Goal: Task Accomplishment & Management: Use online tool/utility

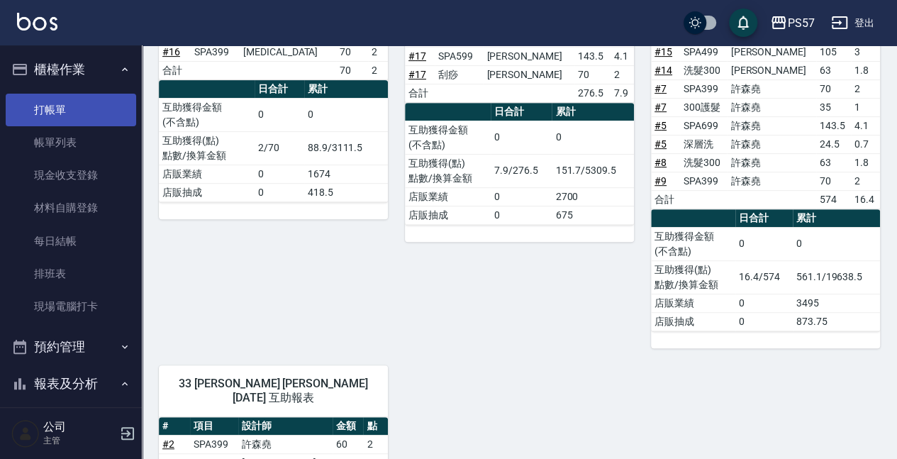
click at [65, 106] on link "打帳單" at bounding box center [71, 110] width 130 height 33
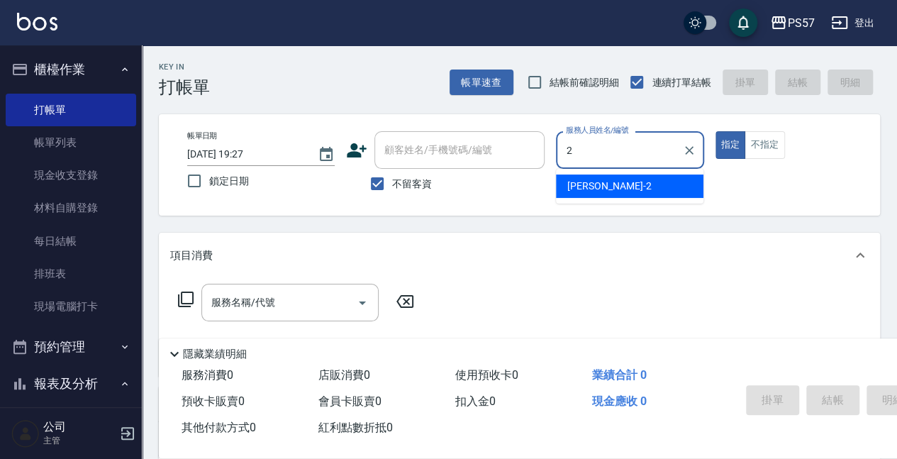
type input "[PERSON_NAME]-2"
type button "true"
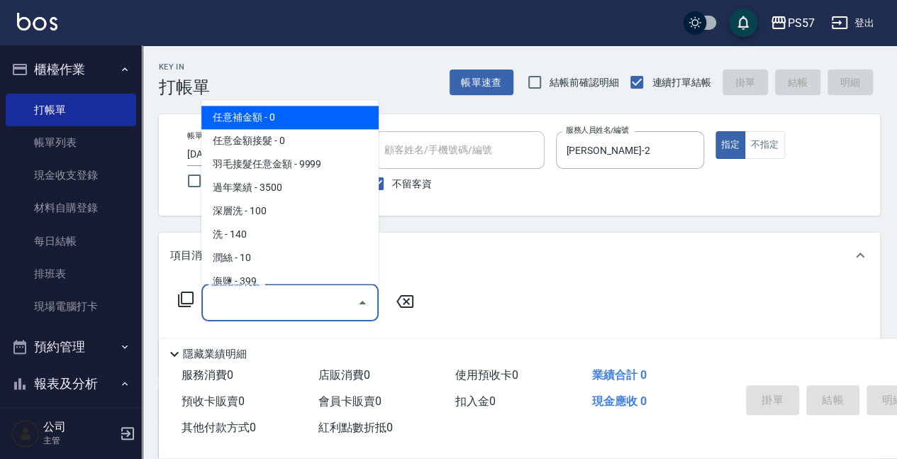
click at [271, 305] on input "服務名稱/代號" at bounding box center [279, 302] width 143 height 25
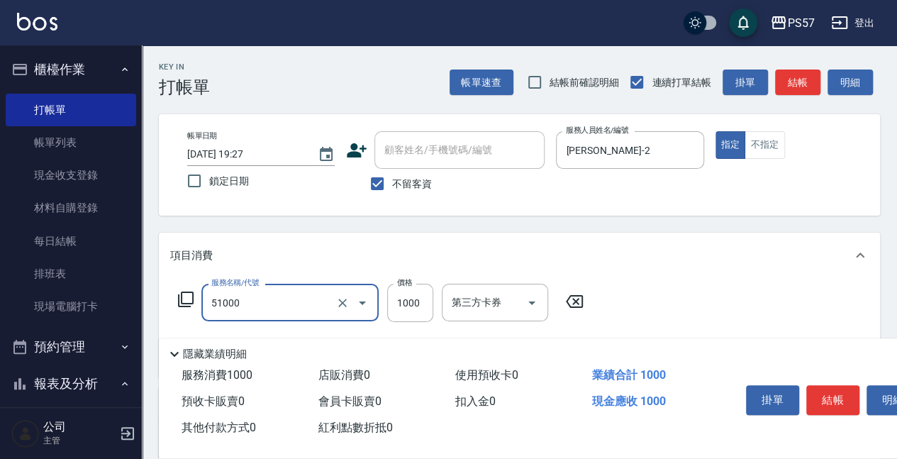
type input "任意金額染髮(51000)"
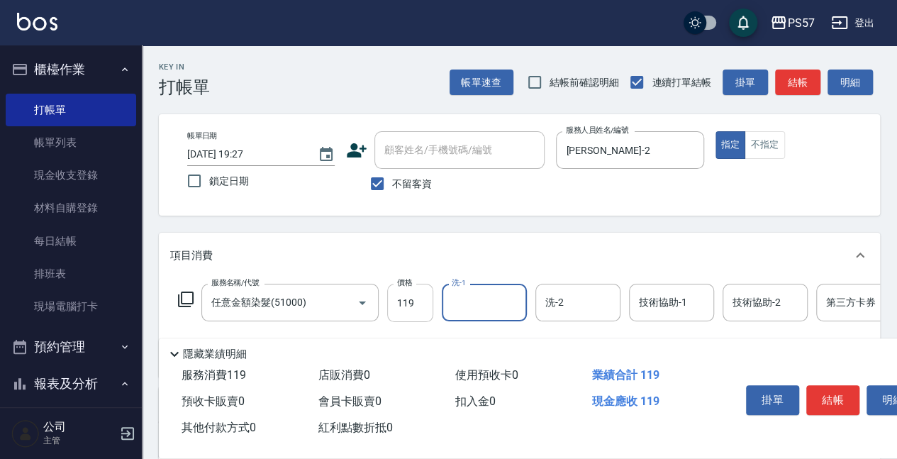
click at [424, 305] on input "119" at bounding box center [410, 303] width 46 height 38
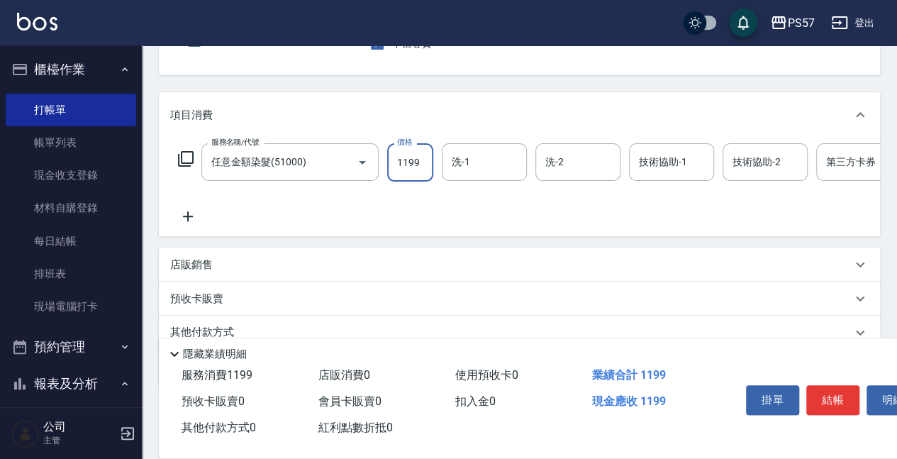
scroll to position [142, 0]
type input "1199"
click at [182, 216] on icon at bounding box center [187, 214] width 35 height 17
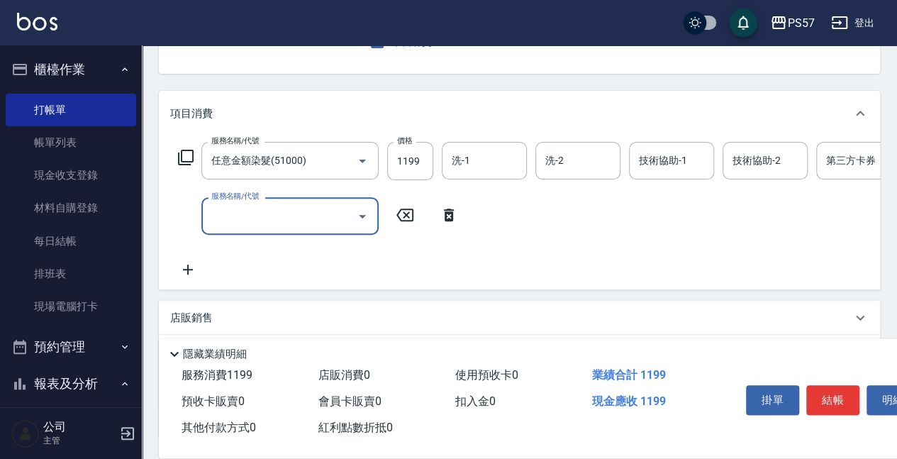
click at [281, 217] on input "服務名稱/代號" at bounding box center [279, 216] width 143 height 25
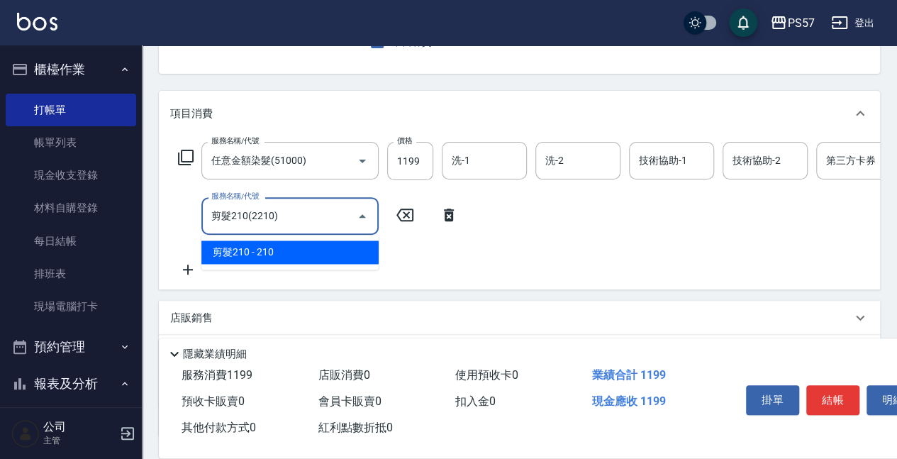
type input "剪髮210(2210)"
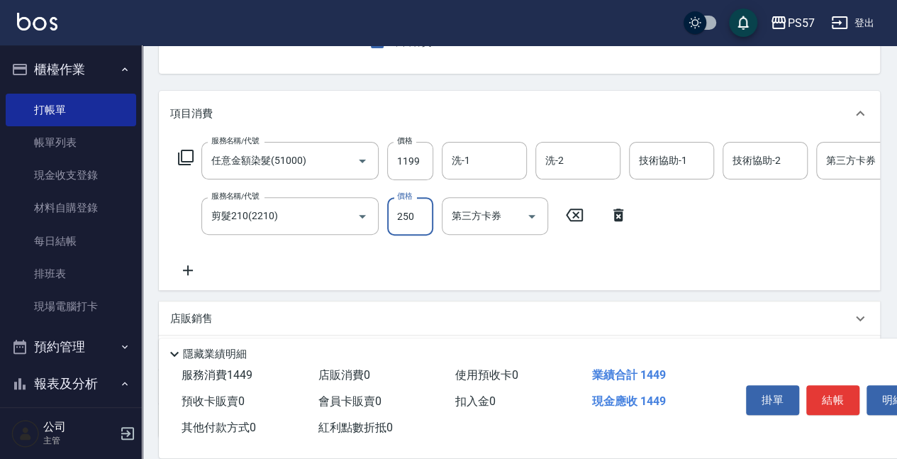
type input "250"
click at [176, 267] on icon at bounding box center [187, 270] width 35 height 17
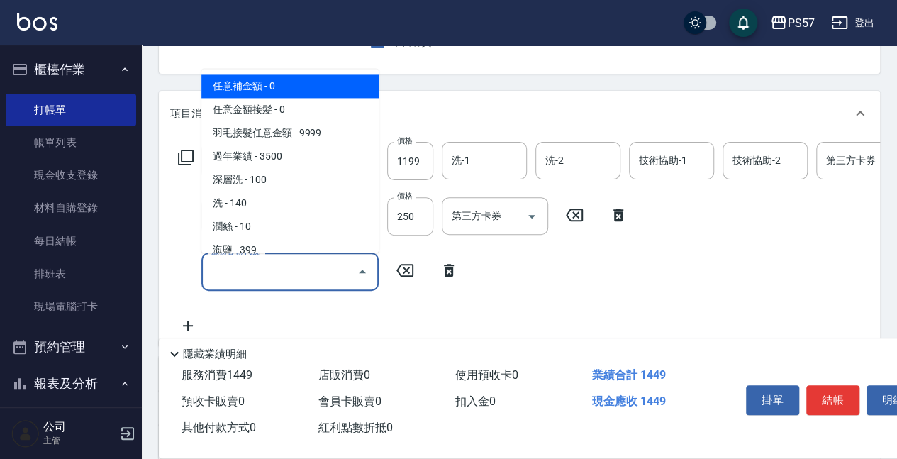
click at [297, 277] on input "服務名稱/代號" at bounding box center [279, 271] width 143 height 25
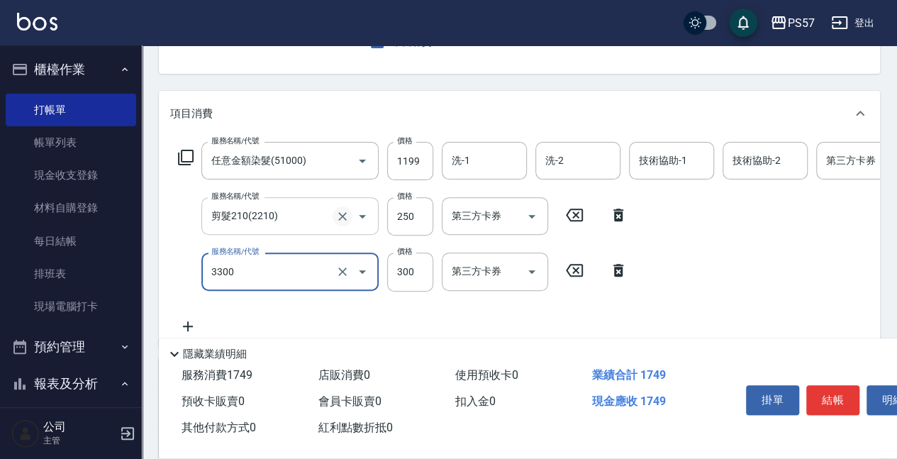
type input "300護髮(3300)"
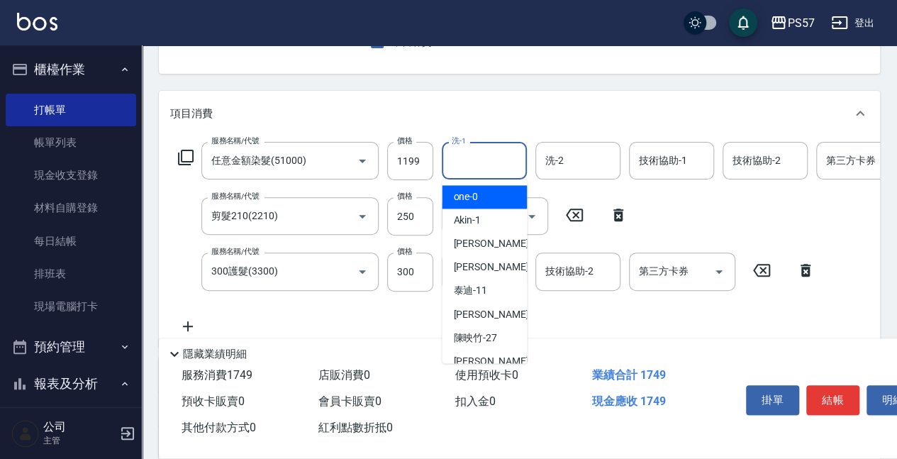
click at [472, 156] on input "洗-1" at bounding box center [484, 160] width 72 height 25
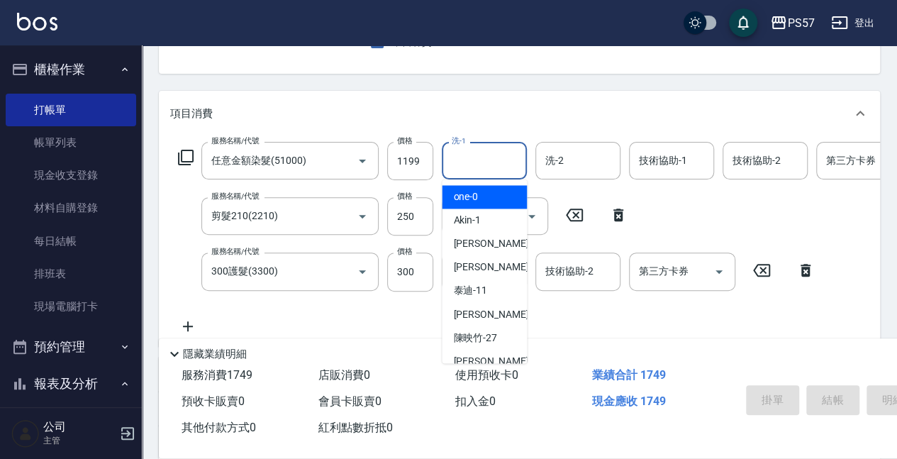
type input "[DATE] 19:28"
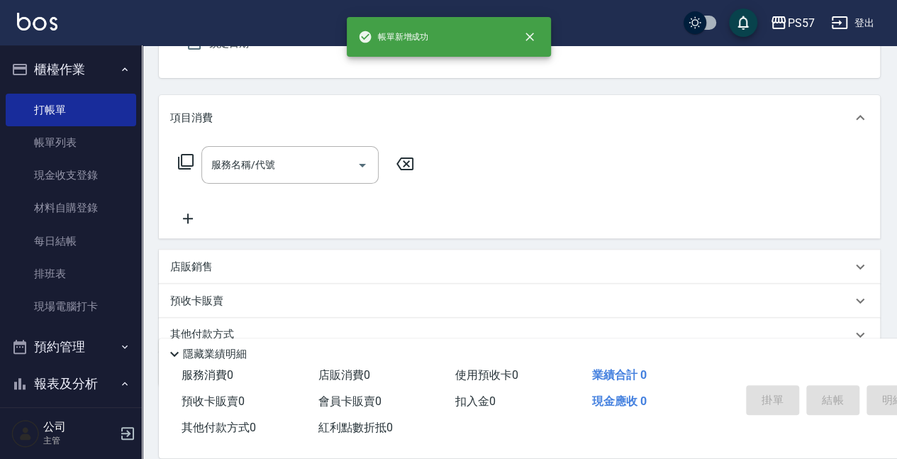
scroll to position [43, 0]
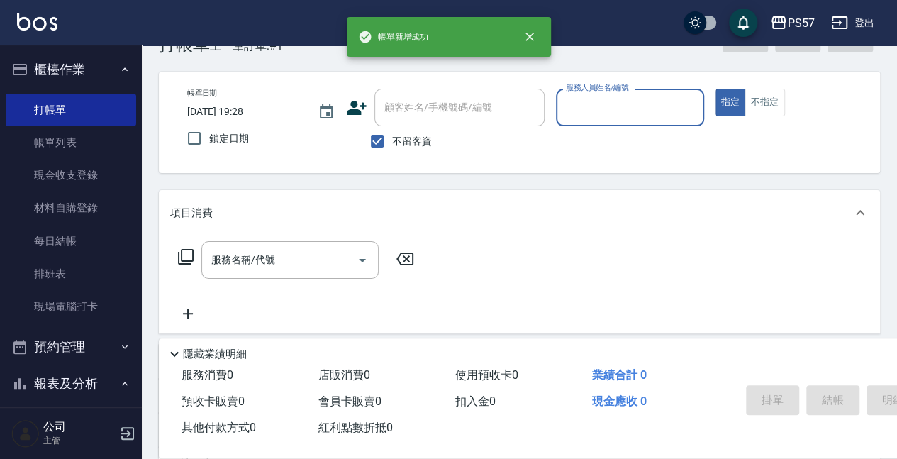
type input "ㄩ"
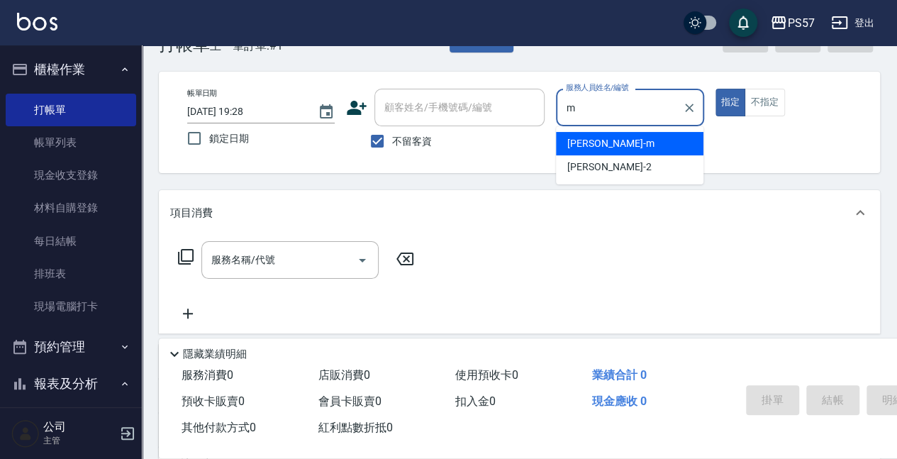
type input "[PERSON_NAME]-m"
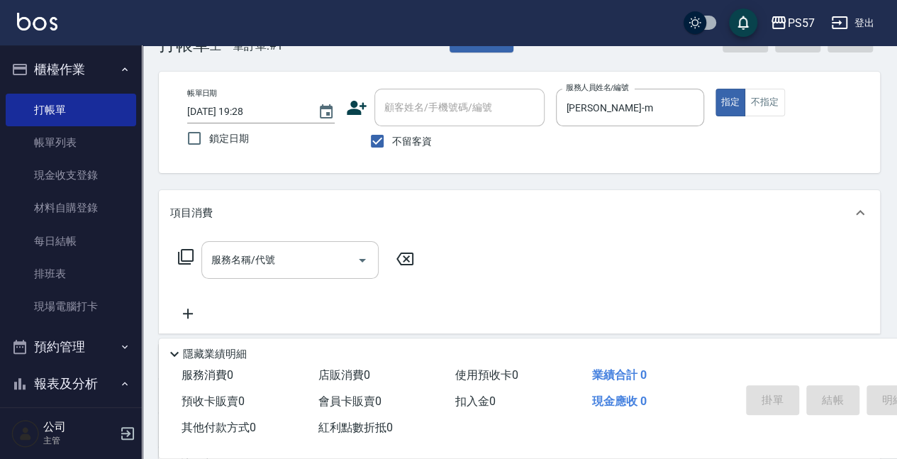
click at [250, 238] on div "服務名稱/代號 服務名稱/代號" at bounding box center [519, 284] width 721 height 98
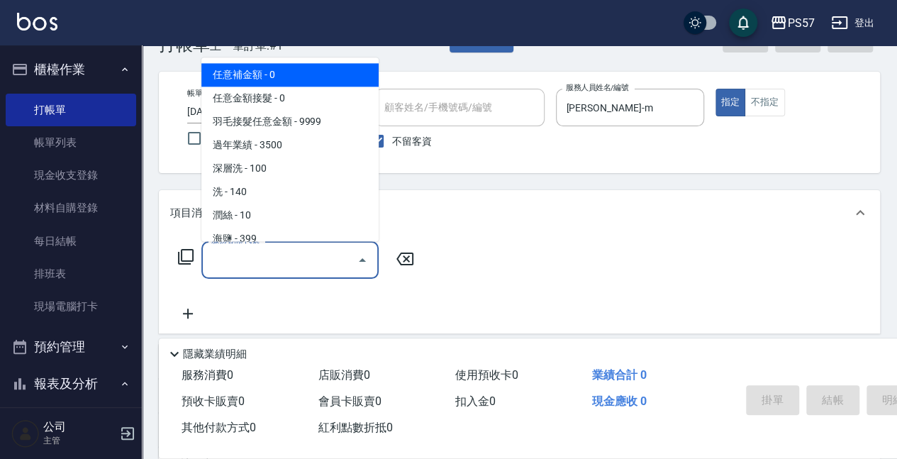
click at [247, 254] on input "服務名稱/代號" at bounding box center [279, 259] width 143 height 25
type input "0"
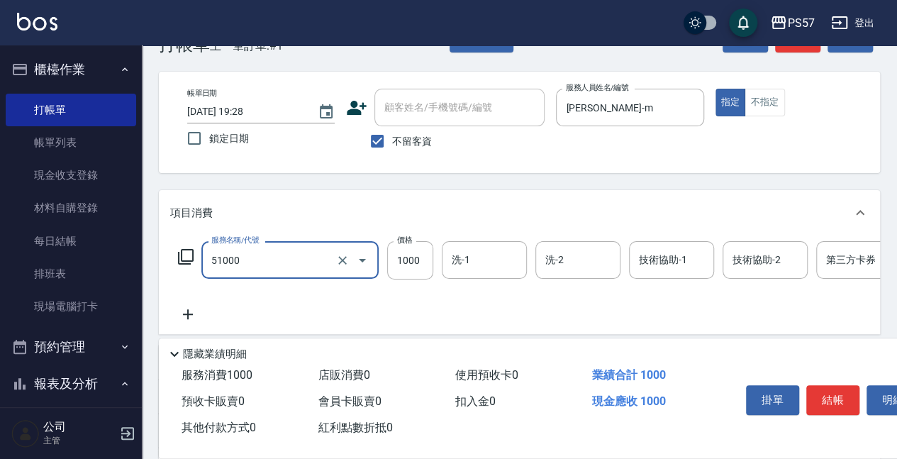
type input "任意金額染髮(51000)"
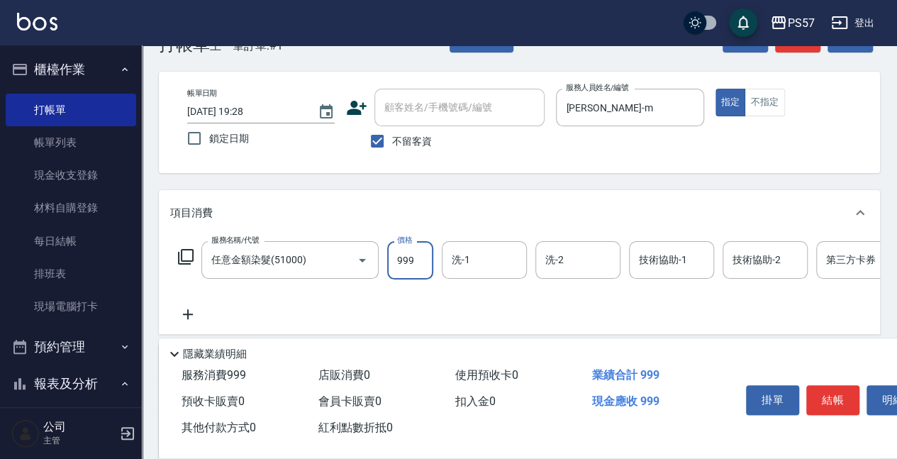
type input "999"
click at [176, 318] on icon at bounding box center [187, 314] width 35 height 17
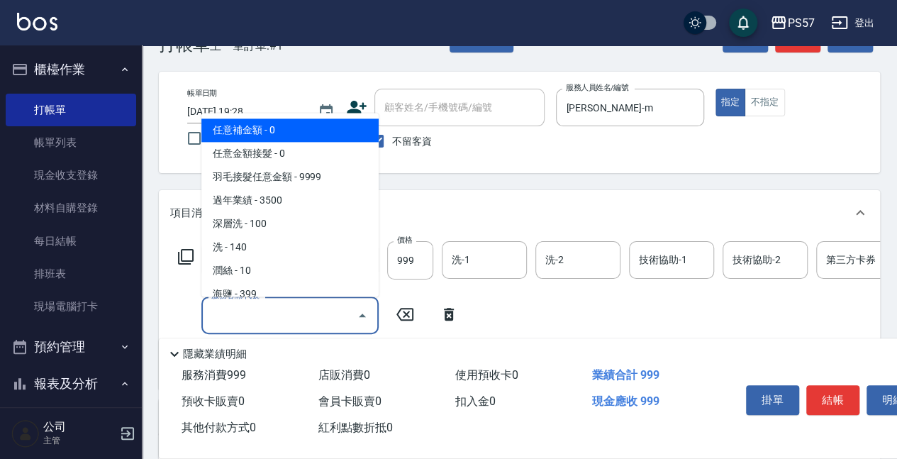
click at [230, 312] on input "服務名稱/代號" at bounding box center [279, 315] width 143 height 25
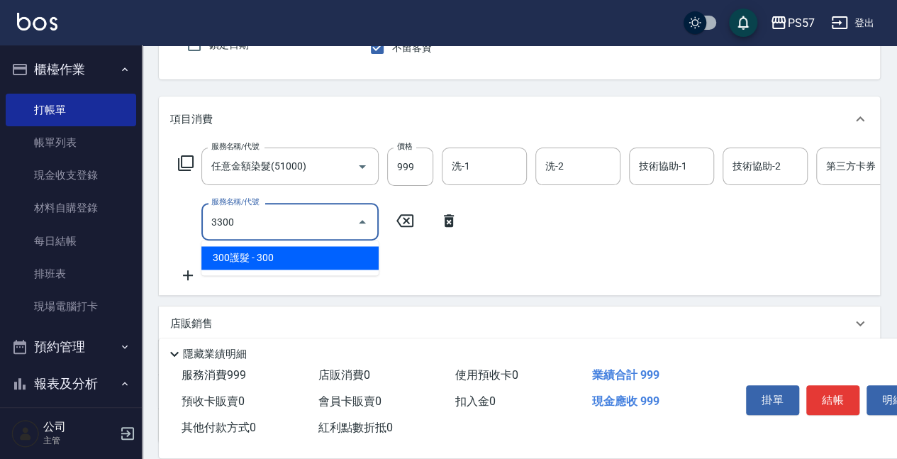
scroll to position [138, 0]
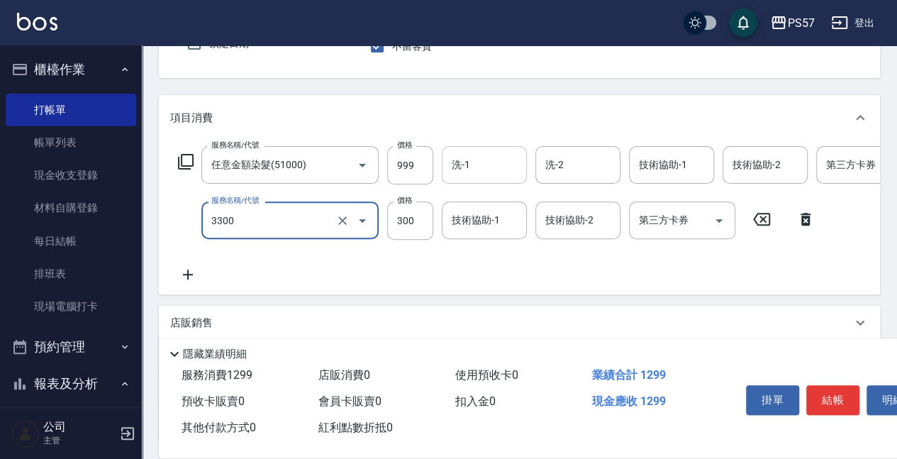
type input "300護髮(3300)"
click at [505, 152] on input "洗-1" at bounding box center [484, 164] width 72 height 25
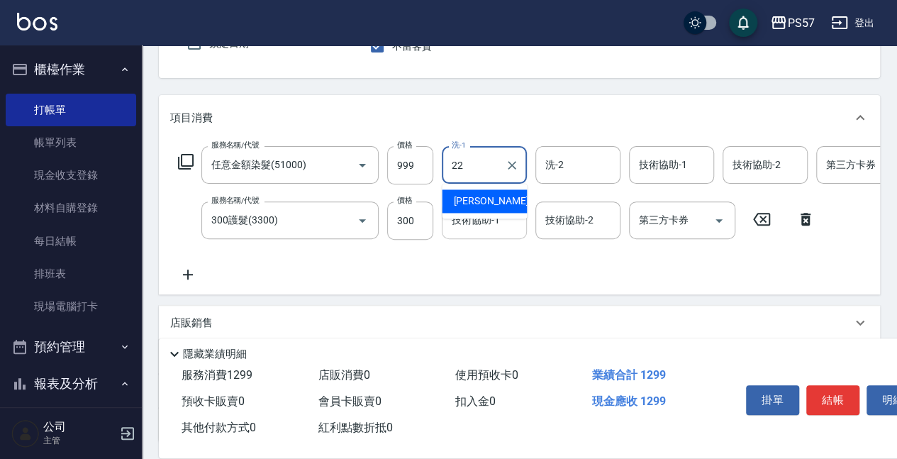
type input "[PERSON_NAME]-22"
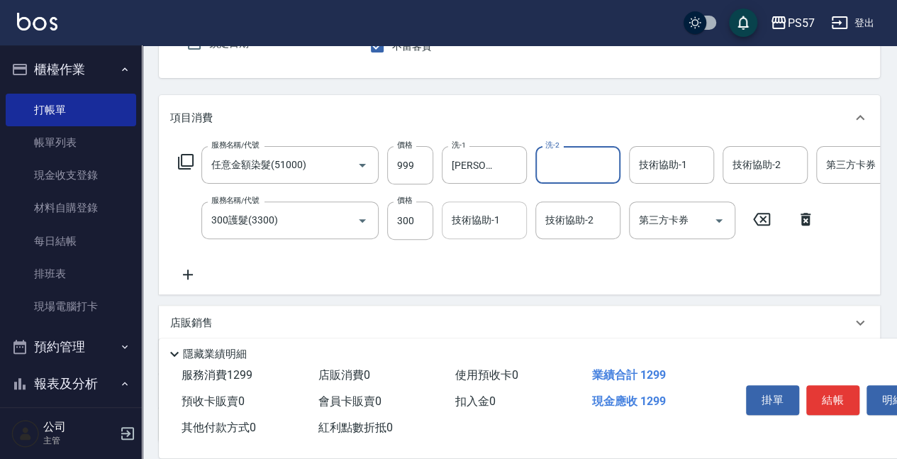
click at [487, 220] on input "技術協助-1" at bounding box center [484, 220] width 72 height 25
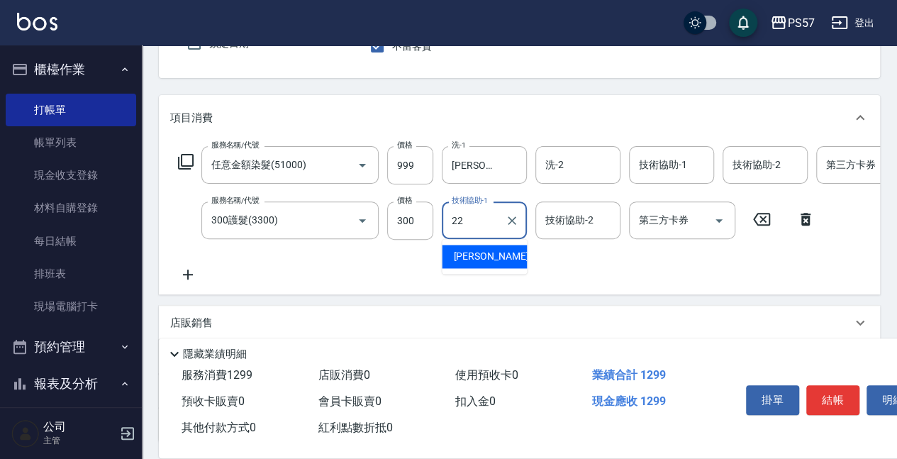
type input "[PERSON_NAME]-22"
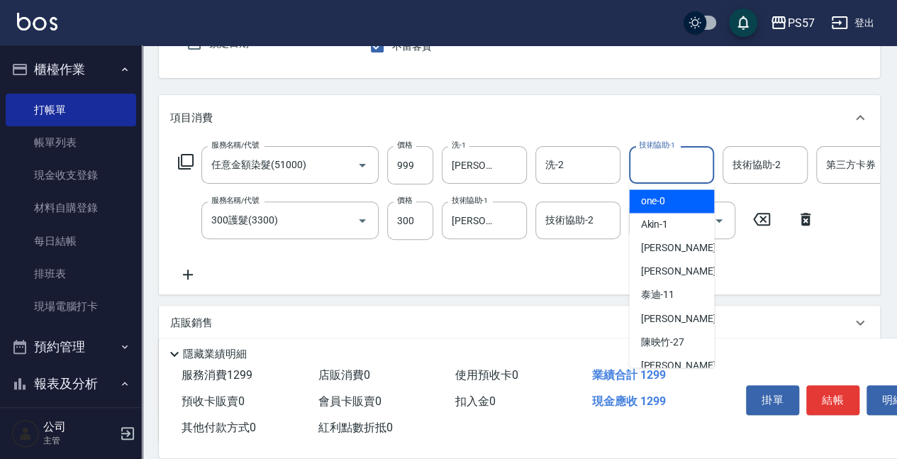
click at [668, 172] on input "技術協助-1" at bounding box center [671, 164] width 72 height 25
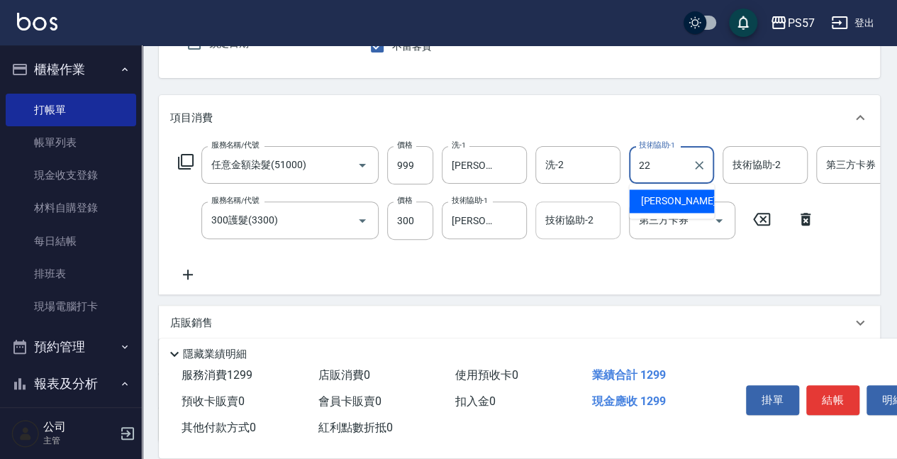
type input "[PERSON_NAME]-22"
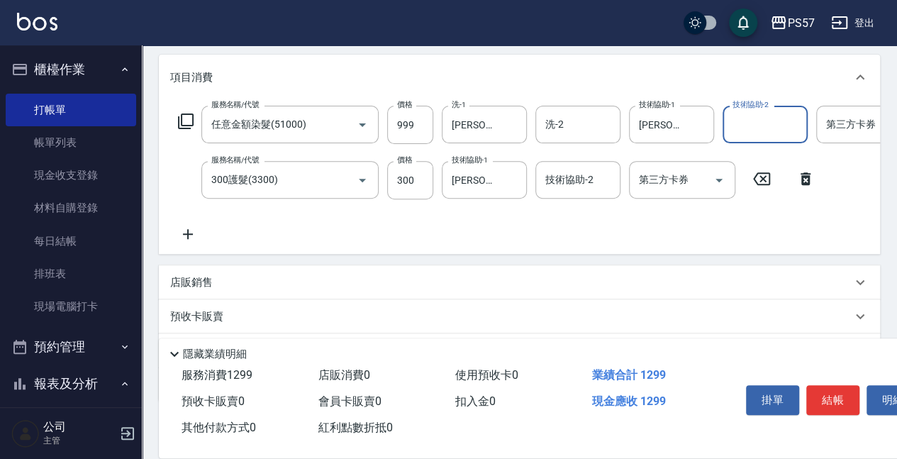
scroll to position [232, 0]
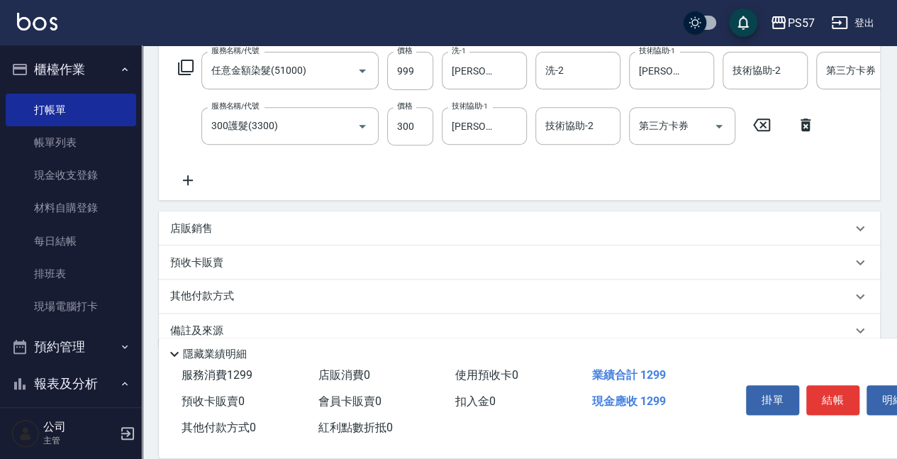
click at [218, 243] on div "店販銷售" at bounding box center [519, 228] width 721 height 34
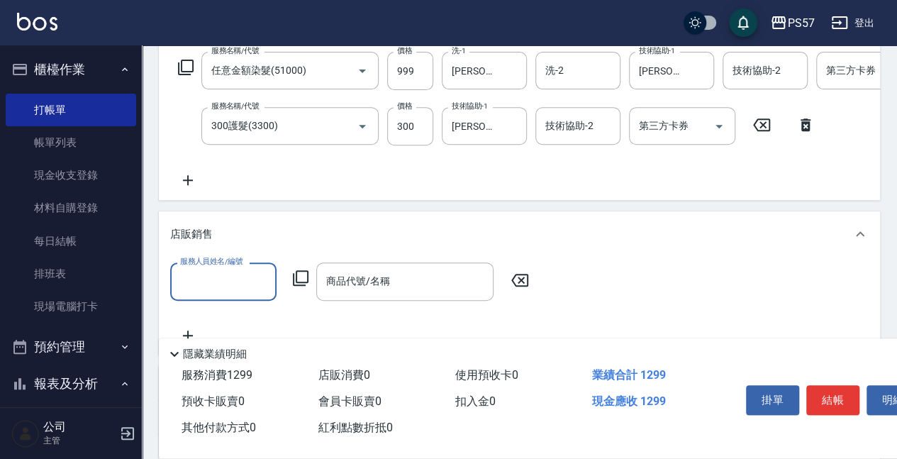
scroll to position [0, 0]
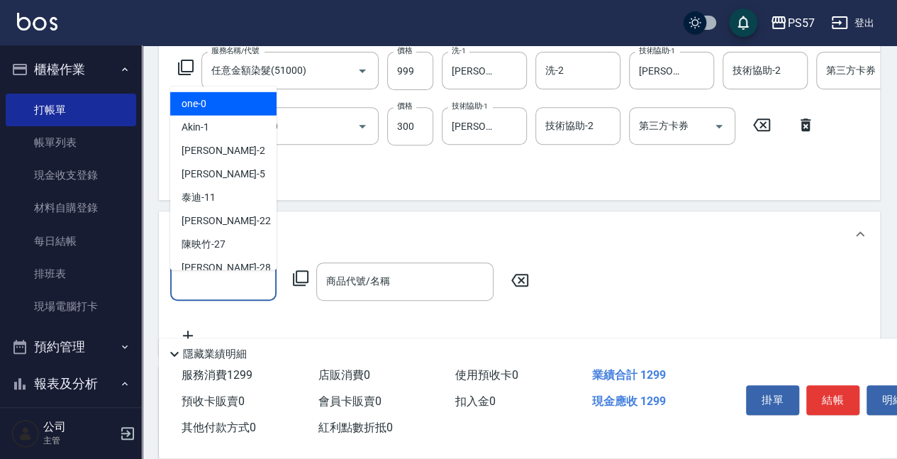
click at [177, 279] on input "服務人員姓名/編號" at bounding box center [224, 281] width 94 height 25
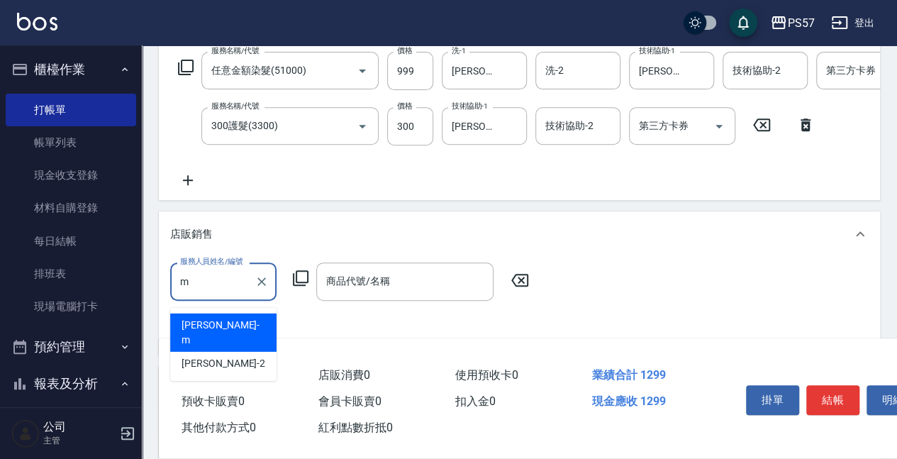
type input "[PERSON_NAME]-m"
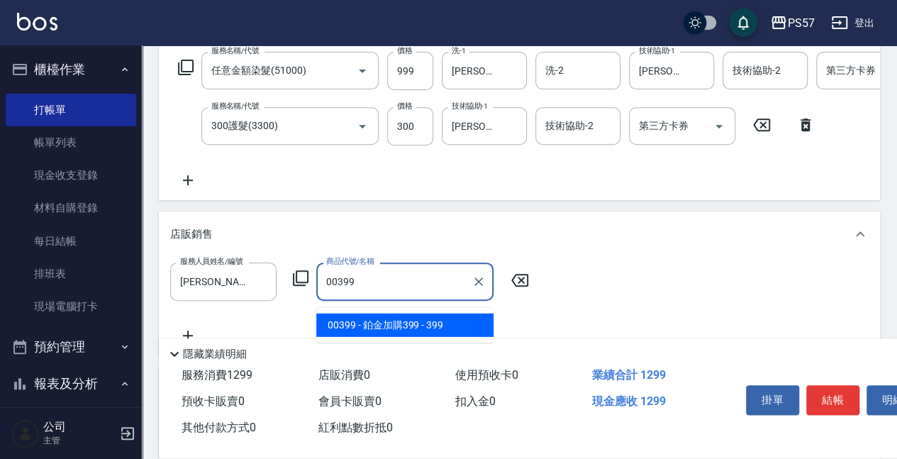
type input "鉑金加購399"
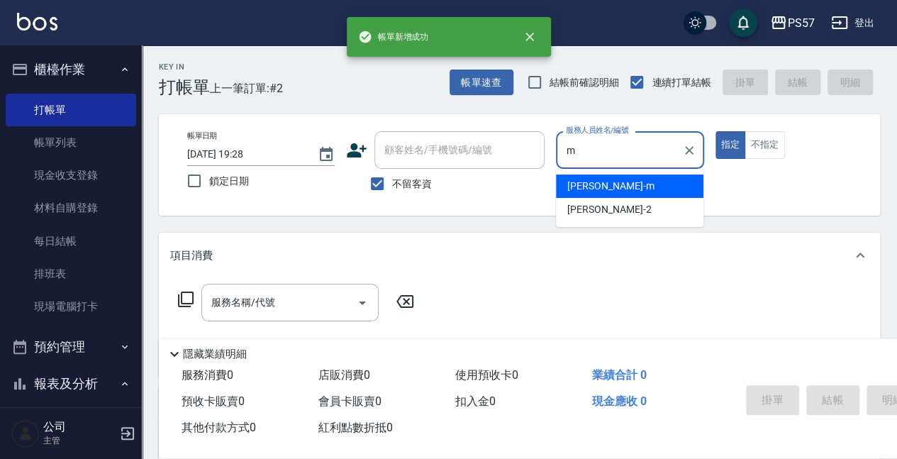
type input "[PERSON_NAME]-m"
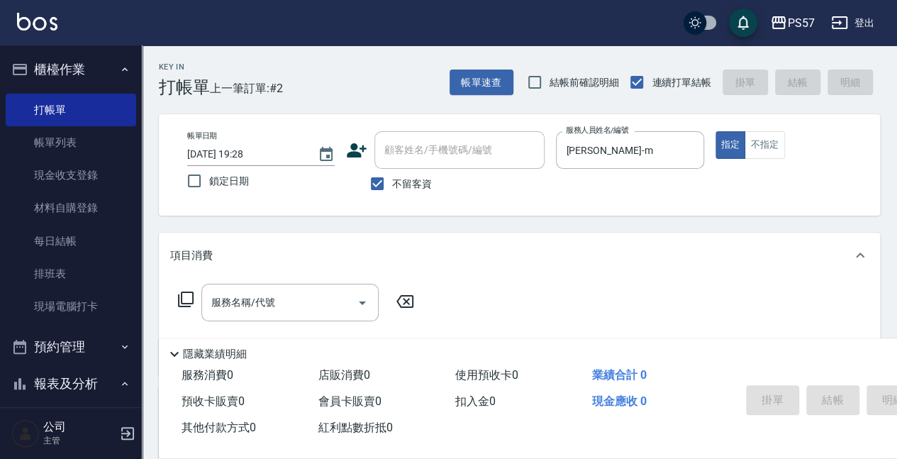
click at [788, 137] on div "指定 不指定" at bounding box center [790, 145] width 148 height 28
click at [759, 158] on div "帳單日期 [DATE] 19:28 鎖定日期 顧客姓名/手機號碼/編號 顧客姓名/手機號碼/編號 不留客資 服務人員姓名/編號 [PERSON_NAME]-m…" at bounding box center [519, 164] width 687 height 67
click at [761, 147] on button "不指定" at bounding box center [765, 145] width 40 height 28
click at [312, 286] on div "服務名稱/代號" at bounding box center [289, 303] width 177 height 38
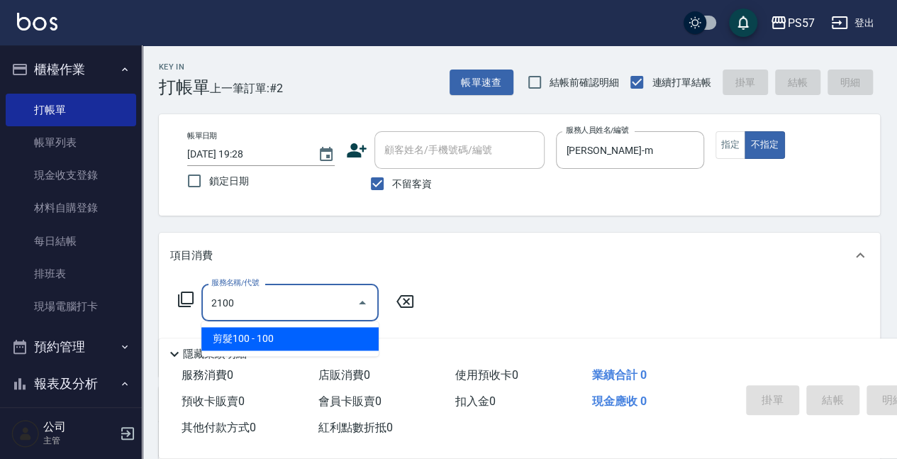
type input "剪髮100(2100)"
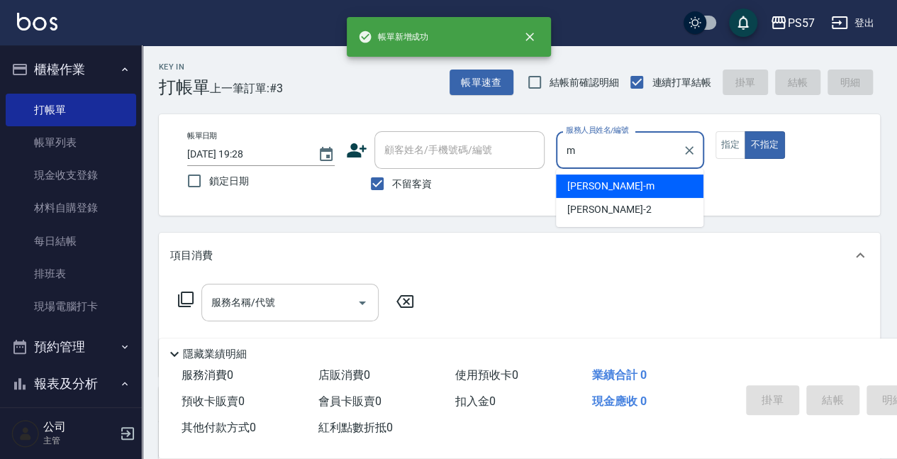
type input "[PERSON_NAME]-m"
type button "false"
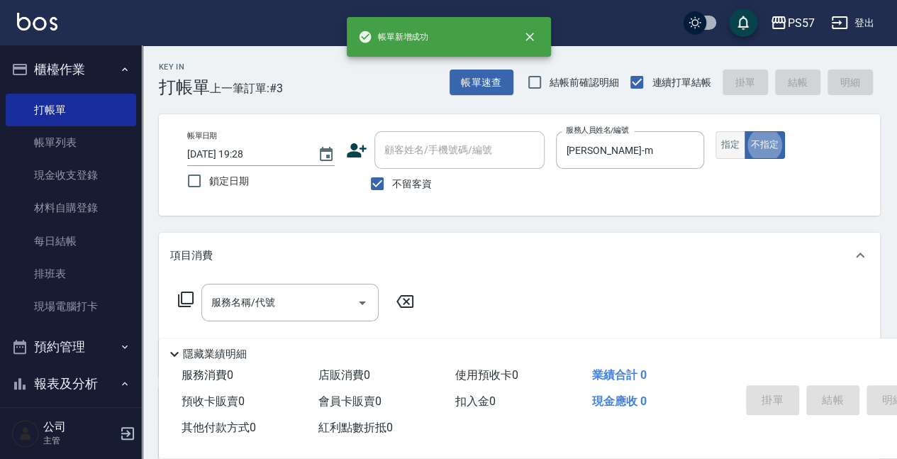
click at [725, 145] on button "指定" at bounding box center [731, 145] width 30 height 28
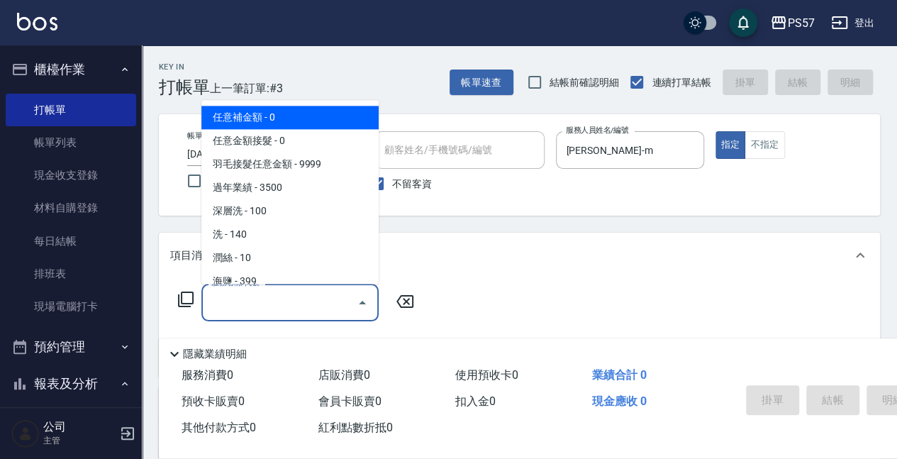
click at [291, 298] on input "服務名稱/代號" at bounding box center [279, 302] width 143 height 25
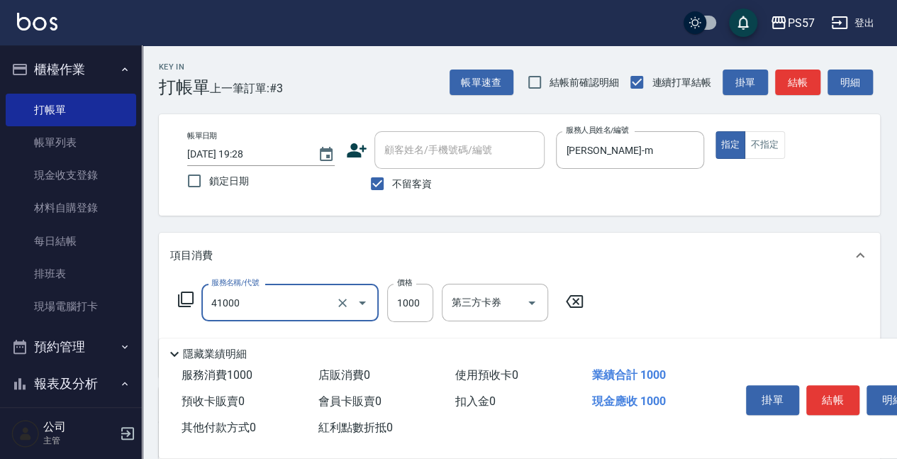
type input "任義金額燙髮(41000)"
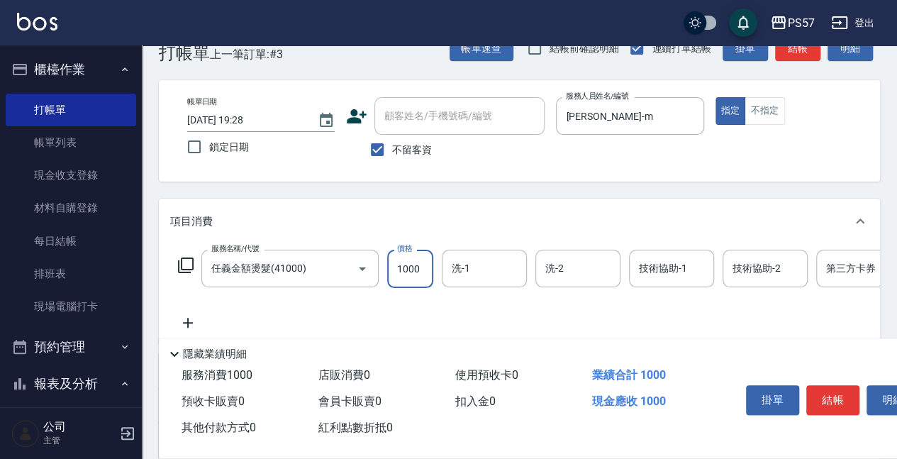
scroll to position [94, 0]
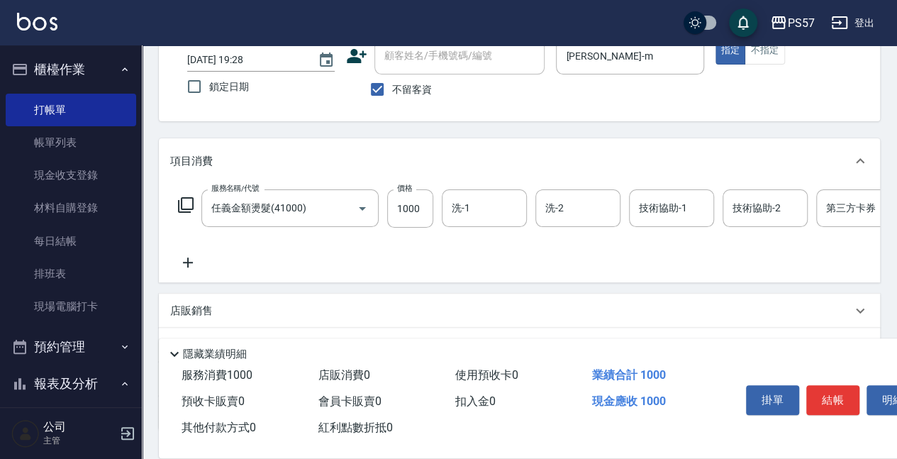
click at [199, 265] on icon at bounding box center [187, 262] width 35 height 17
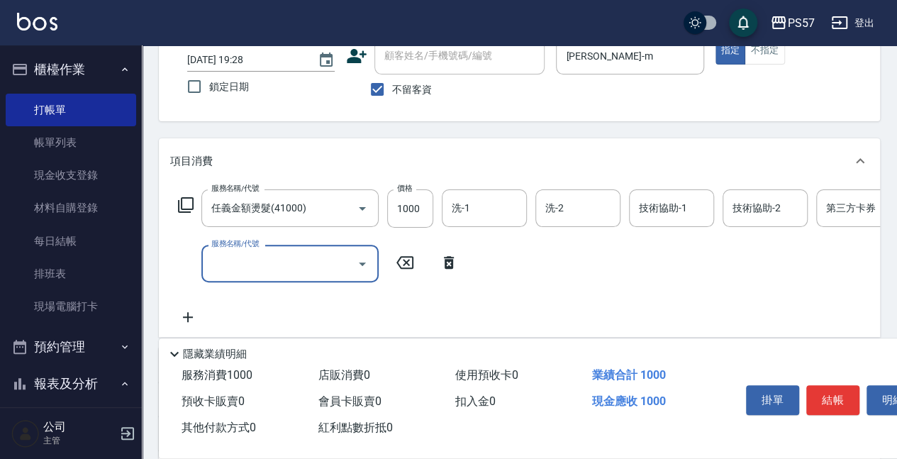
click at [256, 260] on input "服務名稱/代號" at bounding box center [279, 263] width 143 height 25
type input "任意金額染髮(51000)"
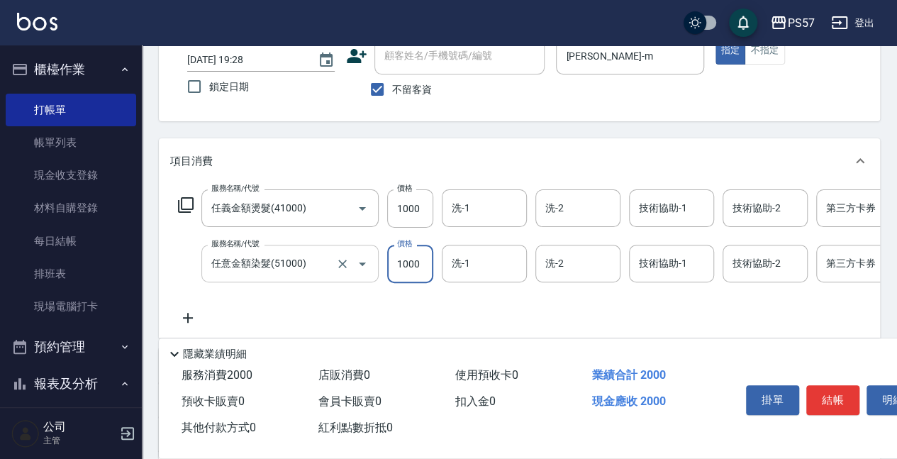
scroll to position [142, 0]
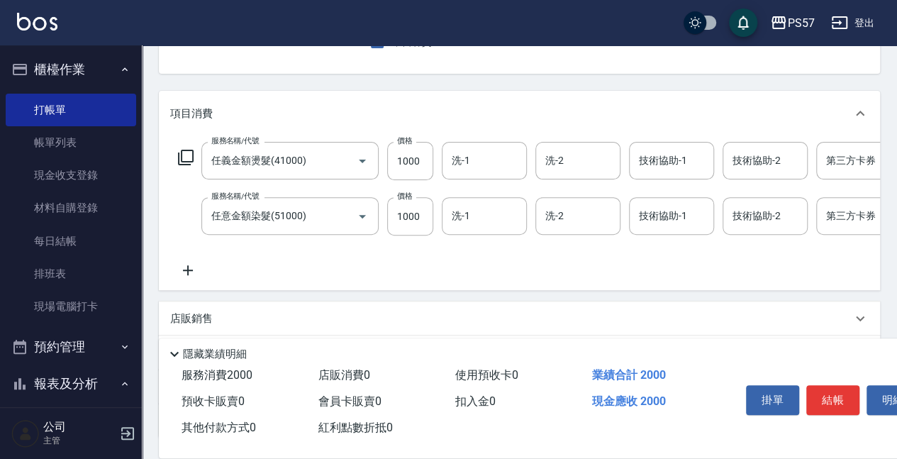
click at [190, 269] on icon at bounding box center [187, 270] width 35 height 17
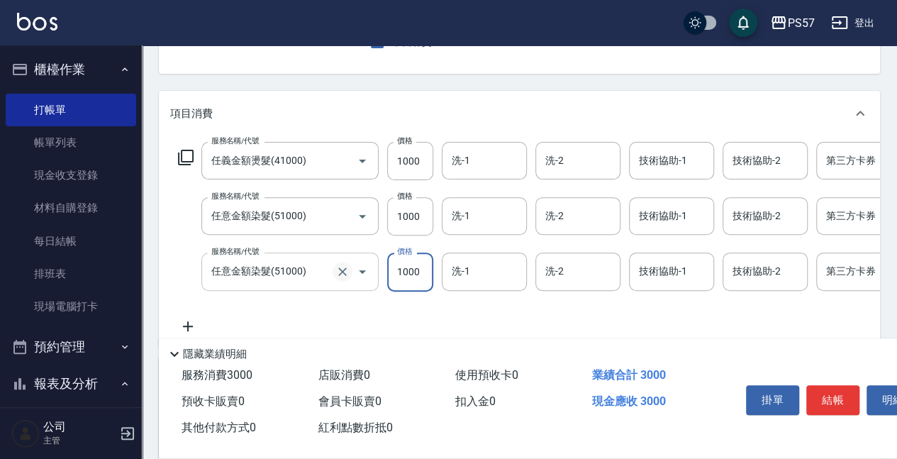
click at [338, 274] on icon "Clear" at bounding box center [342, 272] width 14 height 14
type input "任意金額染髮(51000)"
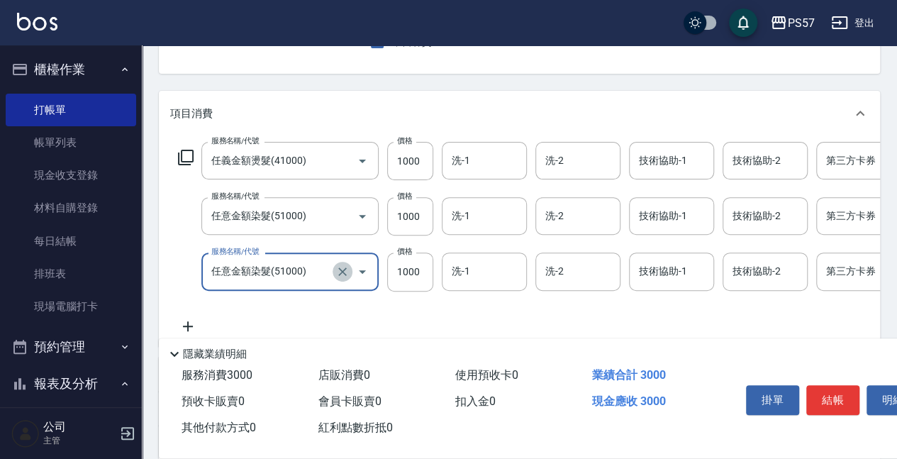
click at [345, 274] on icon "Clear" at bounding box center [342, 271] width 9 height 9
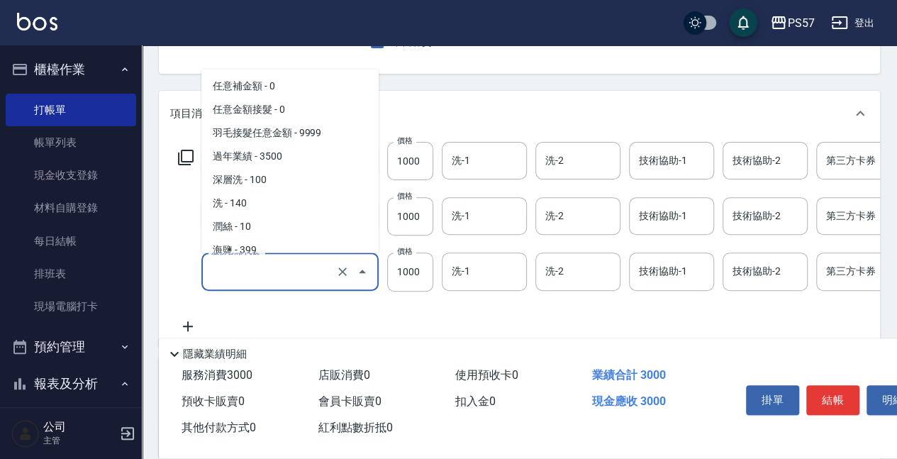
click at [300, 279] on input "服務名稱/代號" at bounding box center [270, 271] width 125 height 25
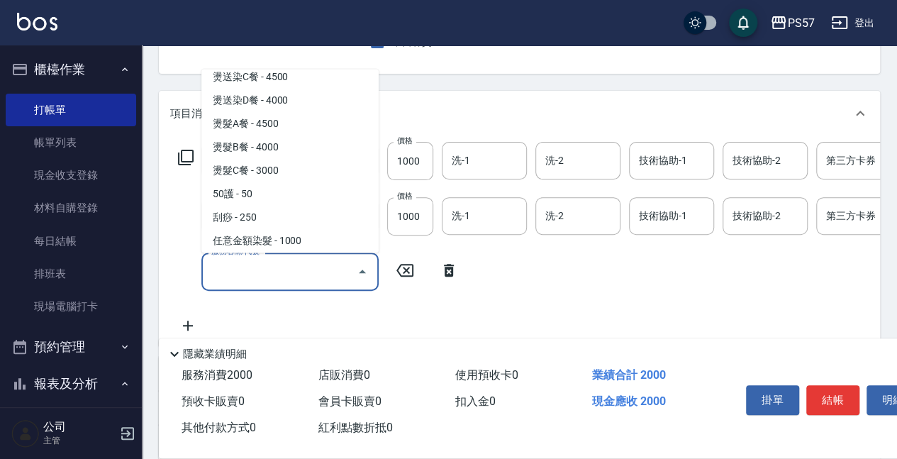
scroll to position [0, 0]
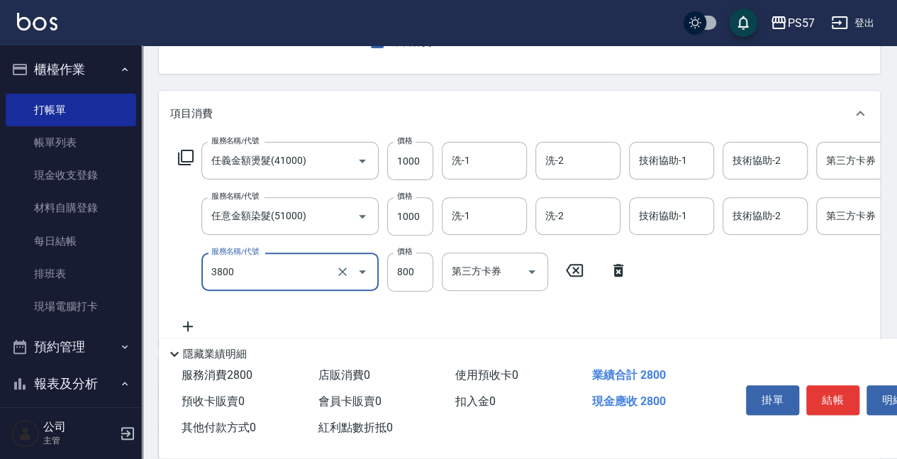
type input "護髮800(3800)"
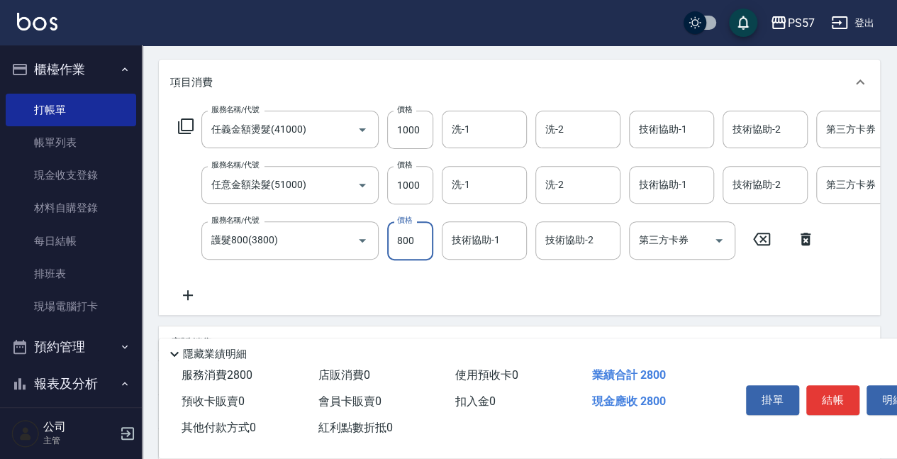
scroll to position [189, 0]
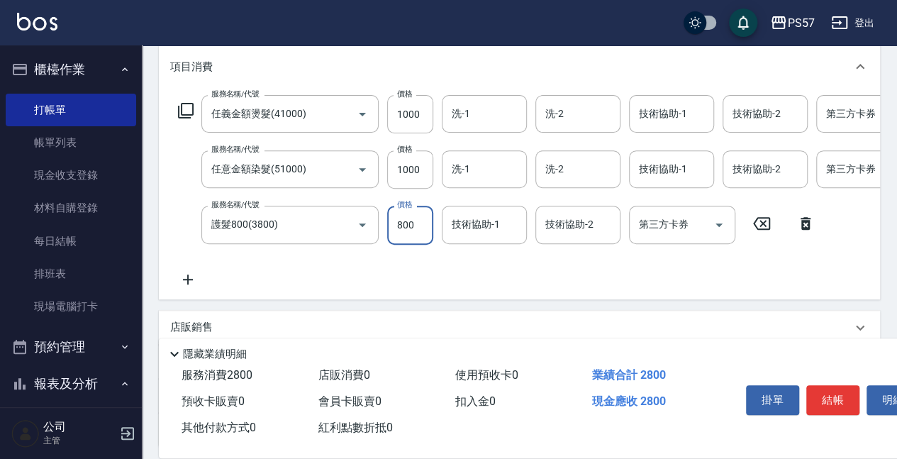
click at [187, 280] on icon at bounding box center [188, 279] width 10 height 10
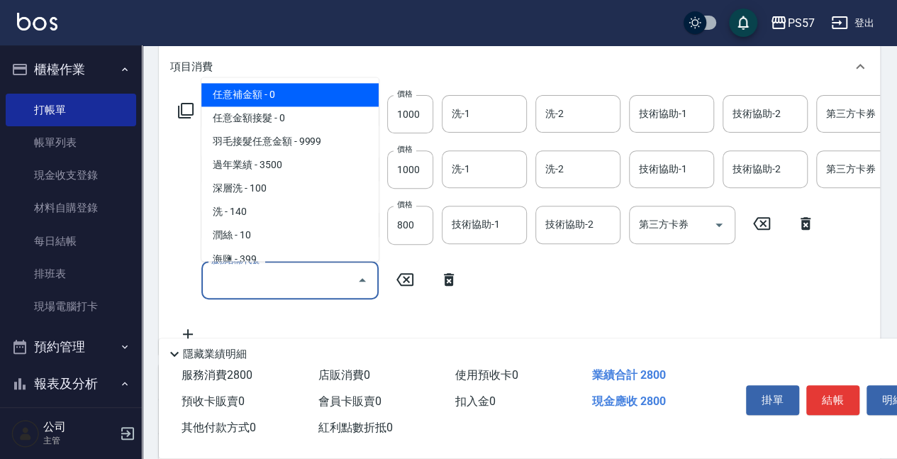
click at [265, 279] on input "服務名稱/代號" at bounding box center [279, 280] width 143 height 25
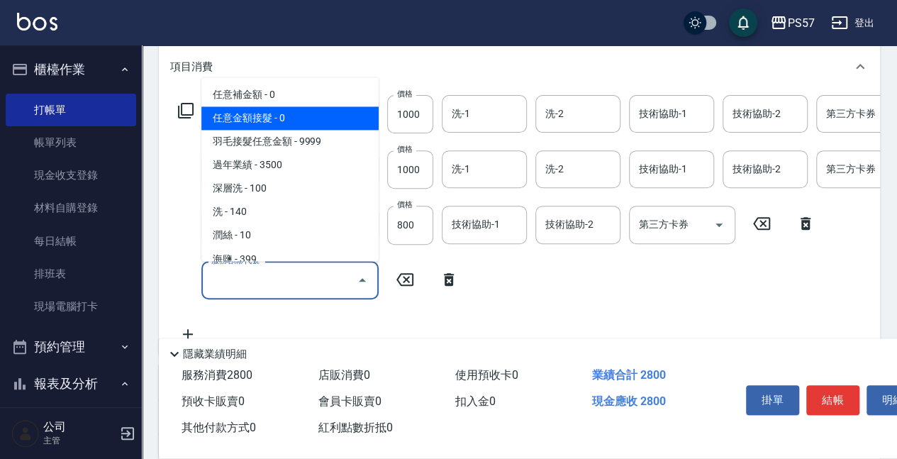
click at [278, 115] on span "任意金額接髮 - 0" at bounding box center [289, 118] width 177 height 23
type input "任意金額接髮(000)"
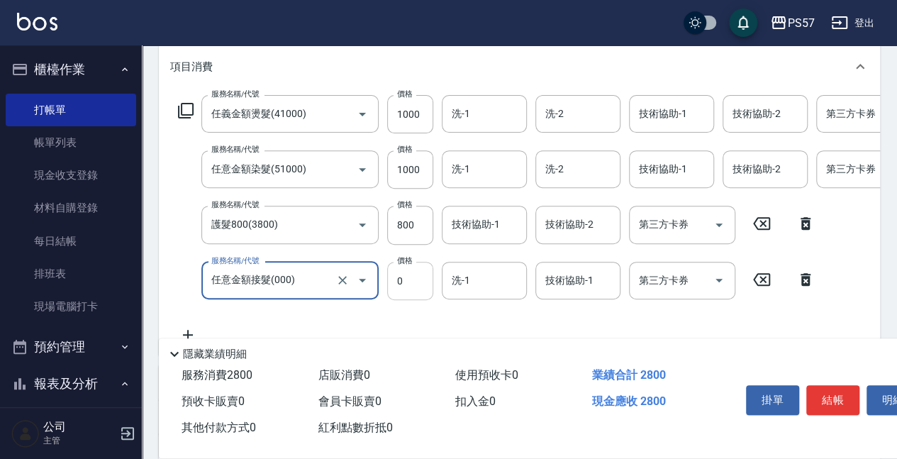
click at [413, 288] on input "0" at bounding box center [410, 281] width 46 height 38
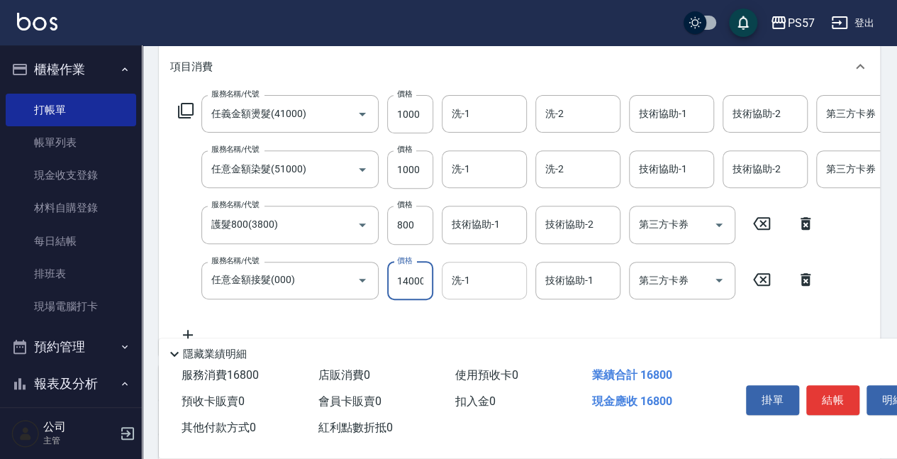
scroll to position [0, 1]
click at [474, 127] on div "洗-1" at bounding box center [484, 114] width 85 height 38
type input "14000"
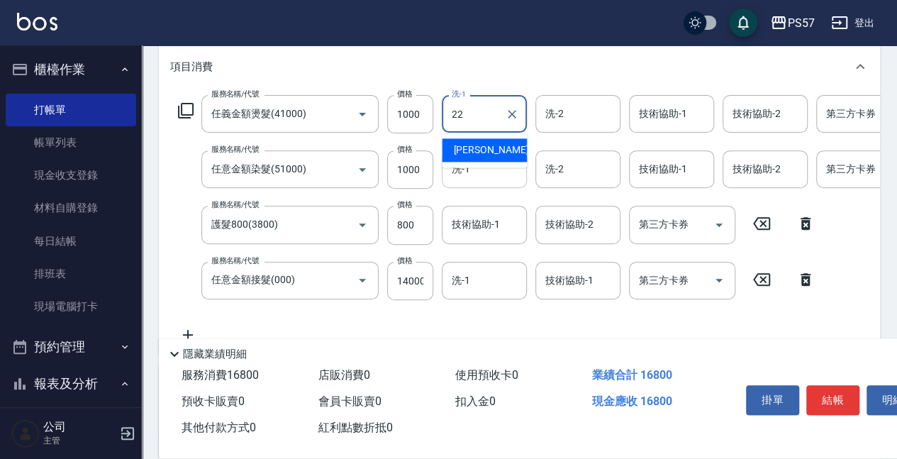
type input "[PERSON_NAME]-22"
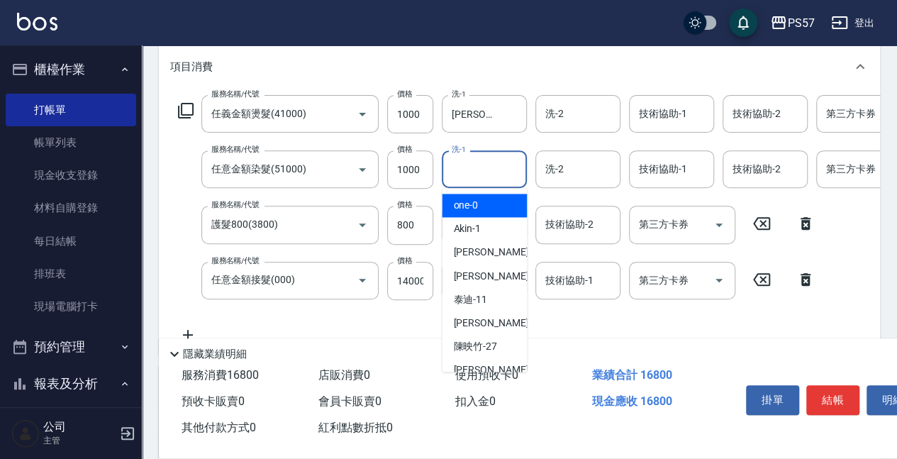
click at [453, 179] on input "洗-1" at bounding box center [484, 169] width 72 height 25
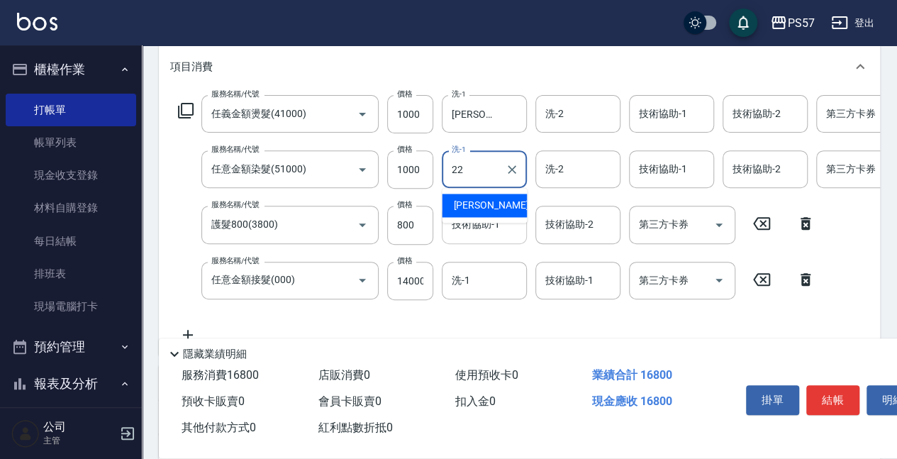
type input "[PERSON_NAME]-22"
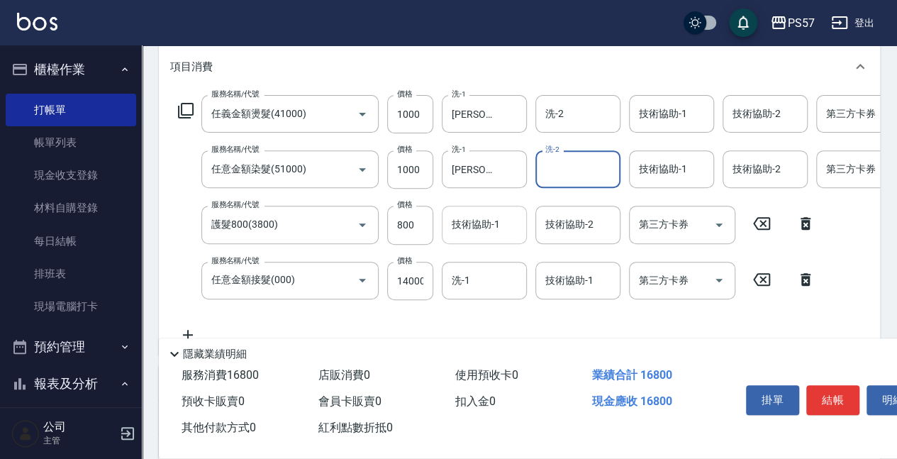
click at [461, 221] on div "技術協助-1 技術協助-1" at bounding box center [484, 225] width 85 height 38
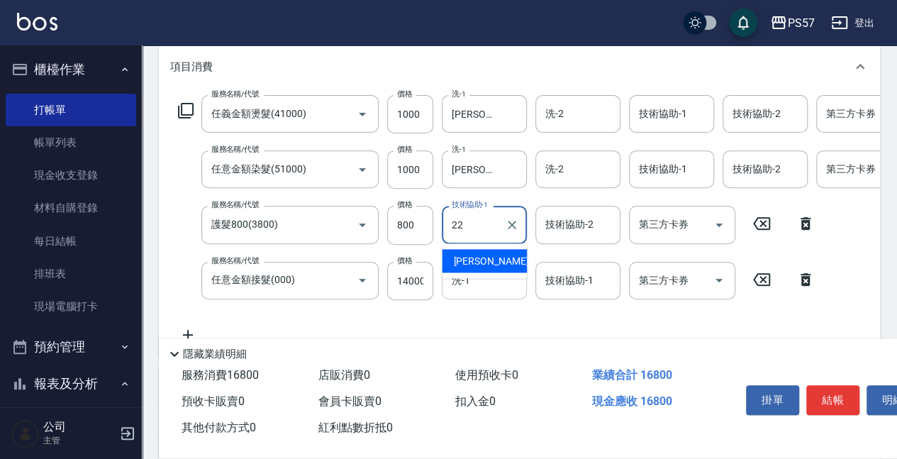
type input "[PERSON_NAME]-22"
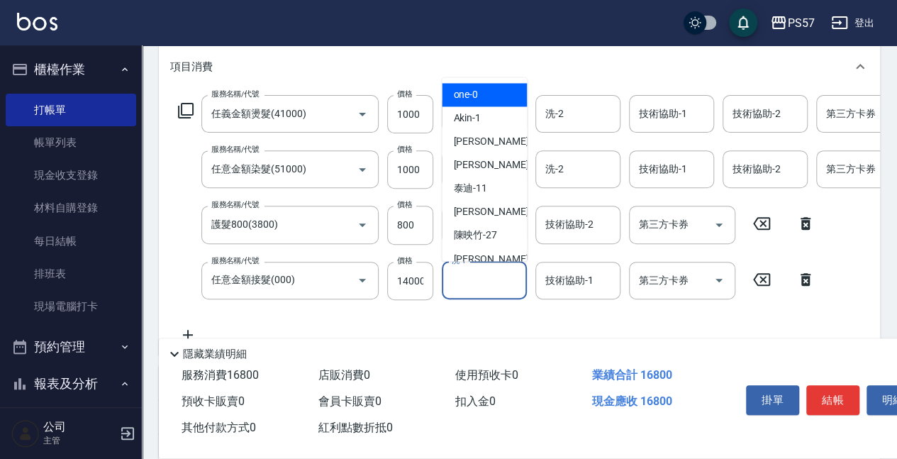
click at [477, 268] on input "洗-1" at bounding box center [484, 280] width 72 height 25
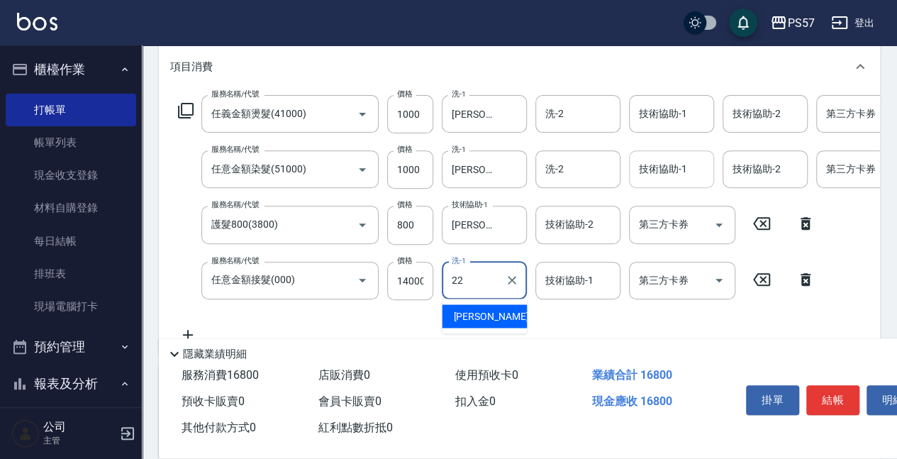
type input "[PERSON_NAME]-22"
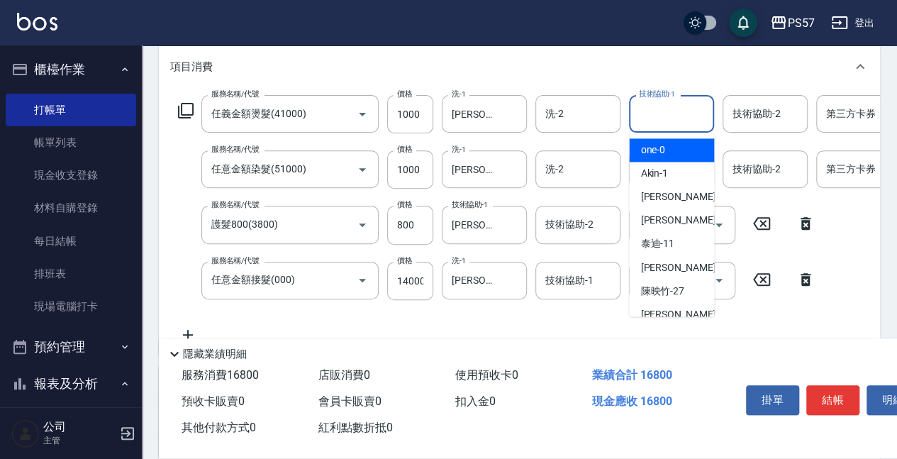
click at [694, 120] on input "技術協助-1" at bounding box center [671, 113] width 72 height 25
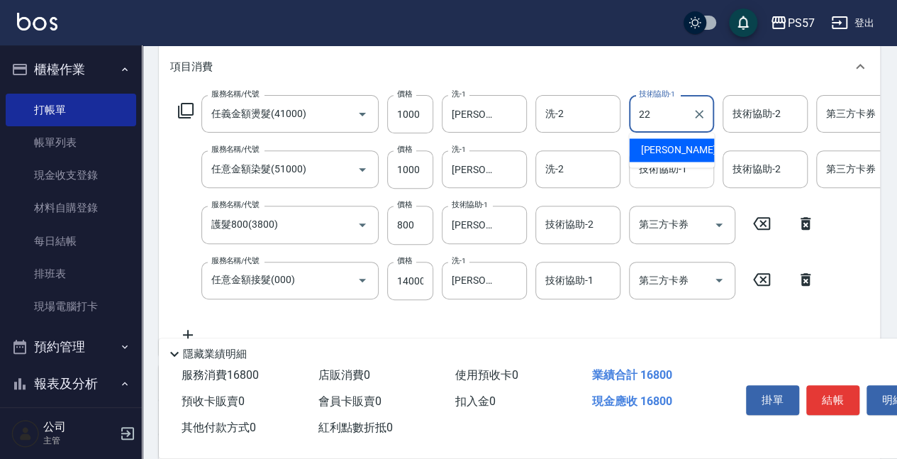
type input "[PERSON_NAME]-22"
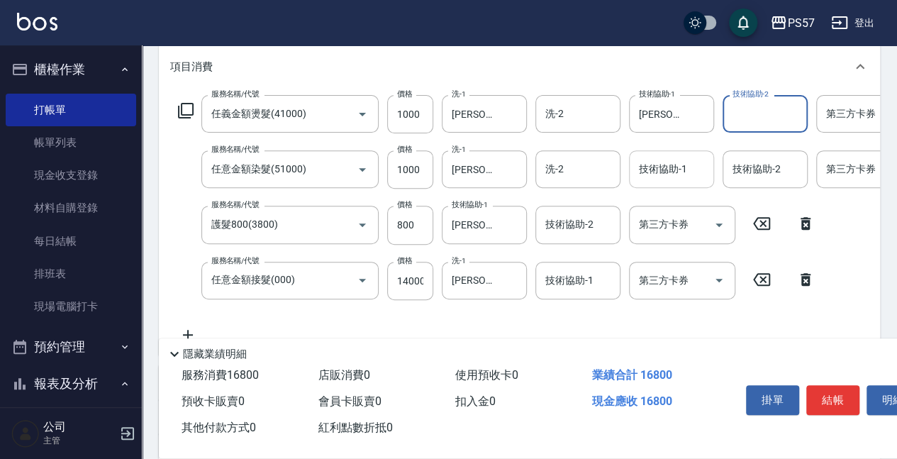
click at [660, 183] on div "技術協助-1" at bounding box center [671, 169] width 85 height 38
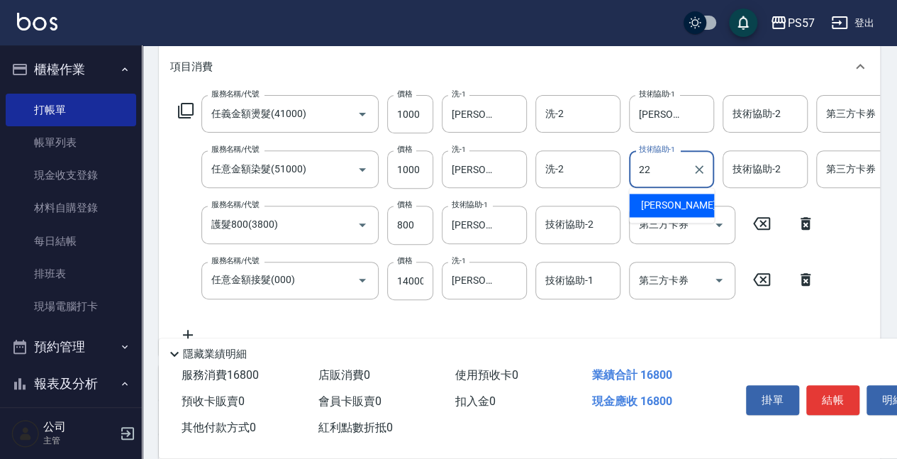
type input "[PERSON_NAME]-22"
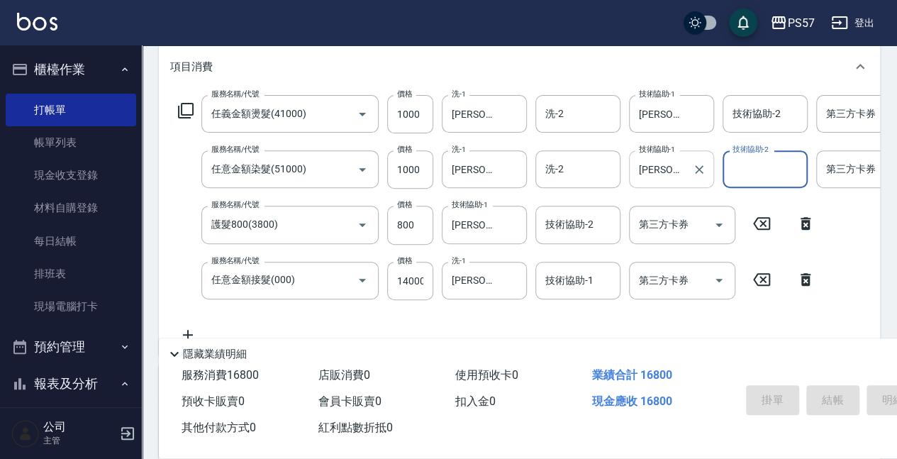
type input "[DATE] 19:29"
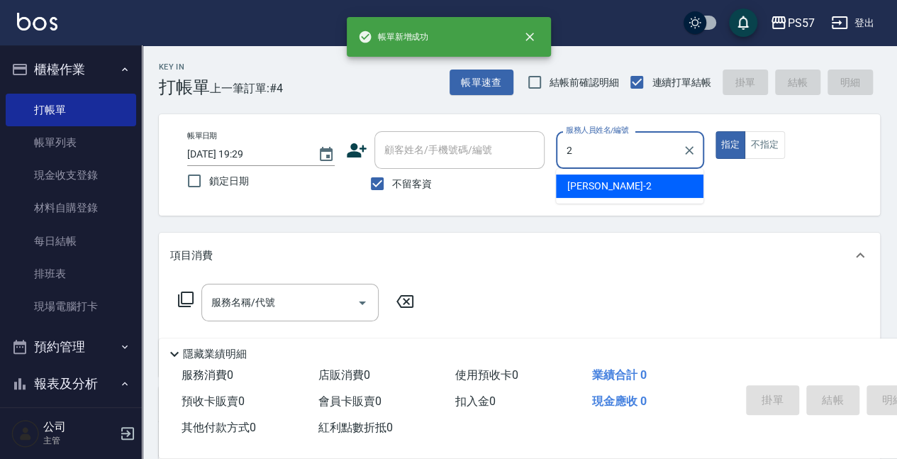
type input "[PERSON_NAME]-2"
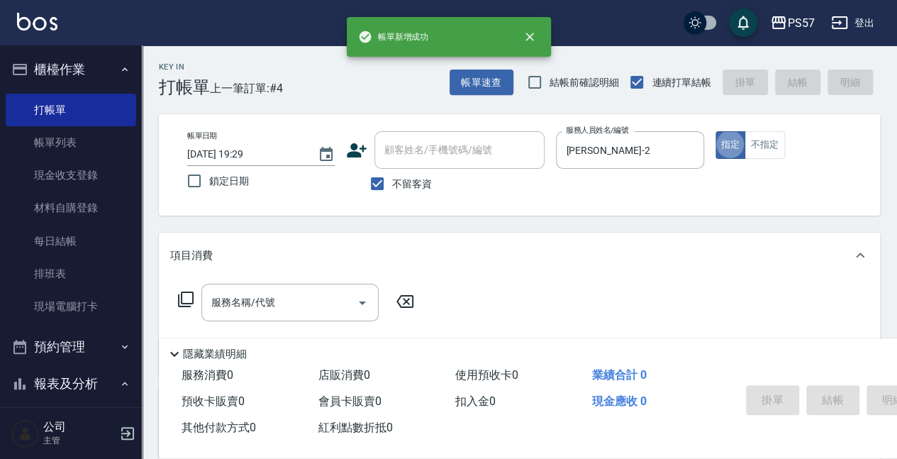
click at [269, 330] on div "服務名稱/代號 服務名稱/代號" at bounding box center [296, 324] width 252 height 81
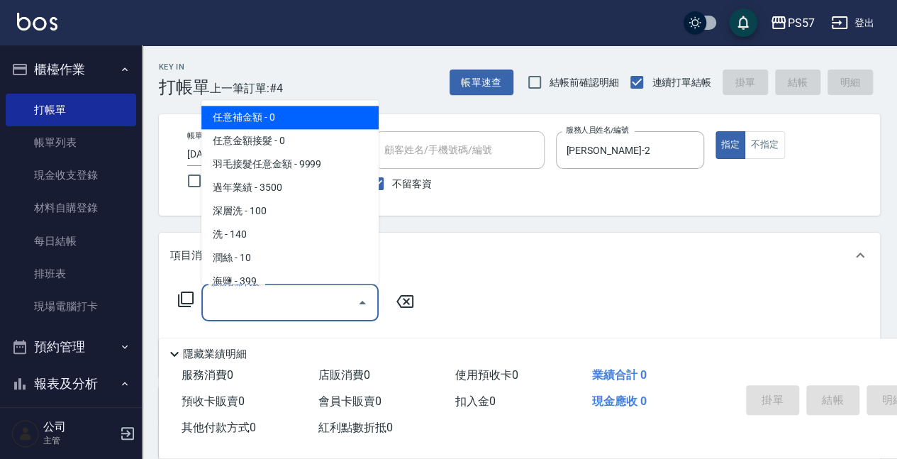
click at [263, 312] on input "服務名稱/代號" at bounding box center [279, 302] width 143 height 25
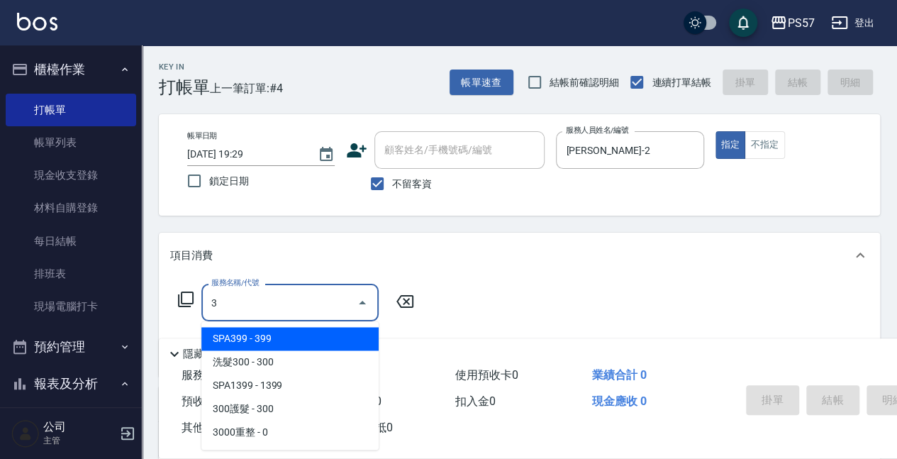
scroll to position [47, 0]
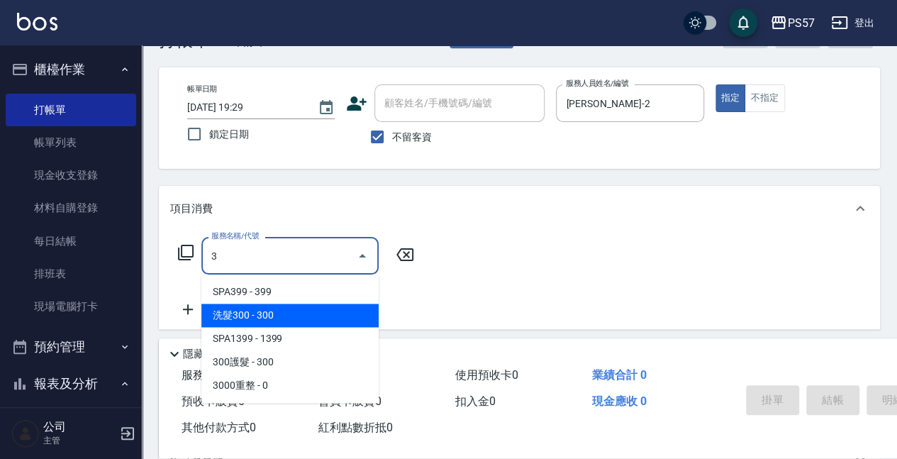
click at [257, 308] on span "洗髮300 - 300" at bounding box center [289, 315] width 177 height 23
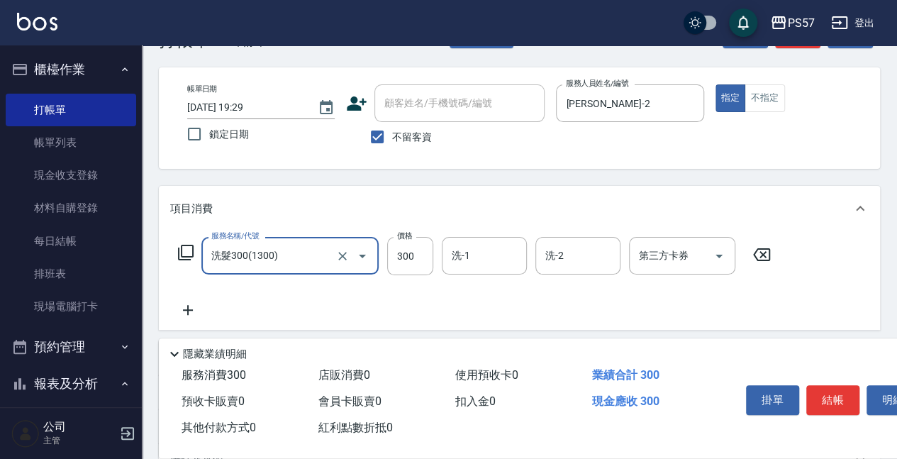
type input "洗髮300(1300)"
click at [196, 304] on icon at bounding box center [187, 309] width 35 height 17
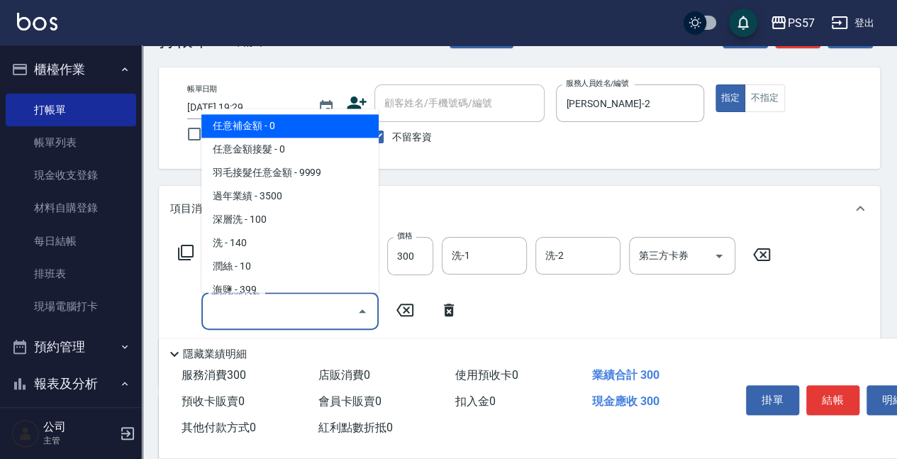
click at [288, 318] on input "服務名稱/代號" at bounding box center [279, 311] width 143 height 25
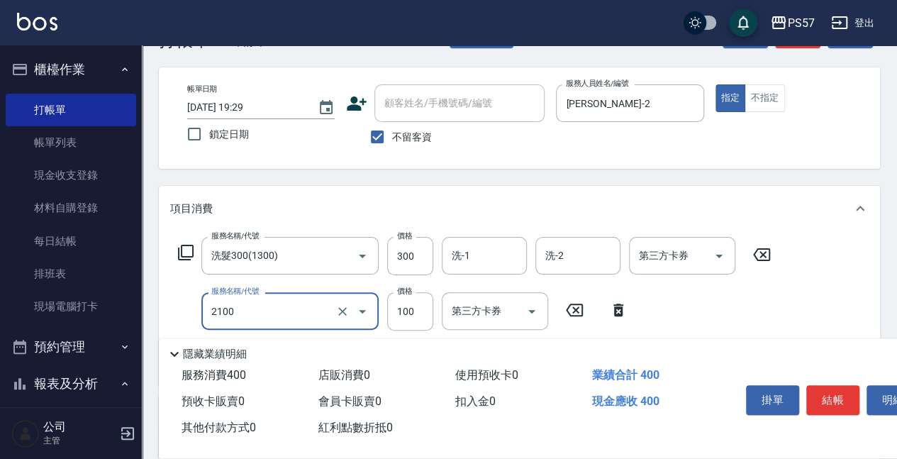
type input "剪髮100(2100)"
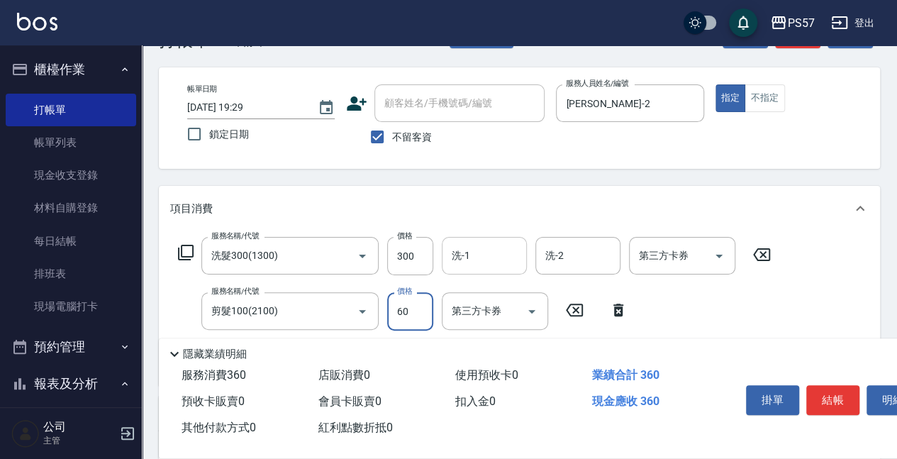
type input "60"
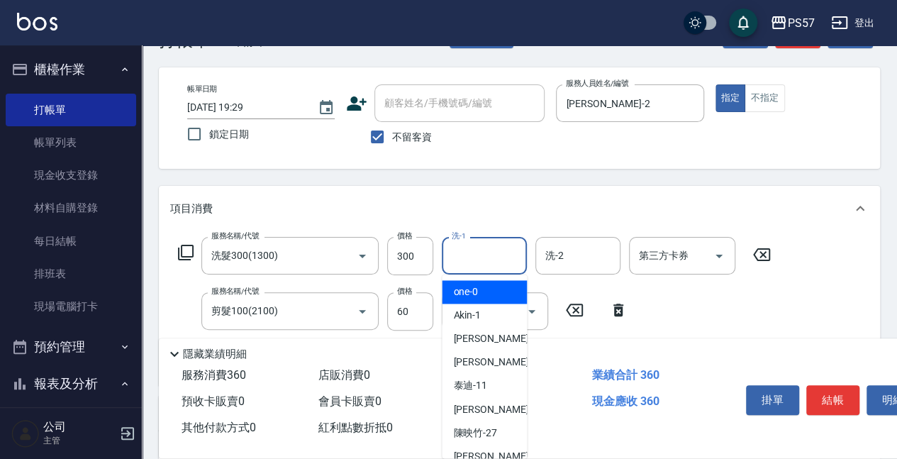
click at [495, 257] on input "洗-1" at bounding box center [484, 255] width 72 height 25
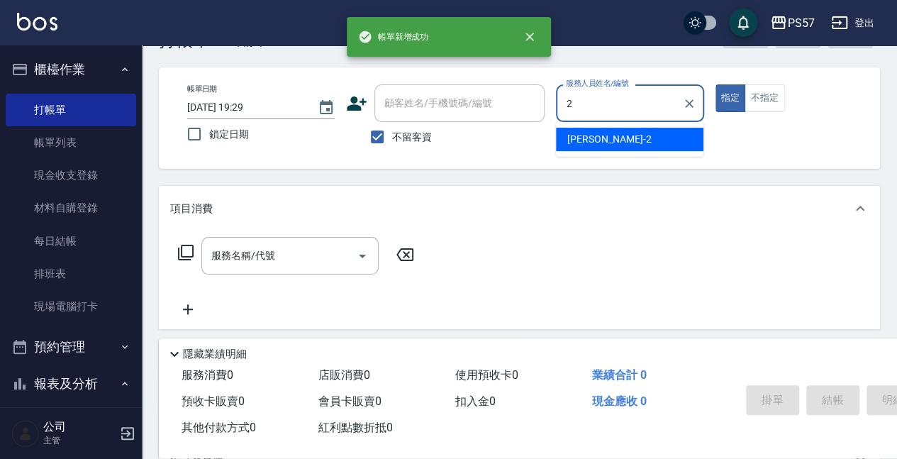
type input "[PERSON_NAME]-2"
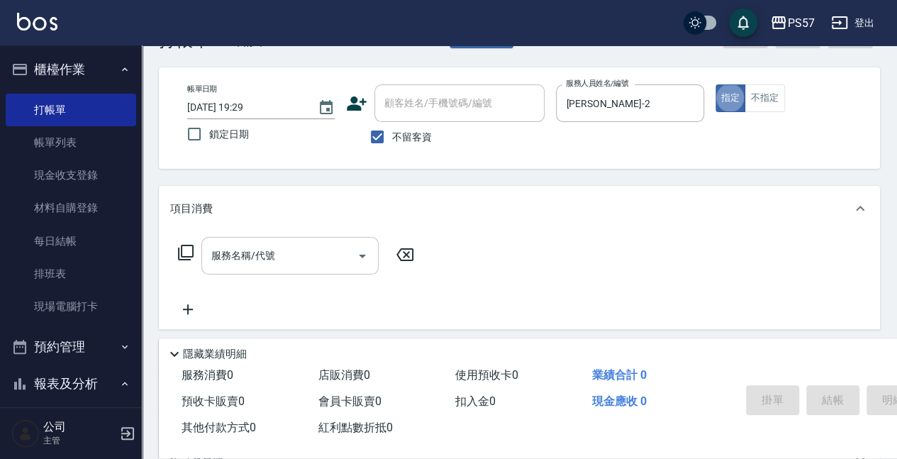
click at [272, 250] on input "服務名稱/代號" at bounding box center [279, 255] width 143 height 25
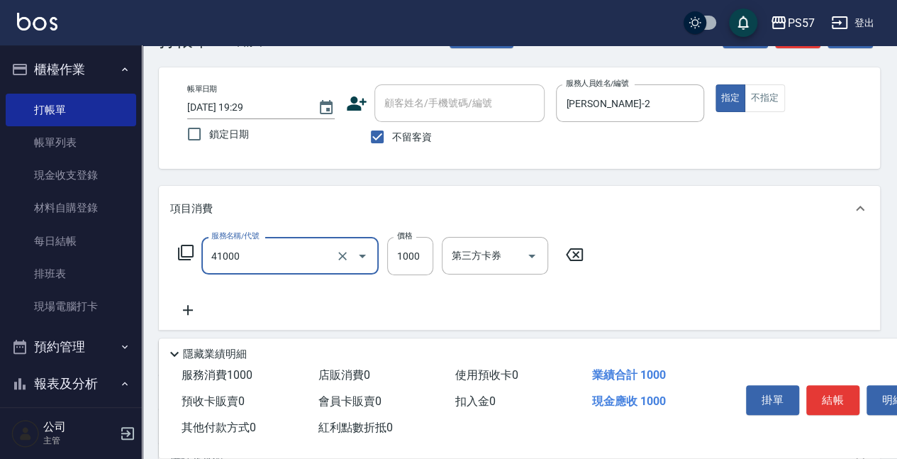
type input "任義金額燙髮(41000)"
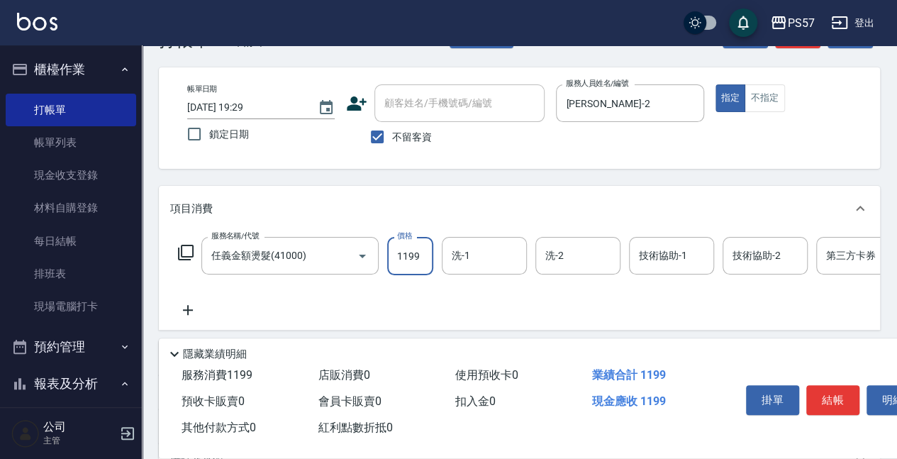
type input "1199"
click at [189, 312] on icon at bounding box center [188, 310] width 10 height 10
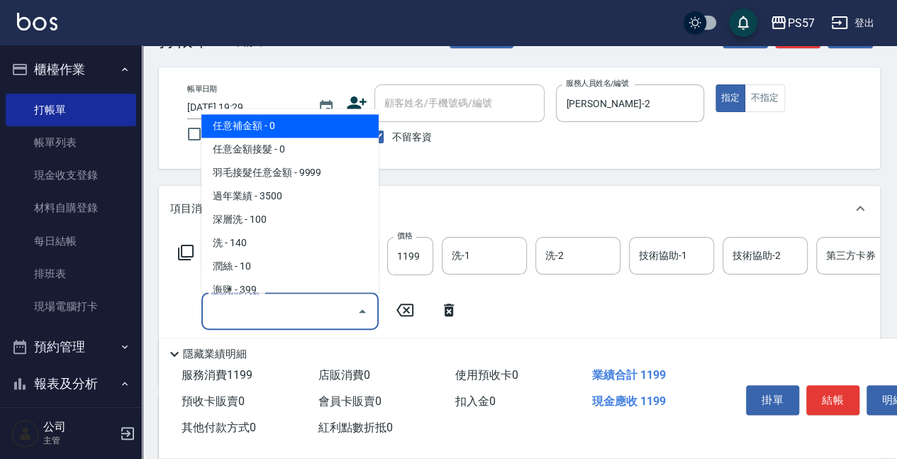
click at [214, 310] on input "服務名稱/代號" at bounding box center [279, 311] width 143 height 25
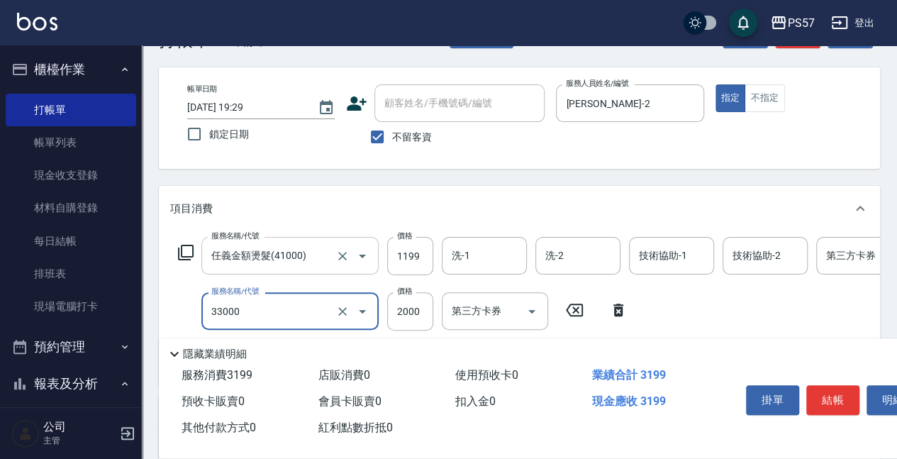
type input "韓氏鍍膜(33000)"
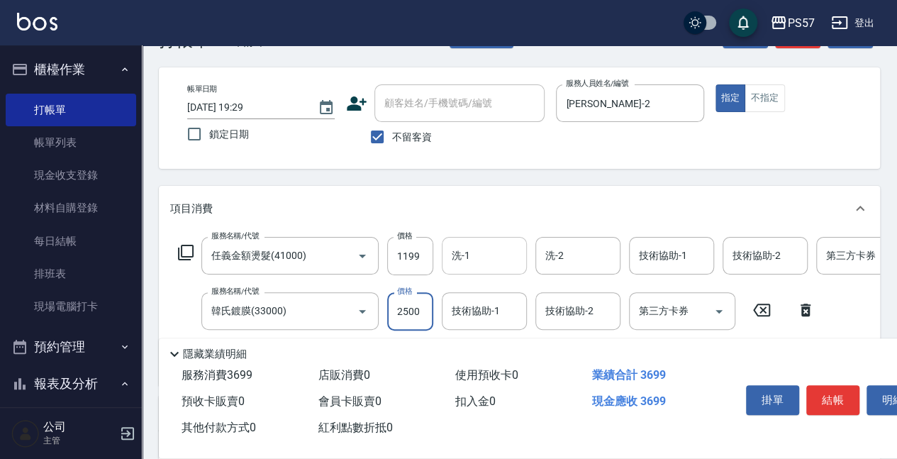
type input "2500"
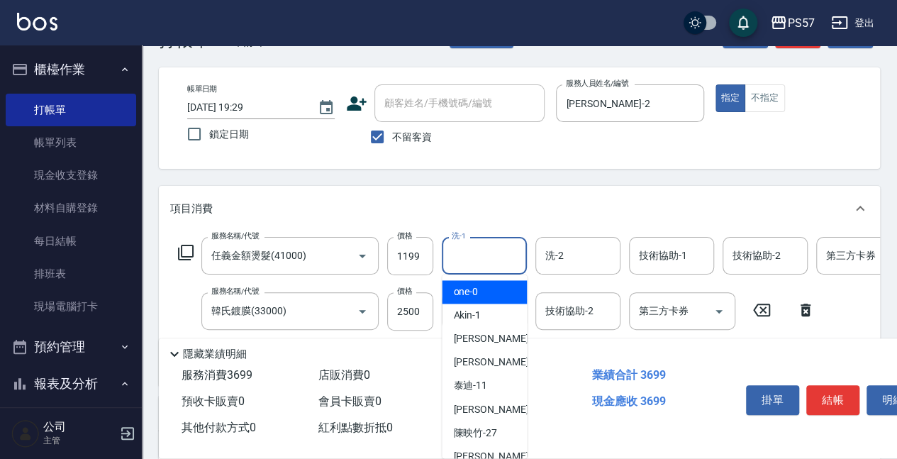
click at [509, 260] on input "洗-1" at bounding box center [484, 255] width 72 height 25
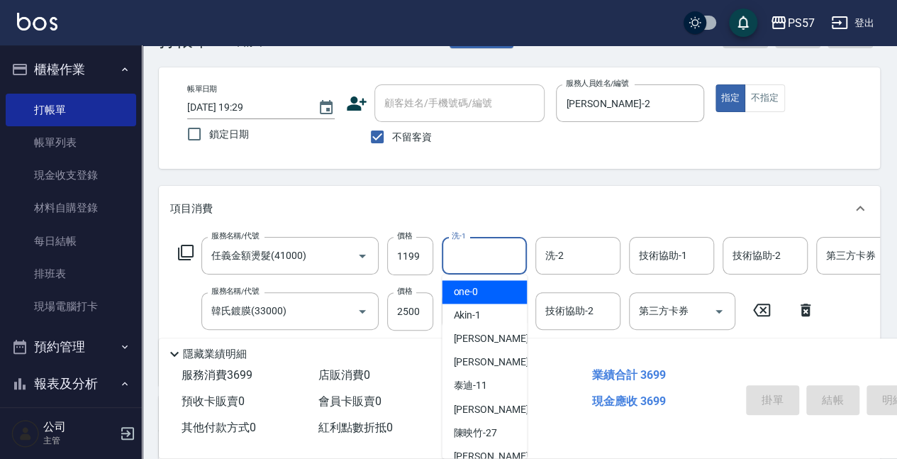
type input "[DATE] 19:30"
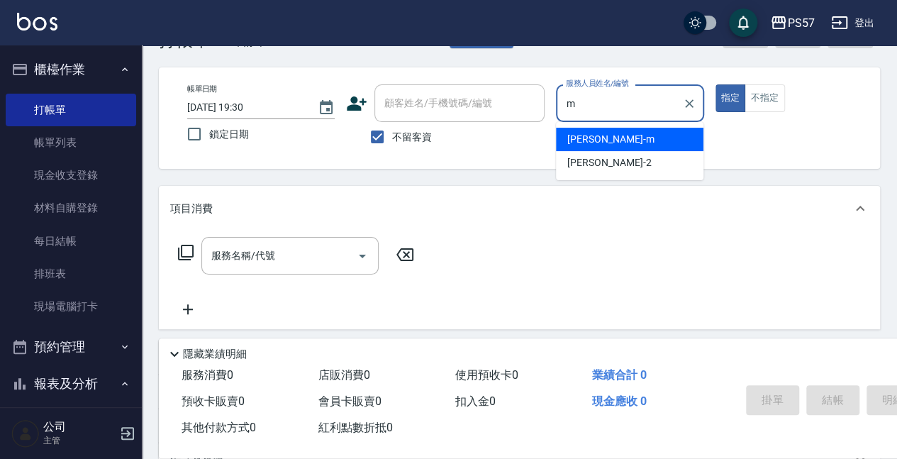
type input "[PERSON_NAME]-m"
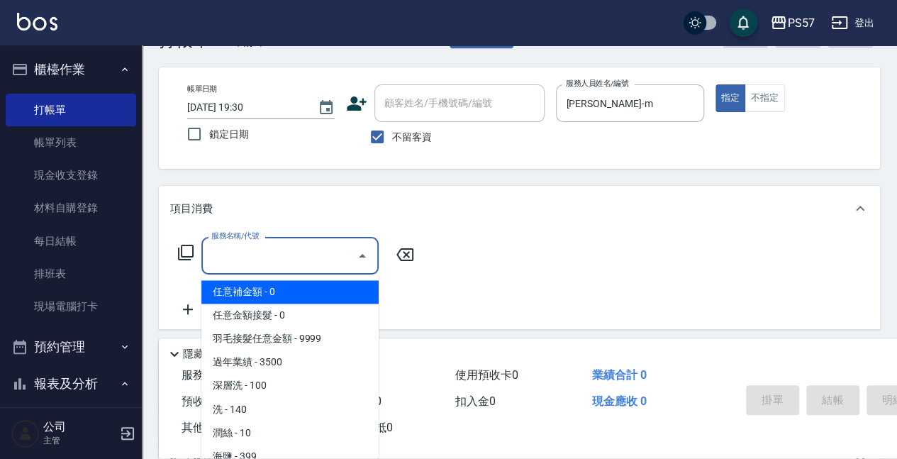
click at [255, 257] on input "服務名稱/代號" at bounding box center [279, 255] width 143 height 25
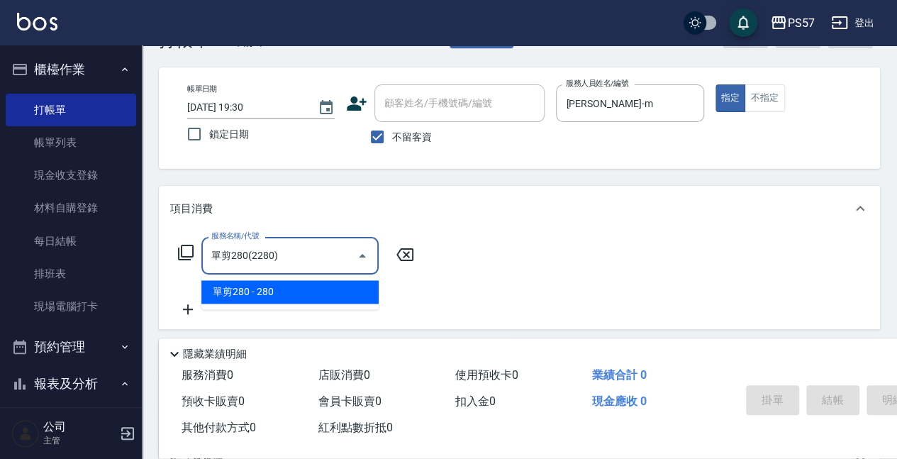
type input "單剪280(2280)"
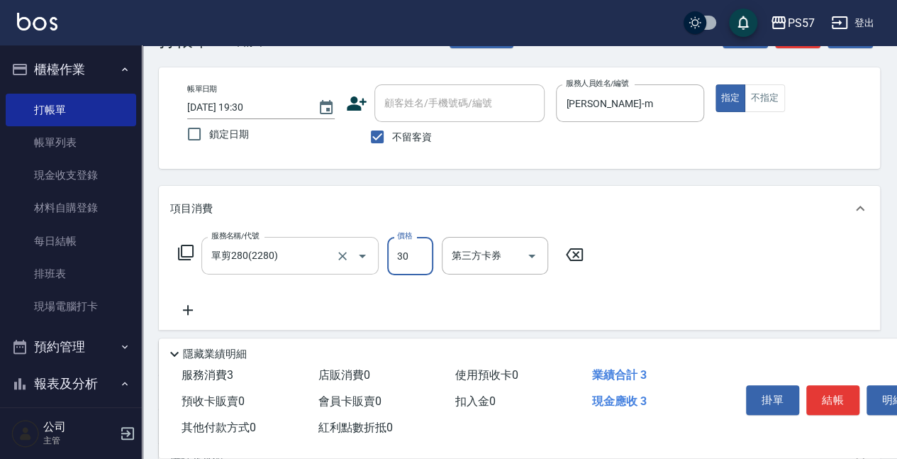
type input "300"
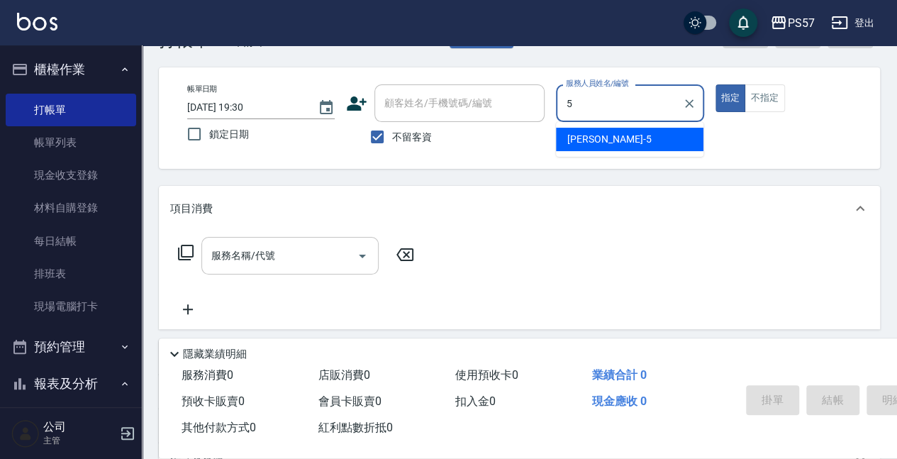
type input "[PERSON_NAME]5"
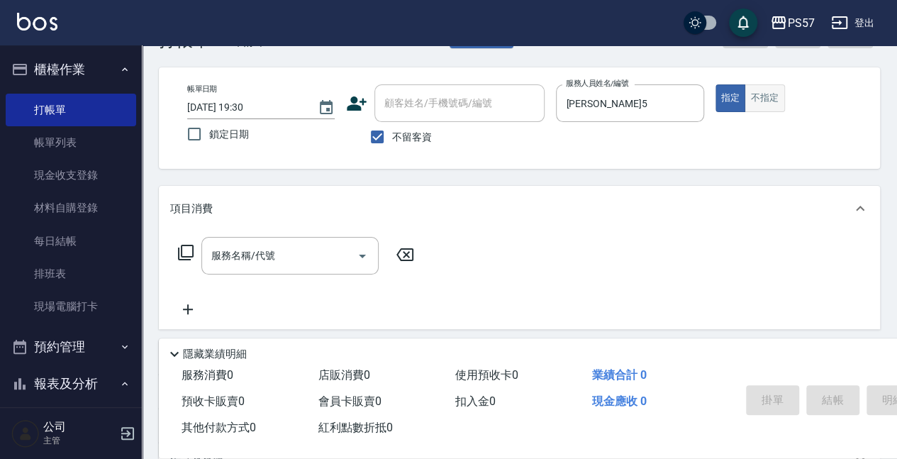
click at [762, 88] on button "不指定" at bounding box center [765, 98] width 40 height 28
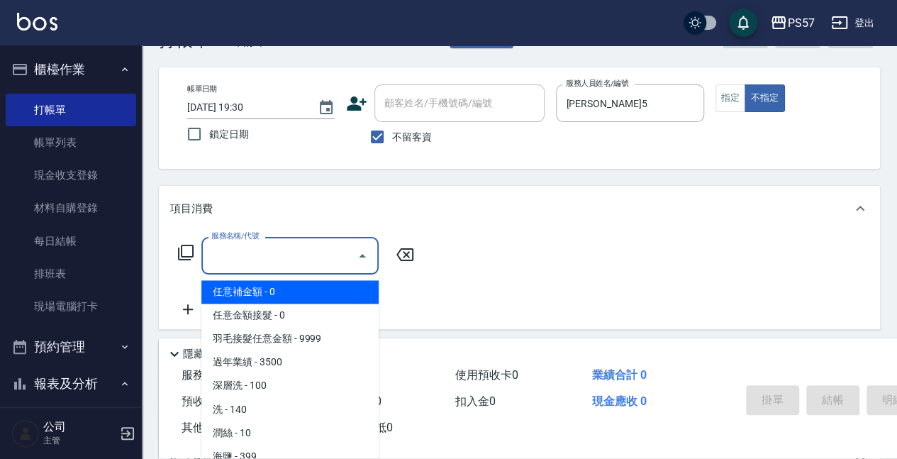
click at [244, 265] on input "服務名稱/代號" at bounding box center [279, 255] width 143 height 25
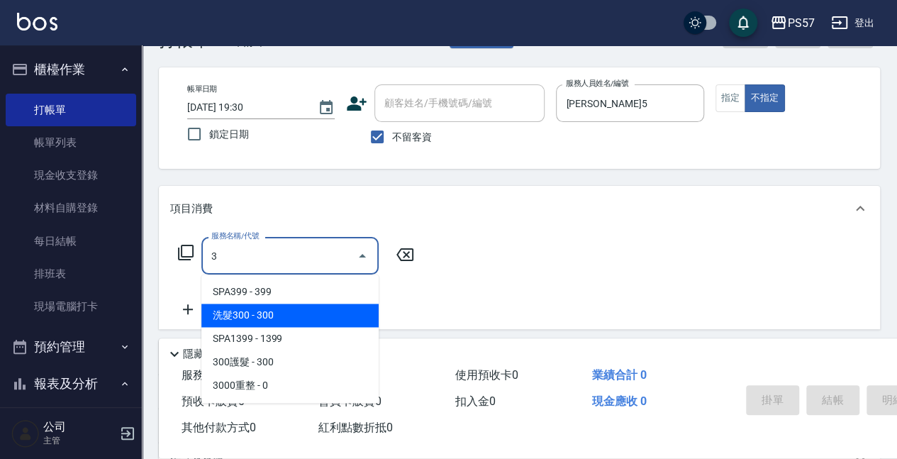
click at [241, 315] on span "洗髮300 - 300" at bounding box center [289, 315] width 177 height 23
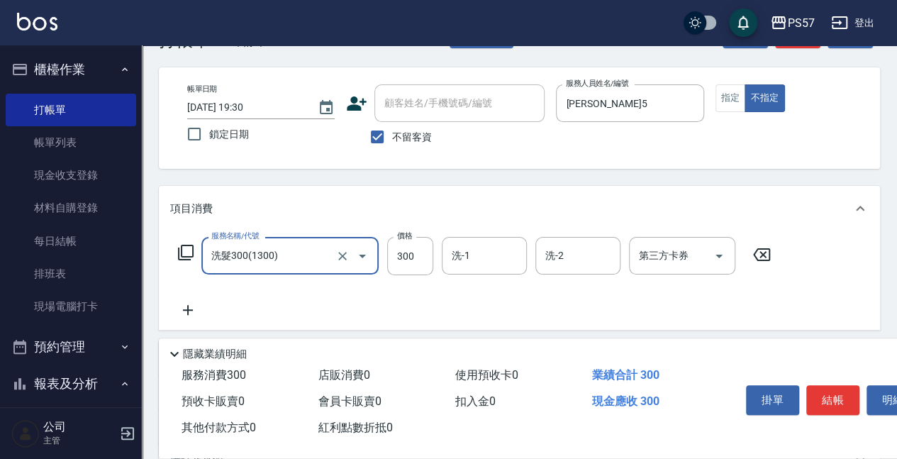
type input "洗髮300(1300)"
click at [186, 321] on div "服務名稱/代號 洗髮300(1300) 服務名稱/代號 價格 300 價格 洗-1 洗-1 洗-2 洗-2 第三方卡券 第三方卡券" at bounding box center [519, 280] width 721 height 99
click at [197, 312] on icon at bounding box center [187, 309] width 35 height 17
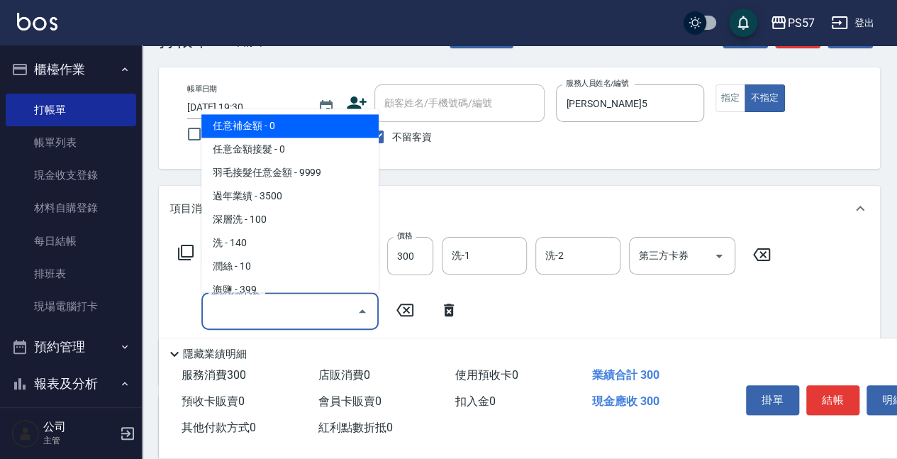
click at [255, 312] on input "服務名稱/代號" at bounding box center [279, 311] width 143 height 25
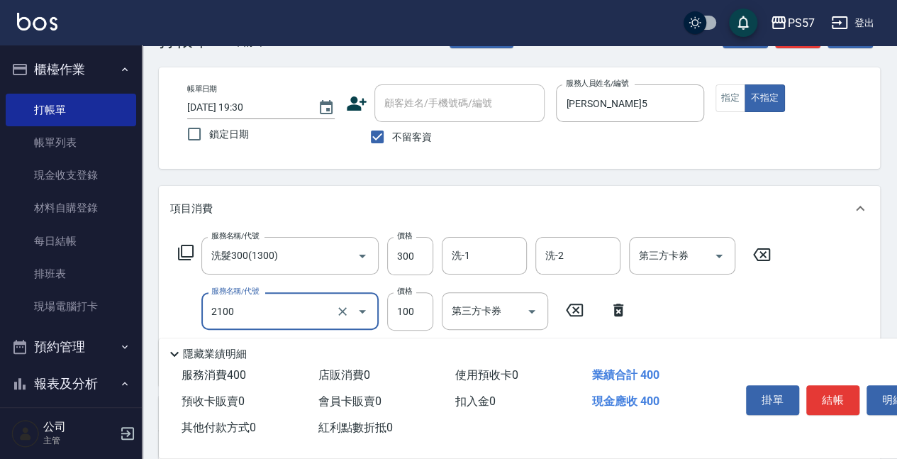
type input "剪髮100(2100)"
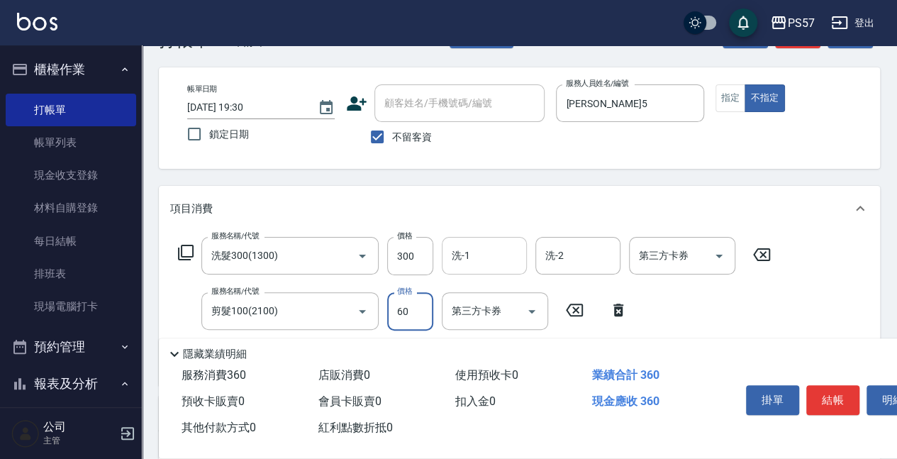
type input "60"
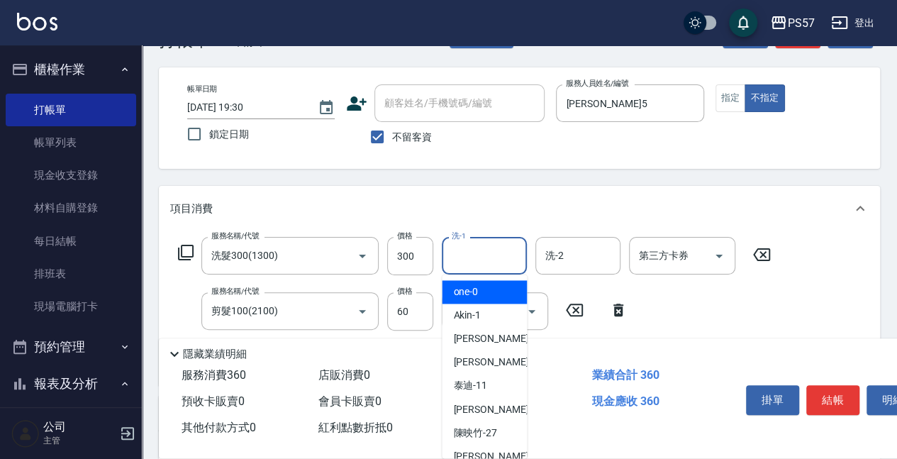
click at [457, 260] on input "洗-1" at bounding box center [484, 255] width 72 height 25
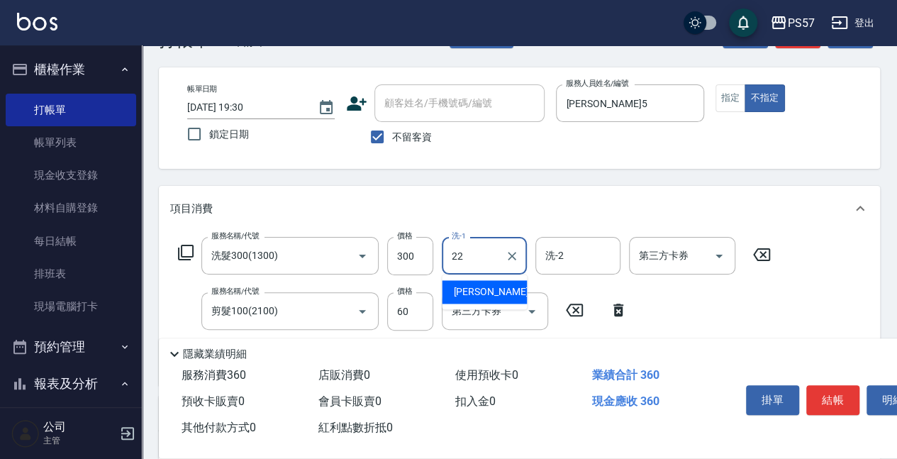
type input "[PERSON_NAME]-22"
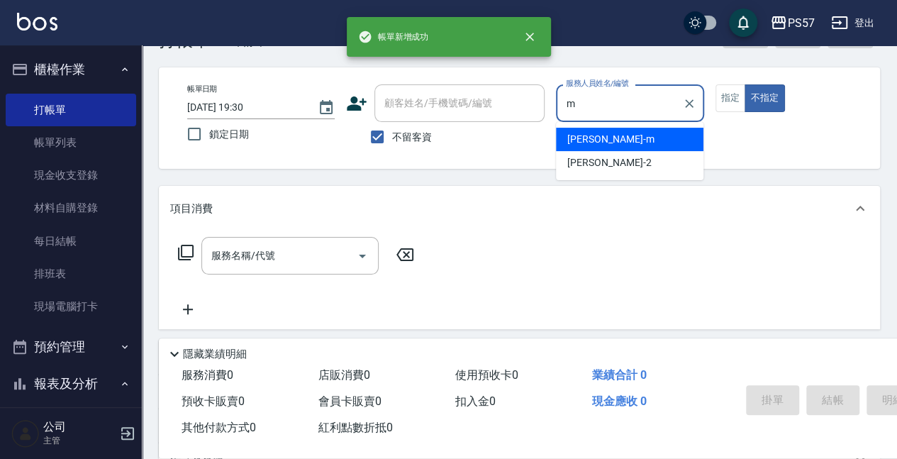
type input "[PERSON_NAME]-m"
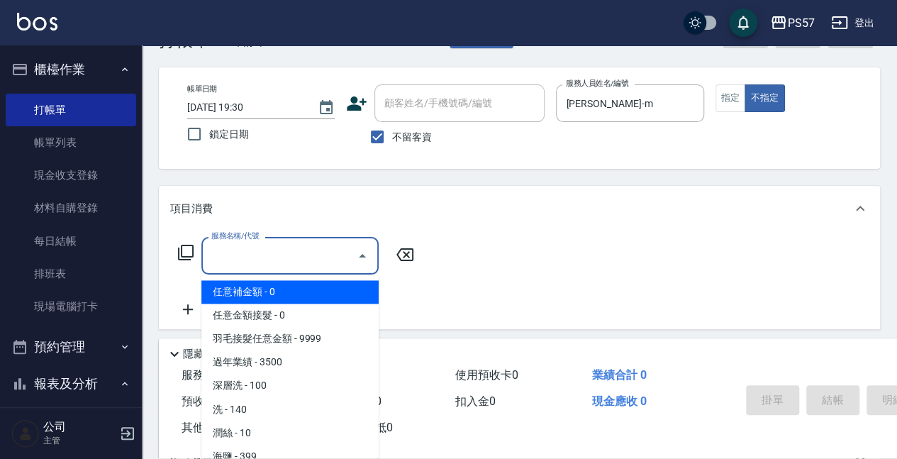
click at [280, 253] on input "服務名稱/代號" at bounding box center [279, 255] width 143 height 25
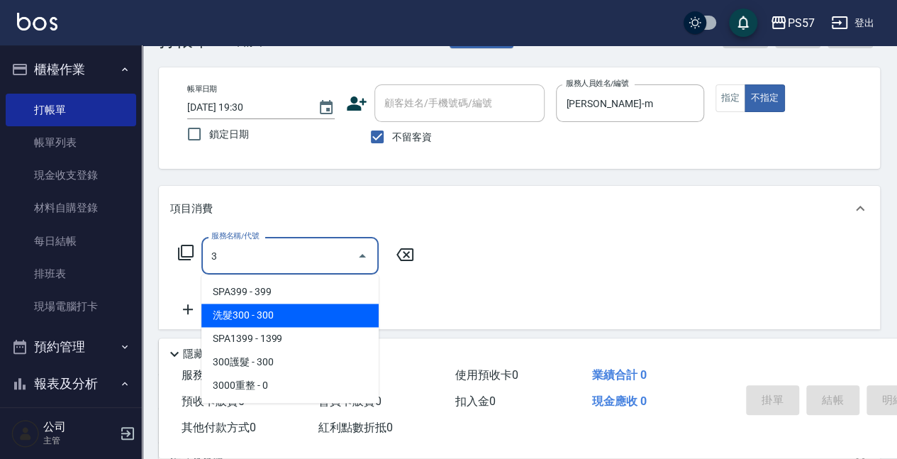
click at [263, 313] on span "洗髮300 - 300" at bounding box center [289, 315] width 177 height 23
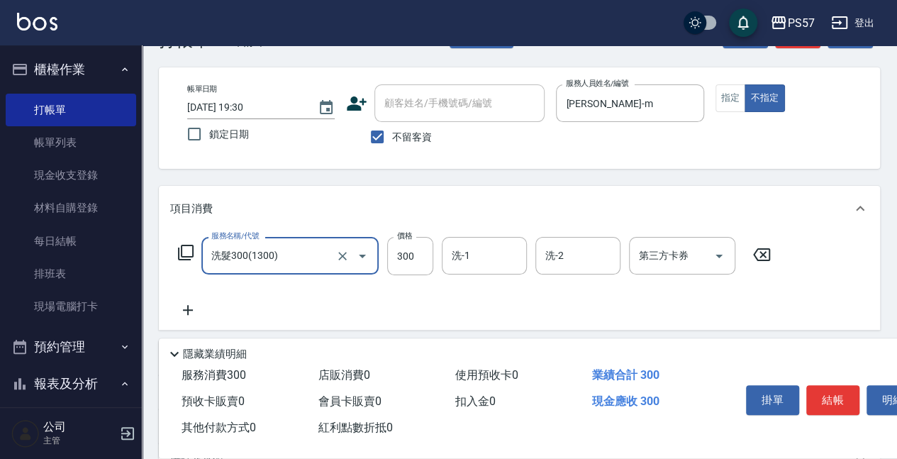
type input "洗髮300(1300)"
click at [184, 312] on icon at bounding box center [187, 309] width 35 height 17
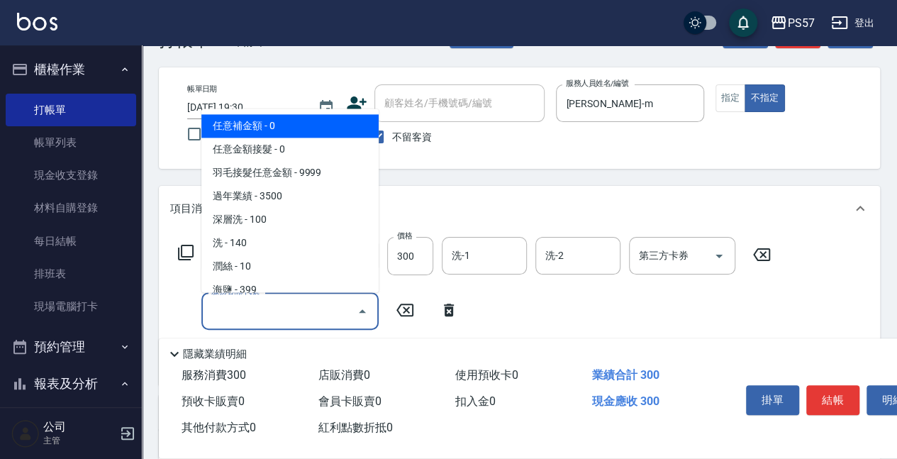
click at [262, 314] on input "服務名稱/代號" at bounding box center [279, 311] width 143 height 25
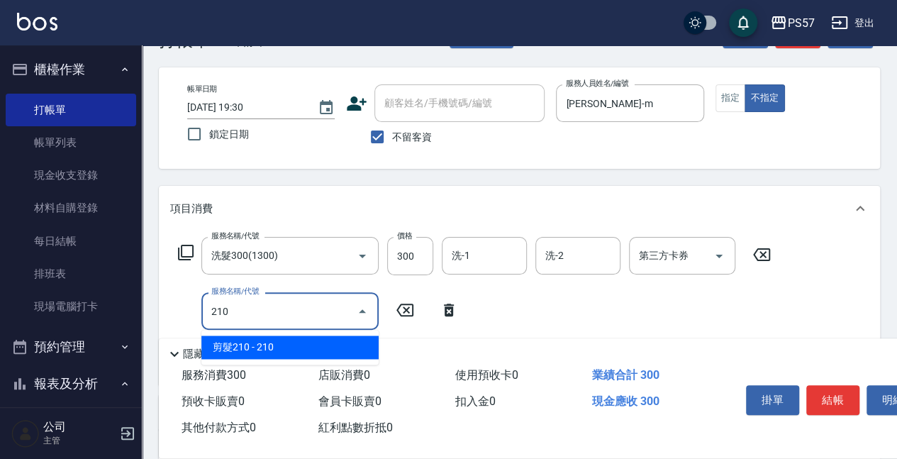
type input "2100"
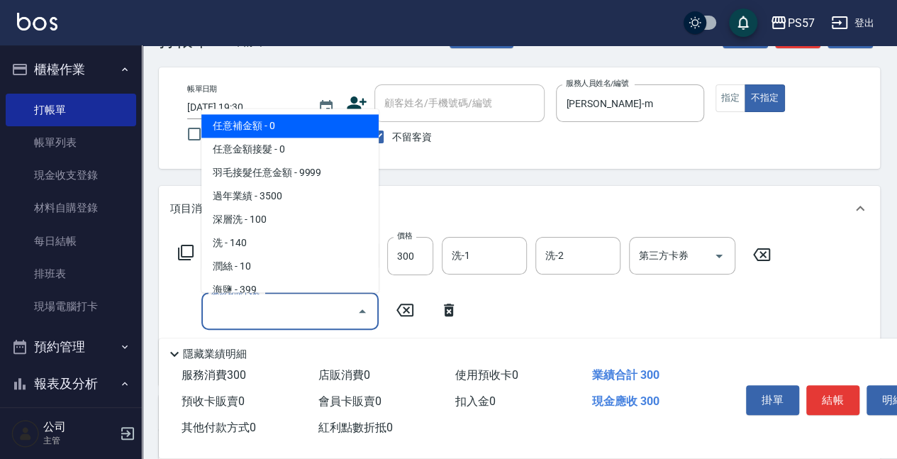
type input "任意補金額(00)"
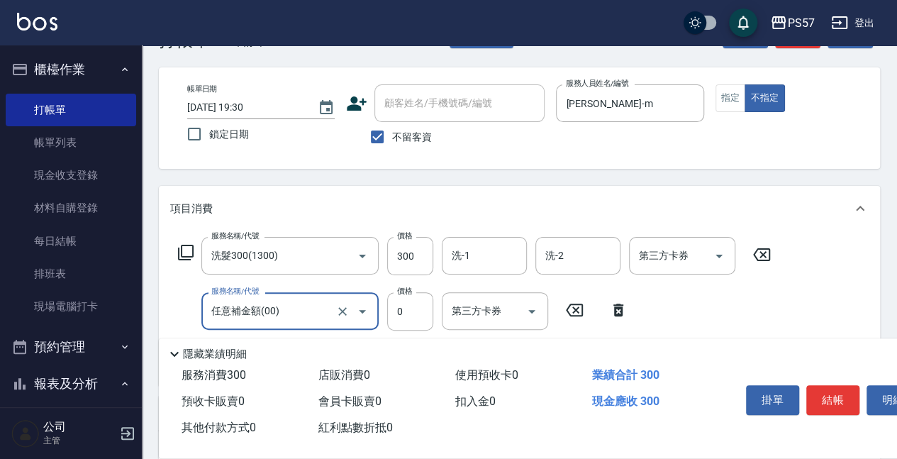
click at [276, 311] on input "任意補金額(00)" at bounding box center [270, 311] width 125 height 25
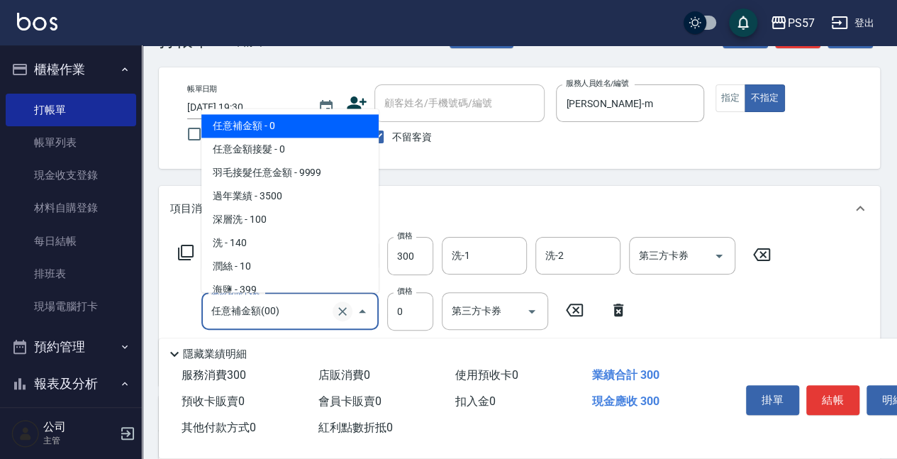
click at [345, 313] on icon "Clear" at bounding box center [342, 311] width 9 height 9
type input "1"
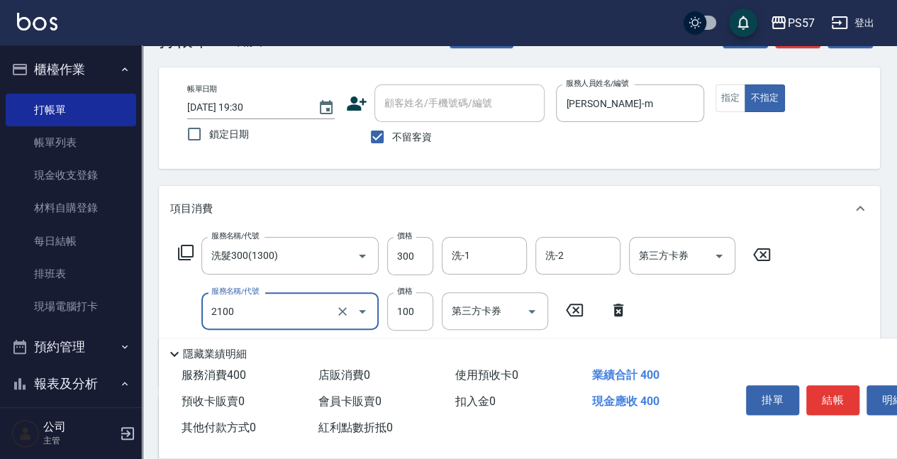
type input "剪髮100(2100)"
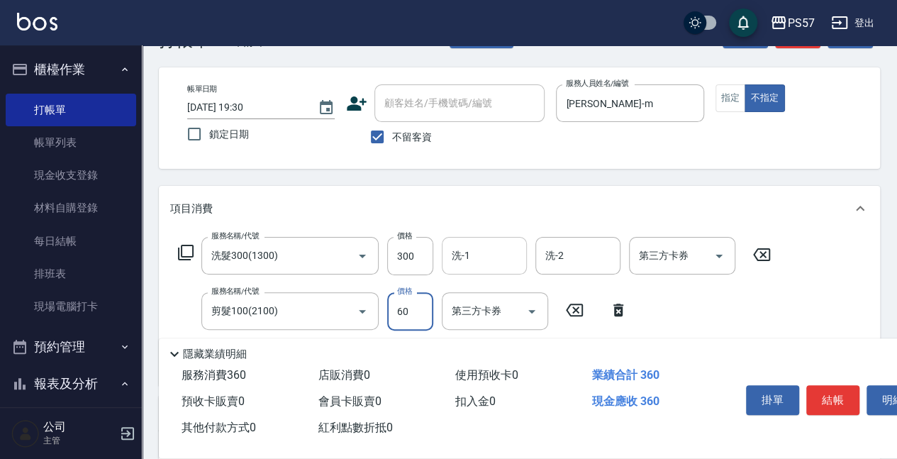
type input "60"
click at [485, 264] on input "洗-1" at bounding box center [484, 255] width 72 height 25
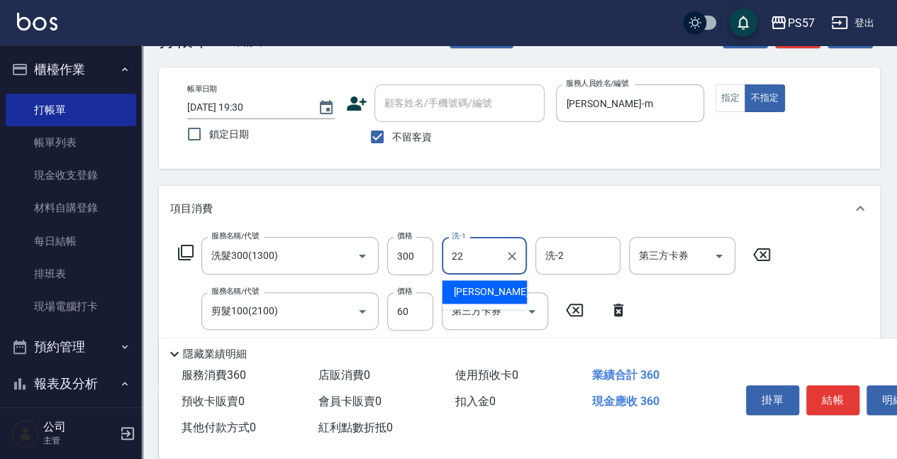
type input "[PERSON_NAME]-22"
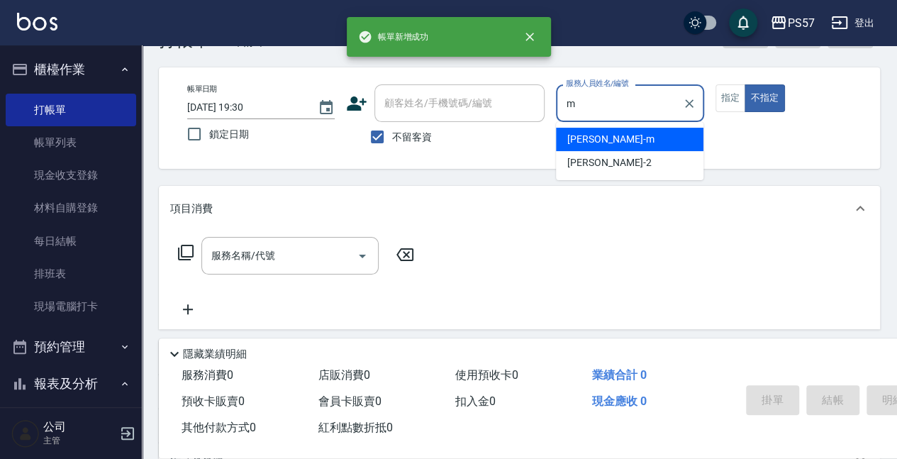
type input "[PERSON_NAME]-m"
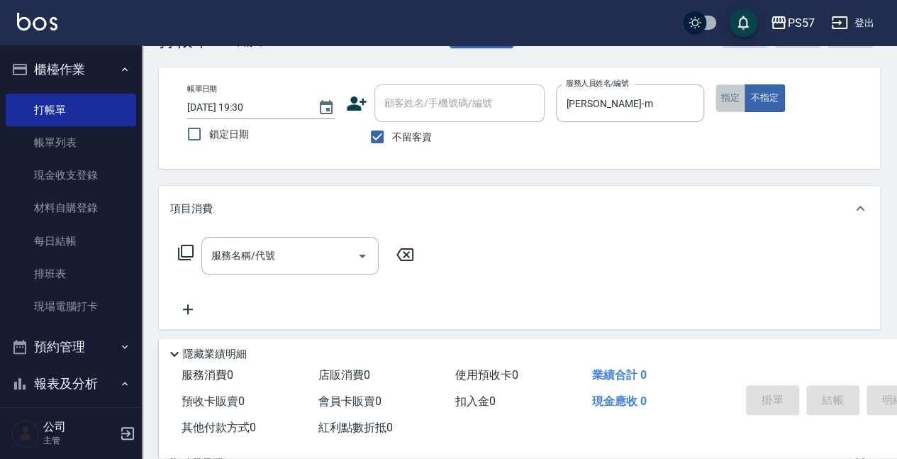
click at [729, 95] on button "指定" at bounding box center [731, 98] width 30 height 28
click at [207, 255] on div "服務名稱/代號" at bounding box center [289, 256] width 177 height 38
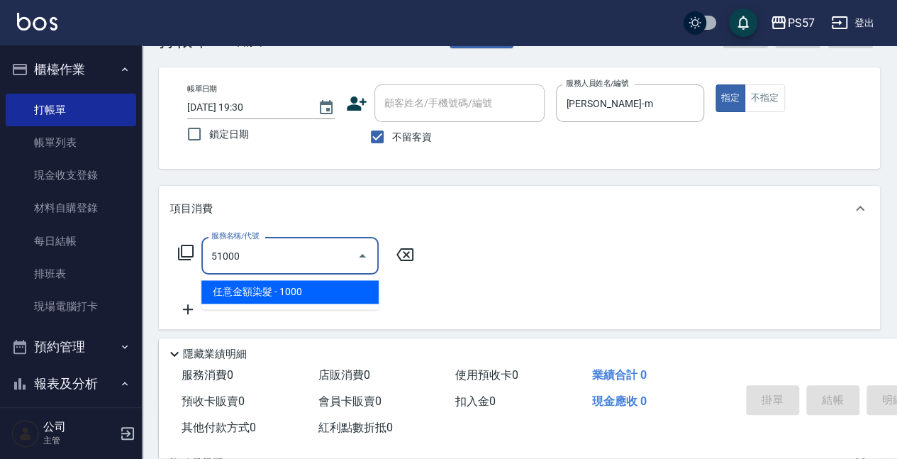
type input "任意金額染髮(51000)"
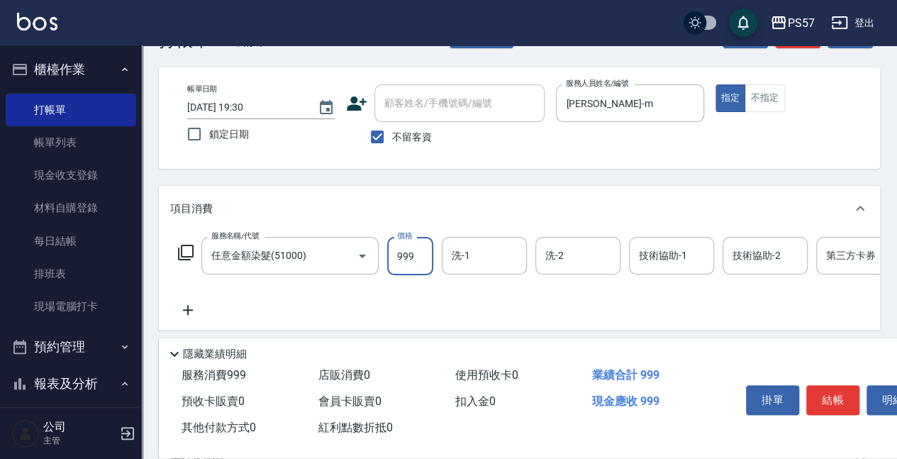
type input "999"
click at [182, 315] on icon at bounding box center [187, 309] width 35 height 17
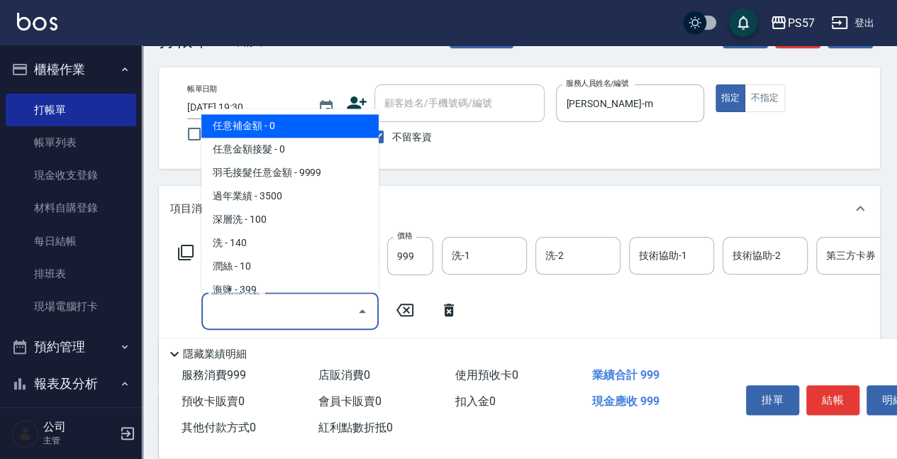
click at [264, 314] on input "服務名稱/代號" at bounding box center [279, 311] width 143 height 25
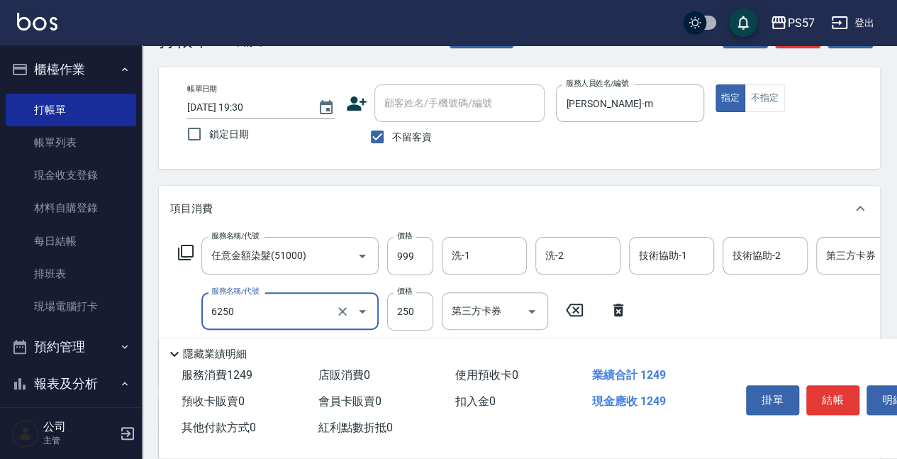
type input "刮痧(6250)"
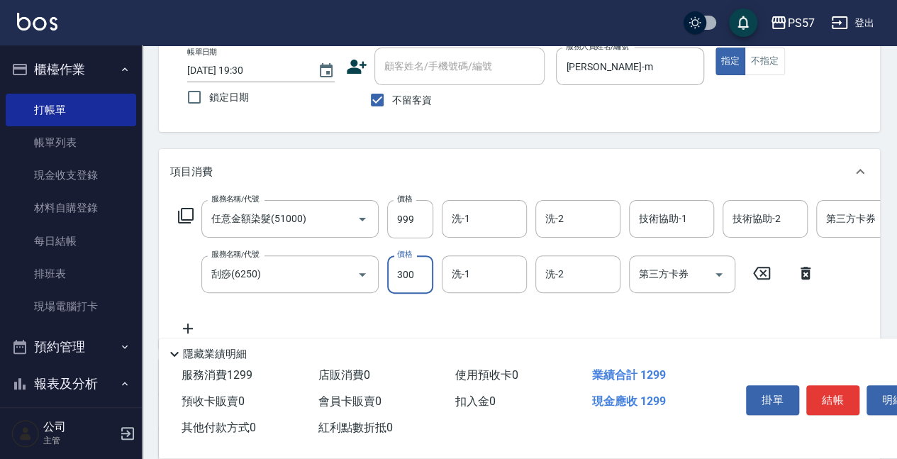
scroll to position [142, 0]
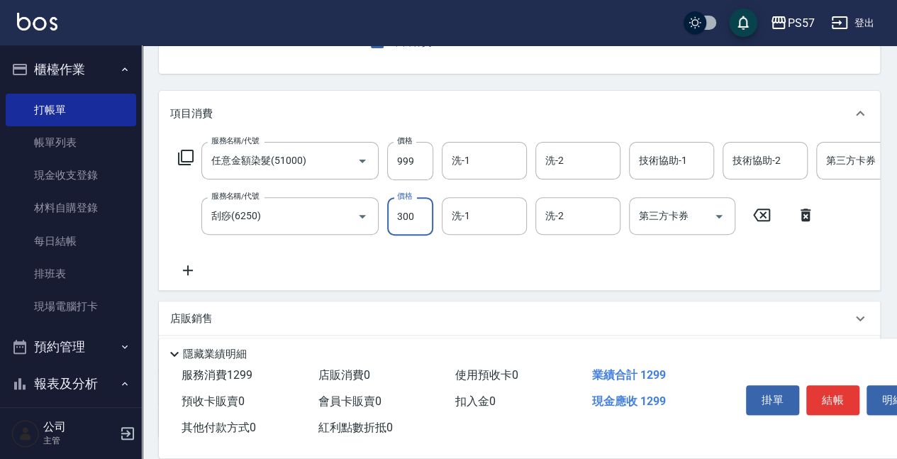
type input "300"
click at [185, 270] on icon at bounding box center [188, 270] width 10 height 10
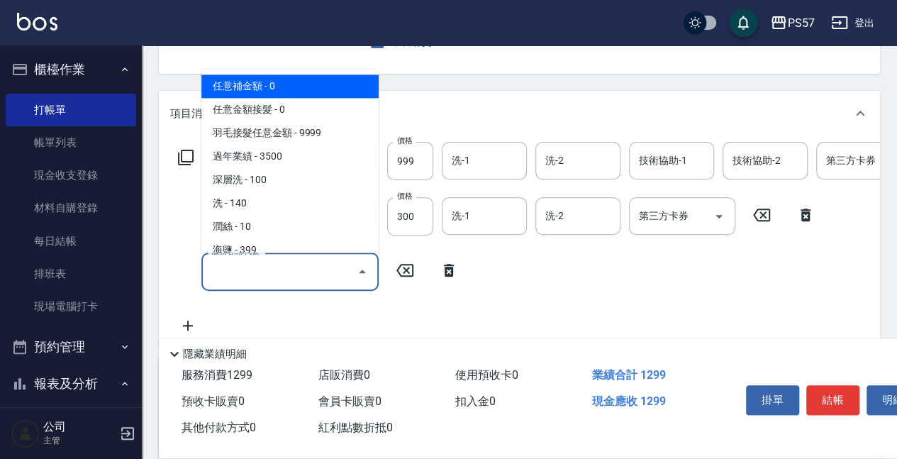
click at [230, 272] on input "服務名稱/代號" at bounding box center [279, 271] width 143 height 25
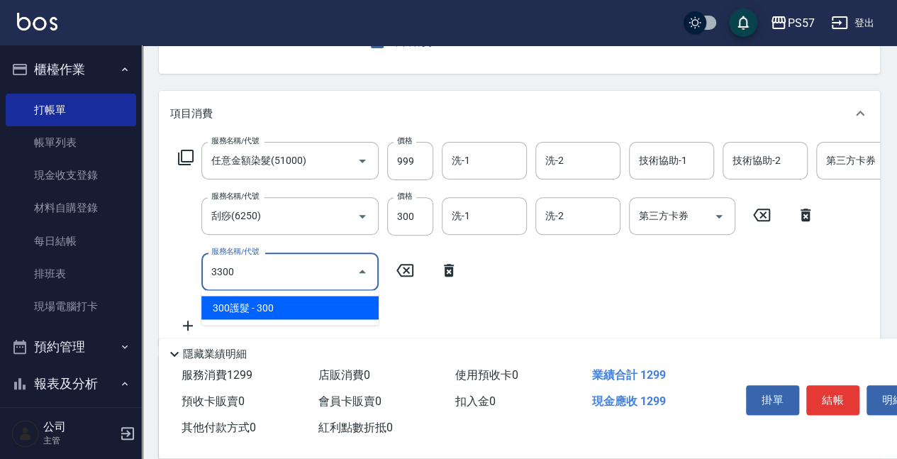
type input "300護髮(3300)"
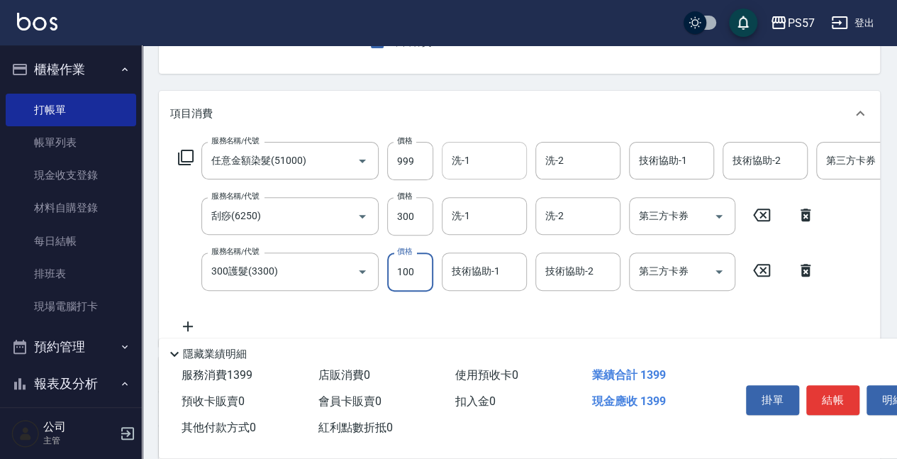
click at [465, 177] on div "洗-1" at bounding box center [484, 161] width 85 height 38
type input "100"
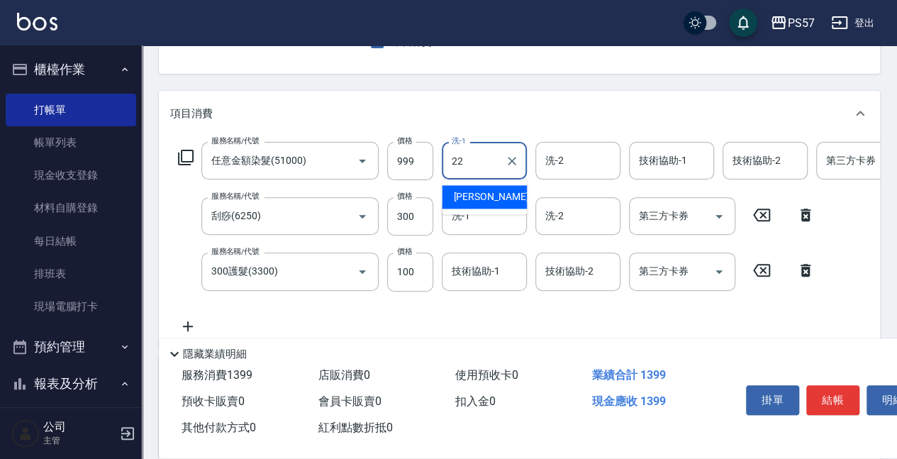
type input "[PERSON_NAME]-22"
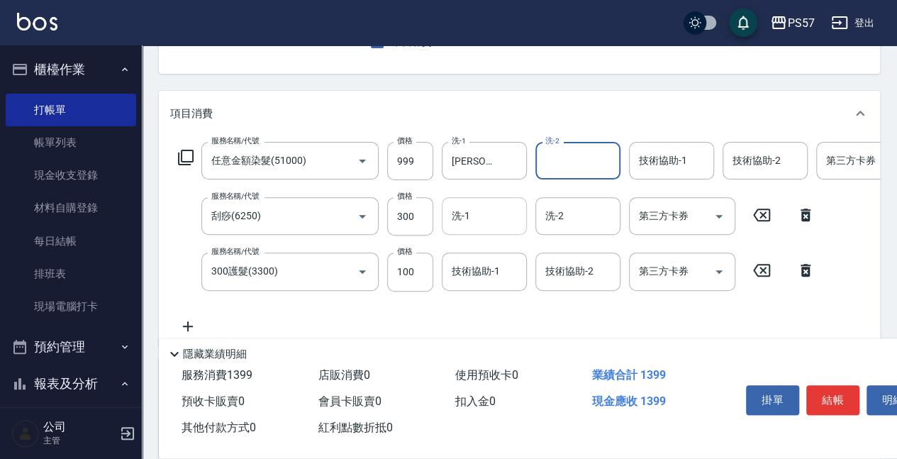
click at [460, 230] on div "洗-1" at bounding box center [484, 216] width 85 height 38
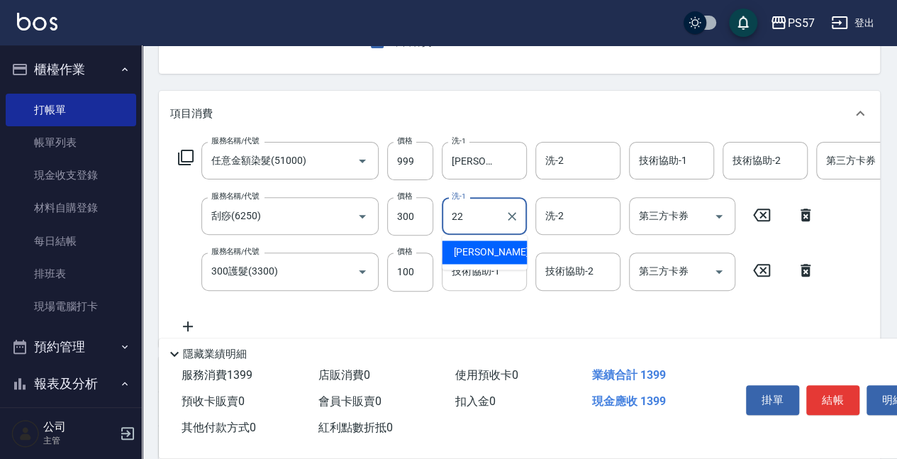
type input "[PERSON_NAME]-22"
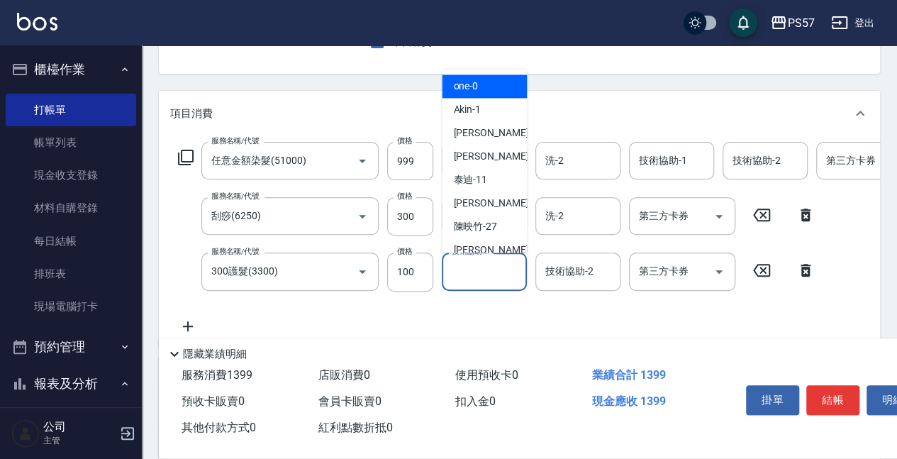
click at [477, 274] on input "技術協助-1" at bounding box center [484, 271] width 72 height 25
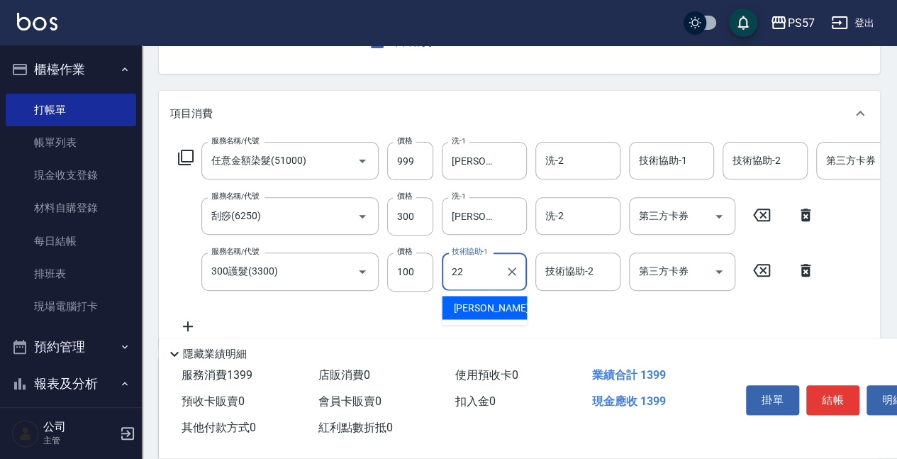
type input "[PERSON_NAME]-22"
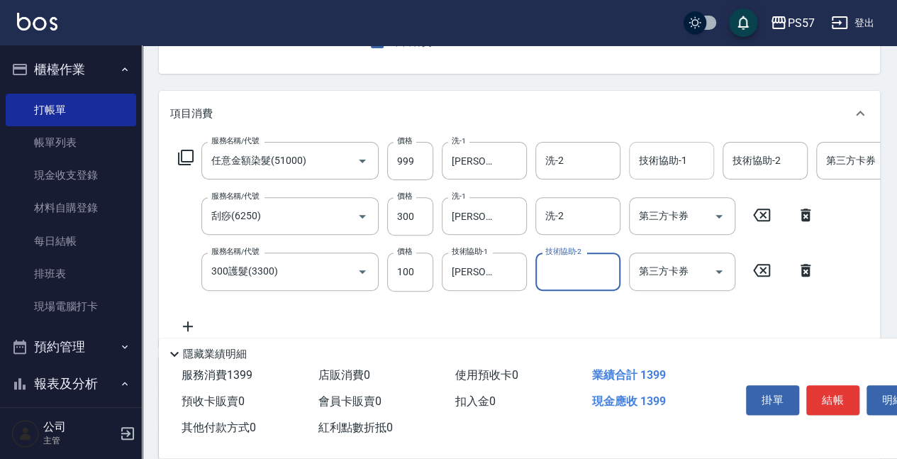
click at [645, 179] on div "技術協助-1" at bounding box center [671, 161] width 85 height 38
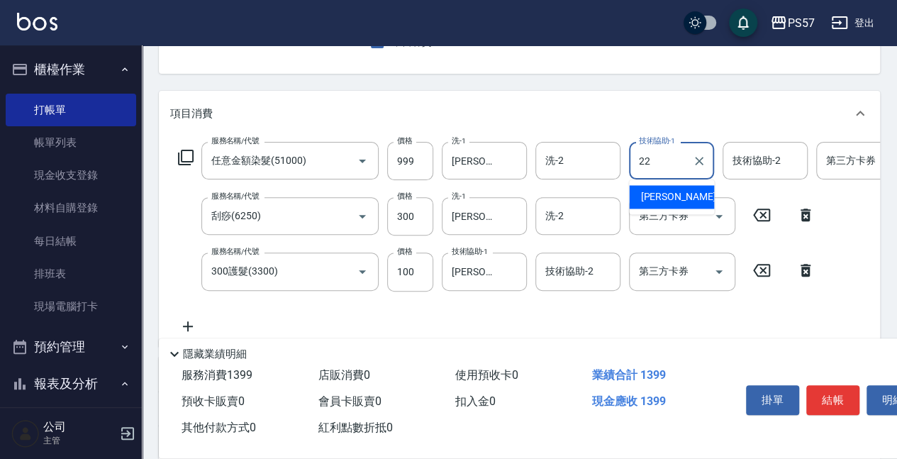
type input "[PERSON_NAME]-22"
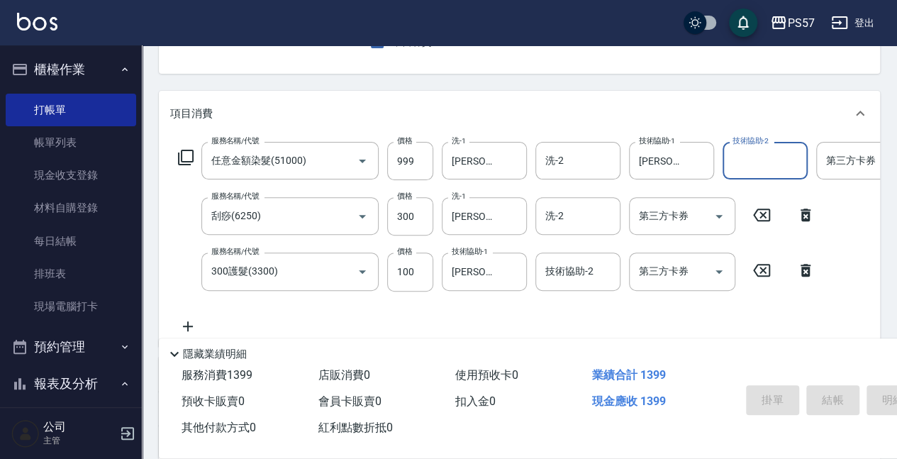
type input "[DATE] 19:31"
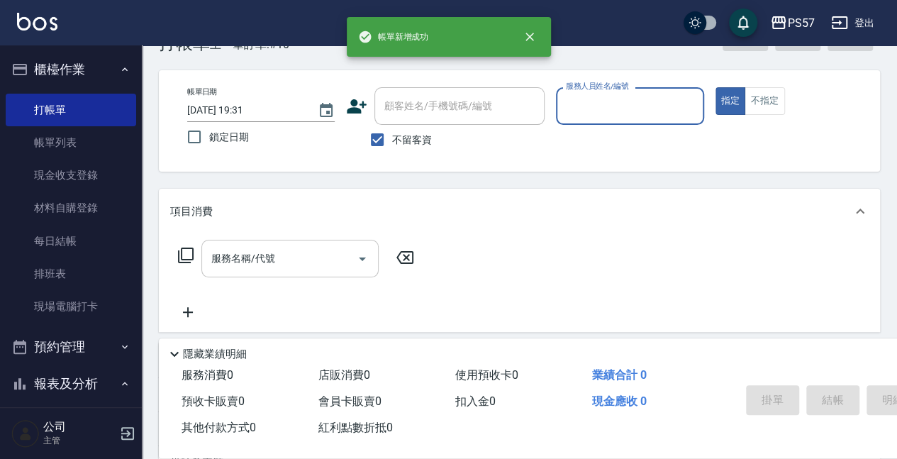
scroll to position [43, 0]
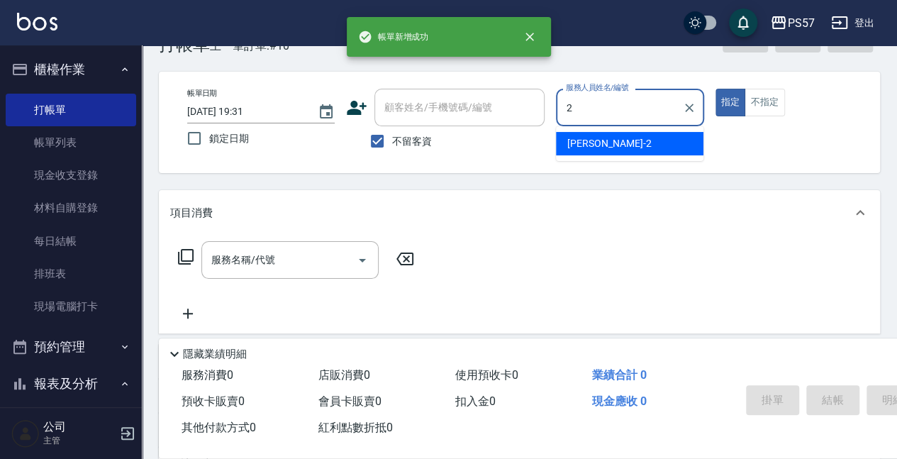
type input "[PERSON_NAME]-2"
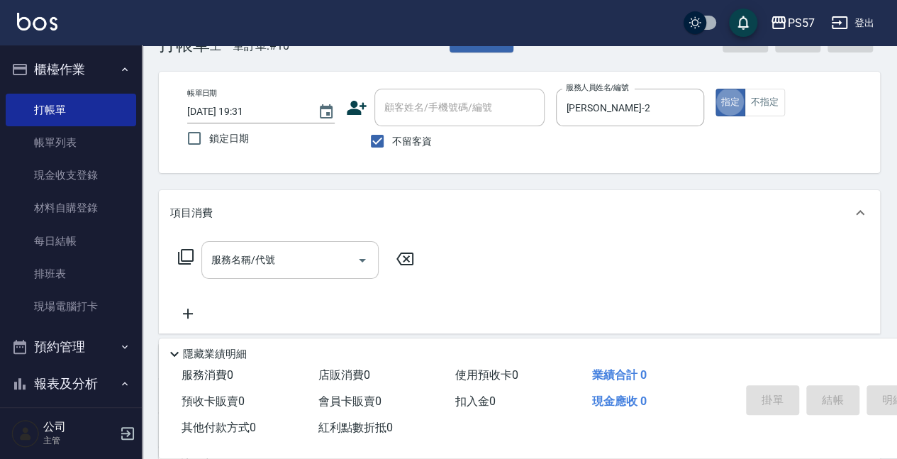
click at [244, 257] on input "服務名稱/代號" at bounding box center [279, 259] width 143 height 25
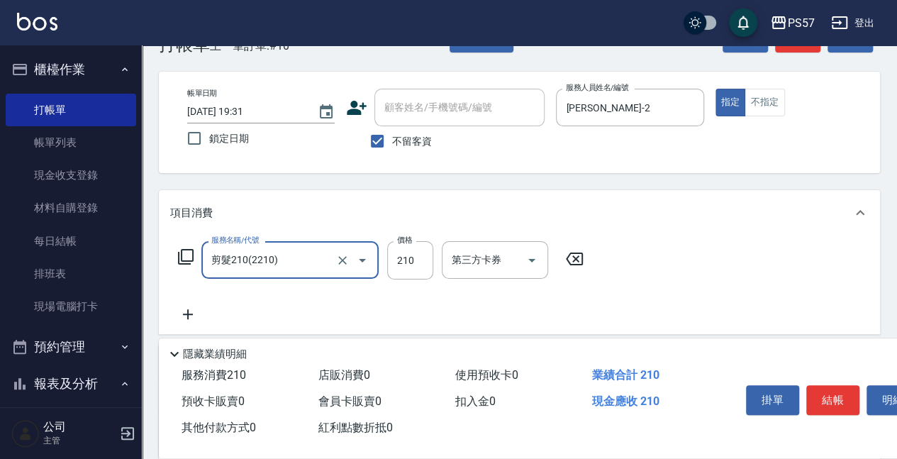
type input "剪髮210(2210)"
type input "250"
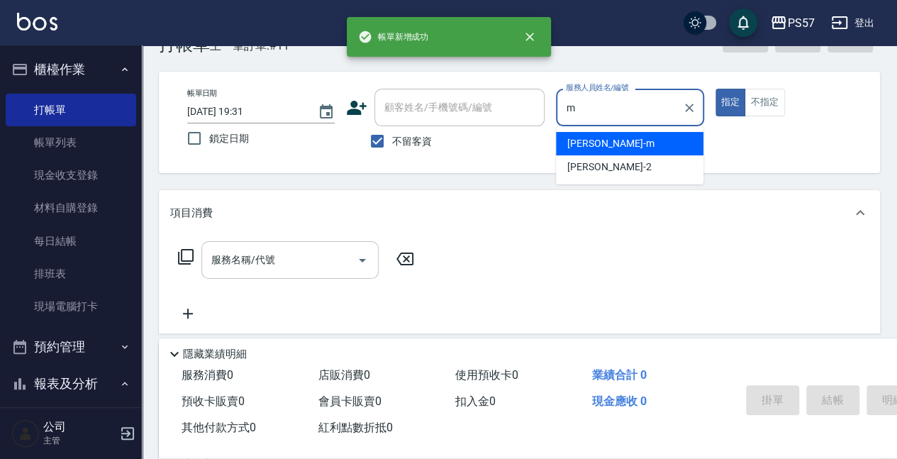
type input "[PERSON_NAME]-m"
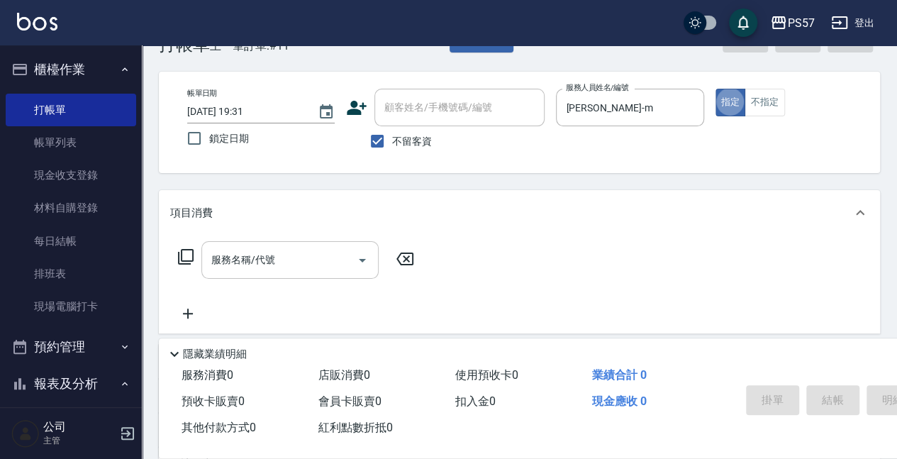
click at [250, 254] on input "服務名稱/代號" at bounding box center [279, 259] width 143 height 25
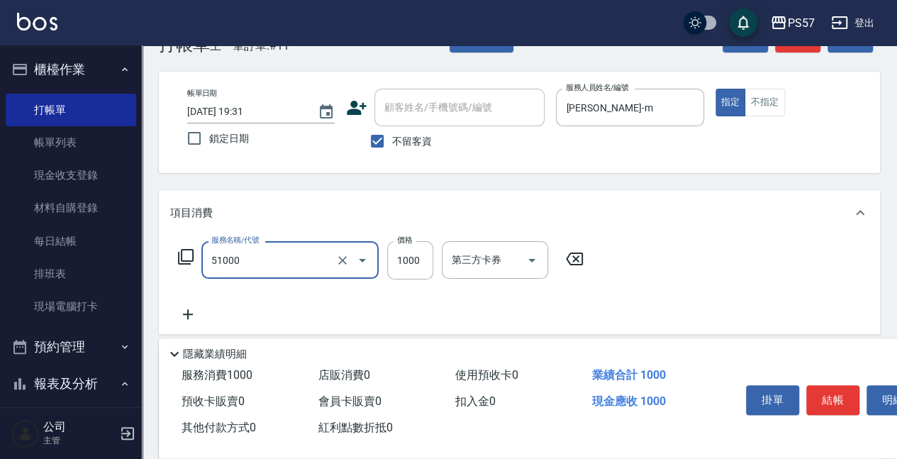
type input "任意金額染髮(51000)"
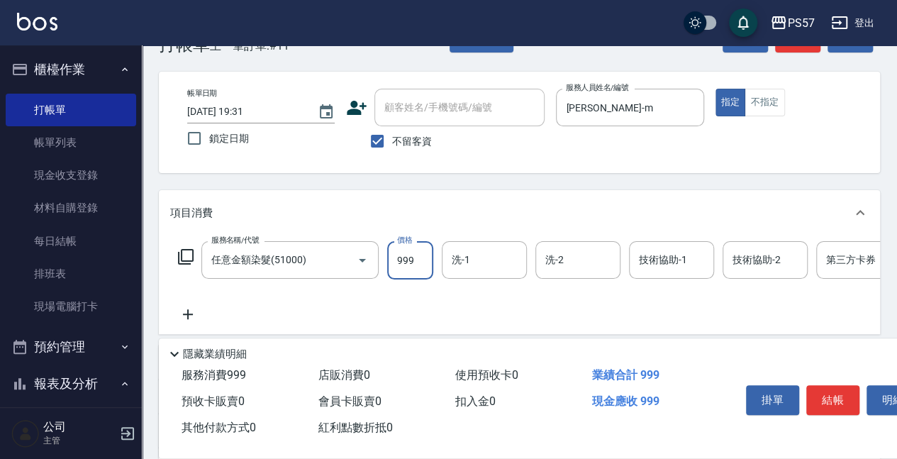
type input "999"
click at [180, 313] on icon at bounding box center [187, 314] width 35 height 17
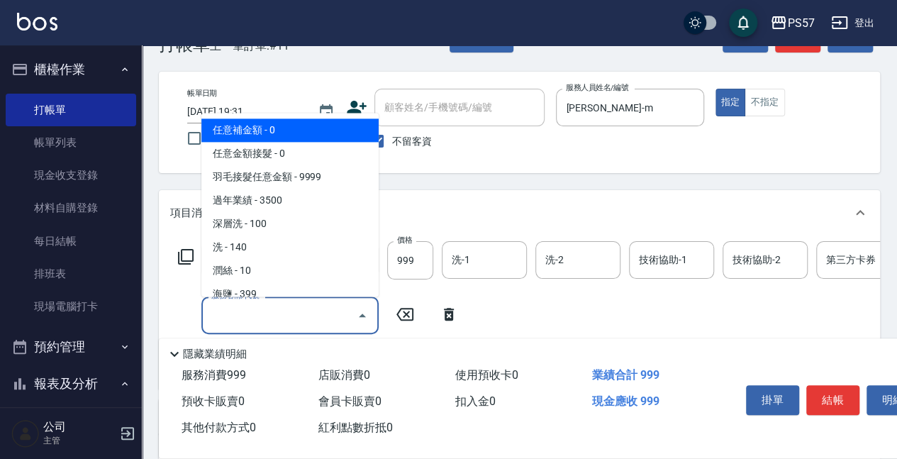
click at [227, 313] on input "服務名稱/代號" at bounding box center [279, 315] width 143 height 25
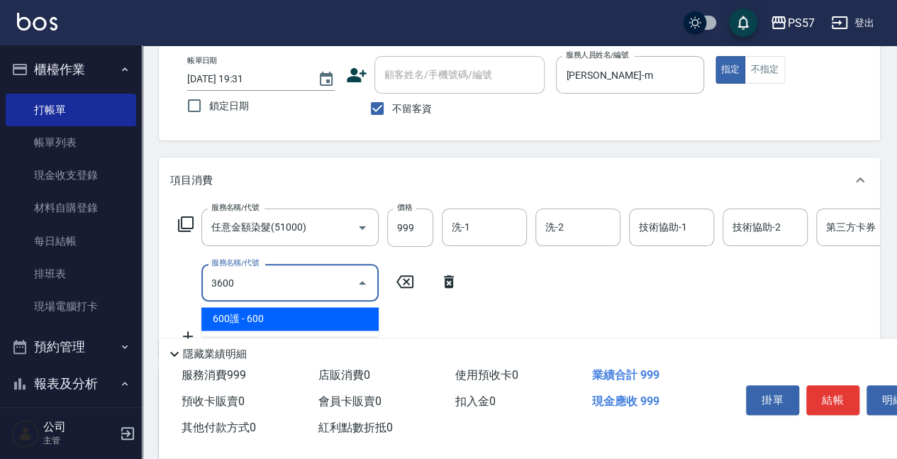
scroll to position [90, 0]
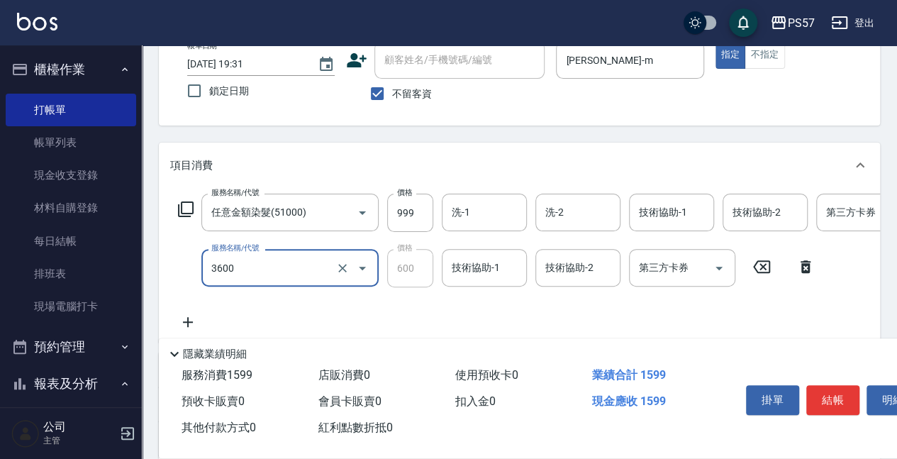
type input "600護(3600)"
click at [196, 316] on icon at bounding box center [187, 321] width 35 height 17
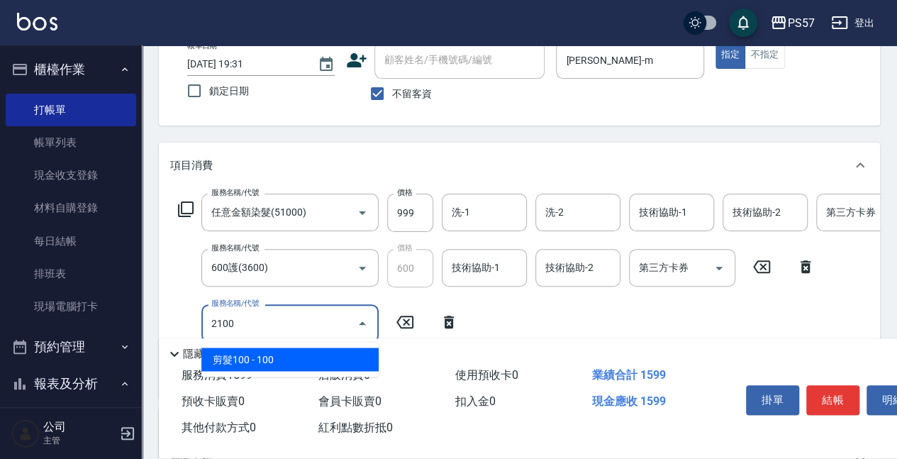
type input "剪髮100(2100)"
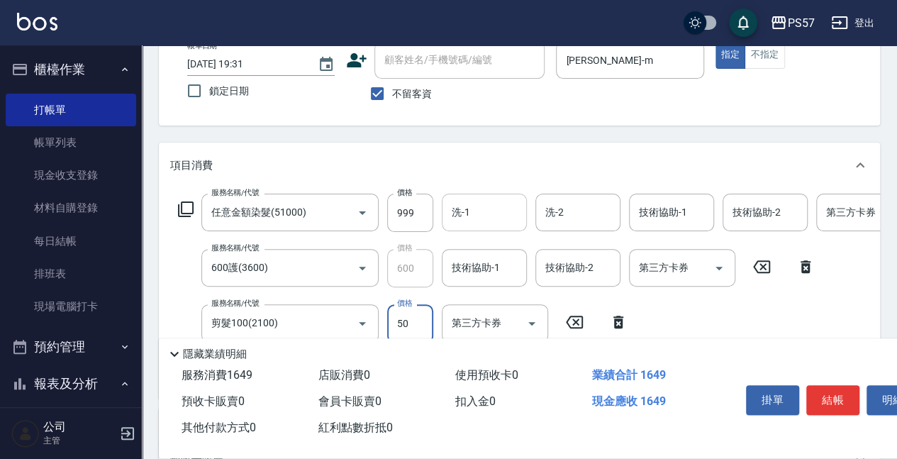
type input "50"
click at [461, 208] on input "洗-1" at bounding box center [484, 212] width 72 height 25
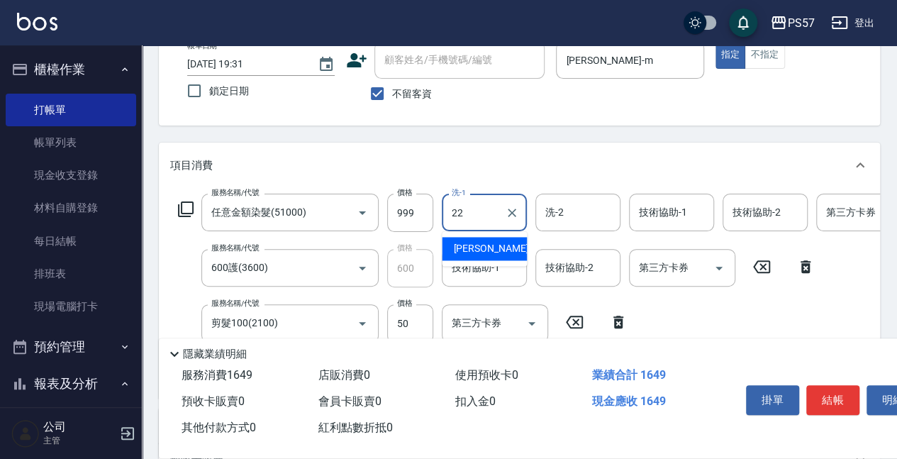
type input "[PERSON_NAME]-22"
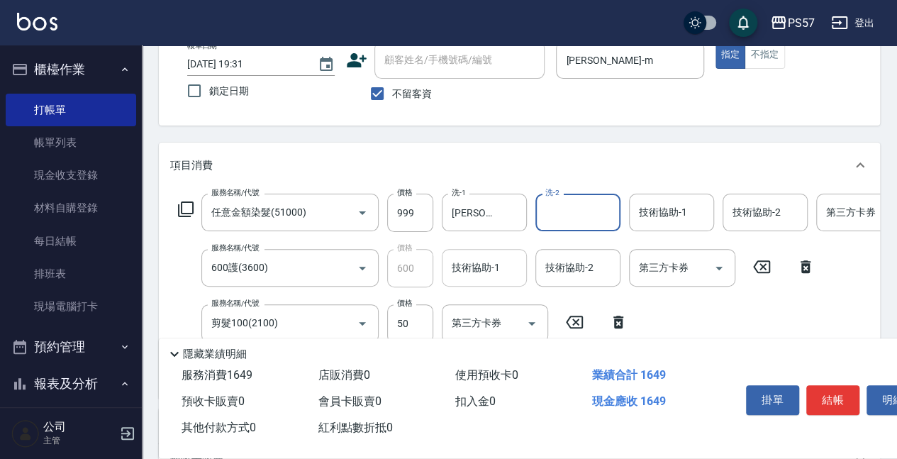
click at [482, 261] on input "技術協助-1" at bounding box center [484, 267] width 72 height 25
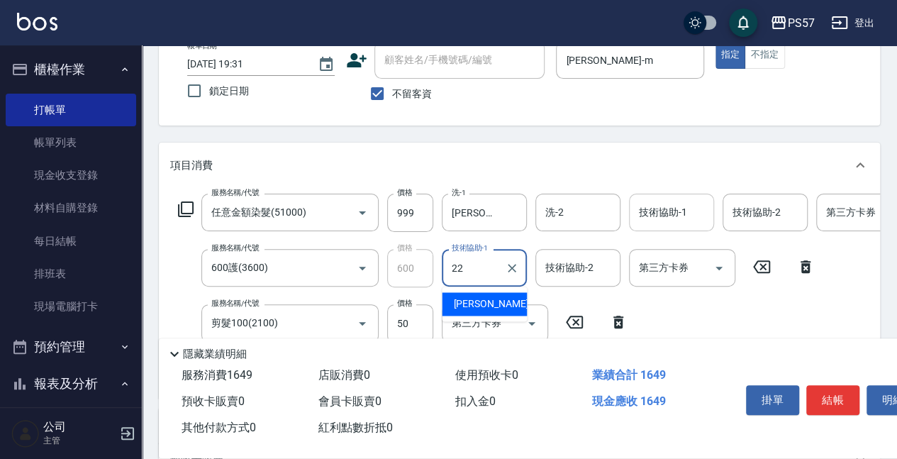
type input "[PERSON_NAME]-22"
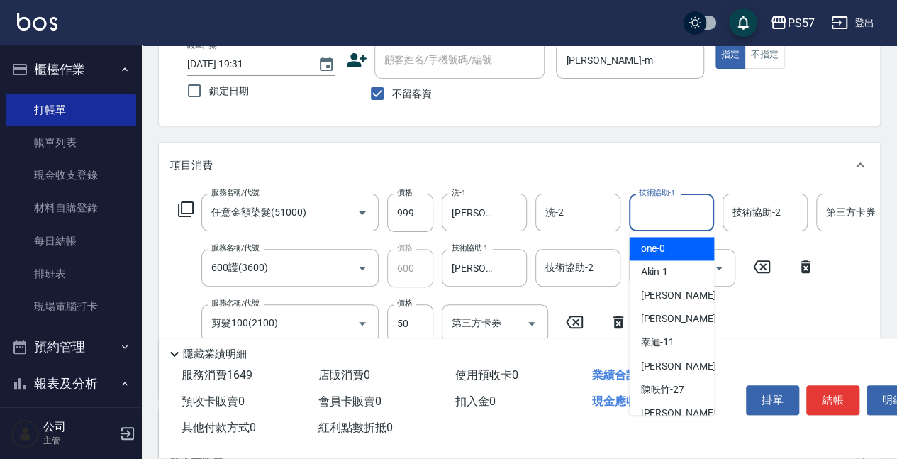
click at [656, 207] on input "技術協助-1" at bounding box center [671, 212] width 72 height 25
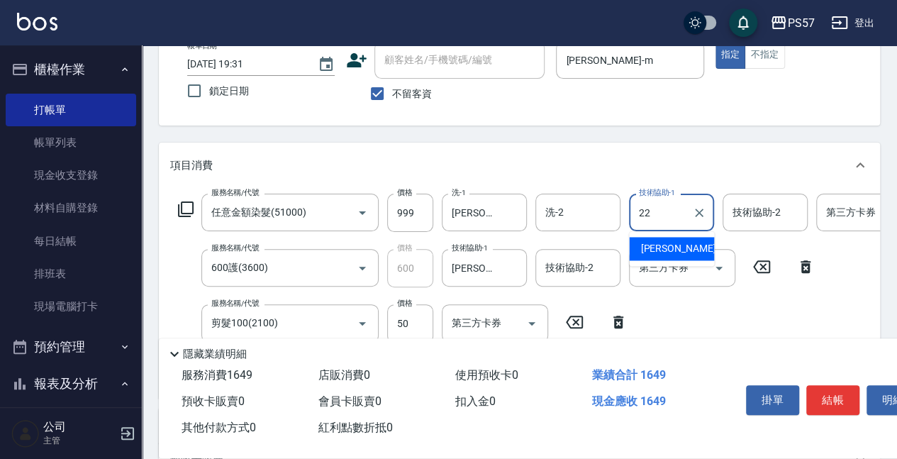
type input "[PERSON_NAME]-22"
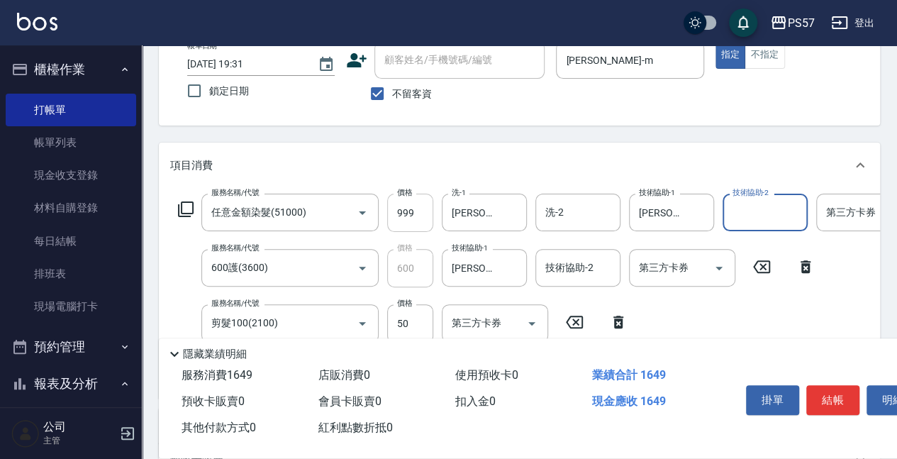
click at [417, 208] on input "999" at bounding box center [410, 213] width 46 height 38
type input "1000"
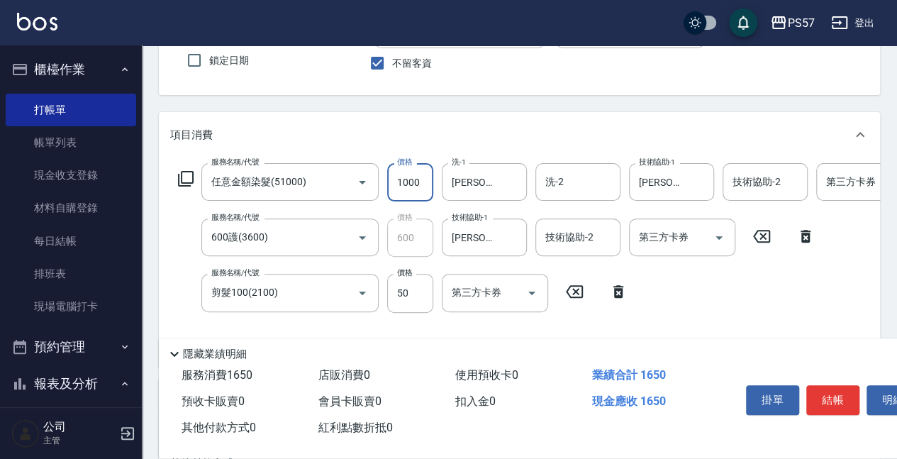
scroll to position [138, 0]
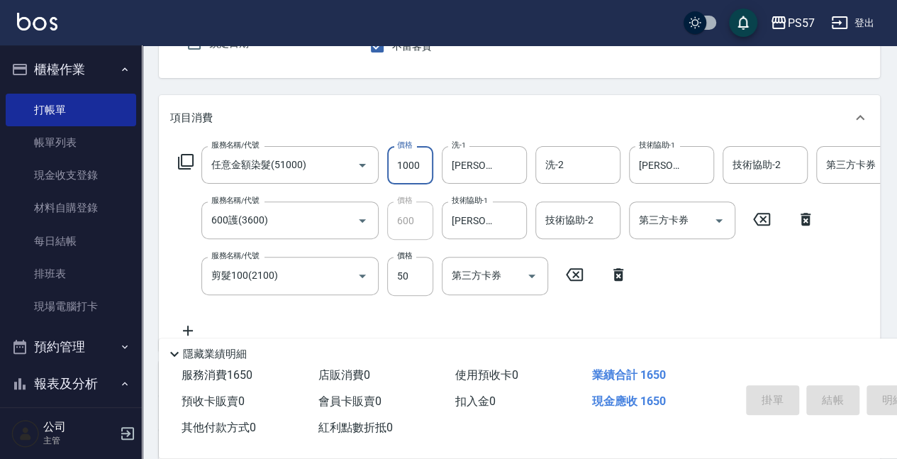
type input "[DATE] 19:32"
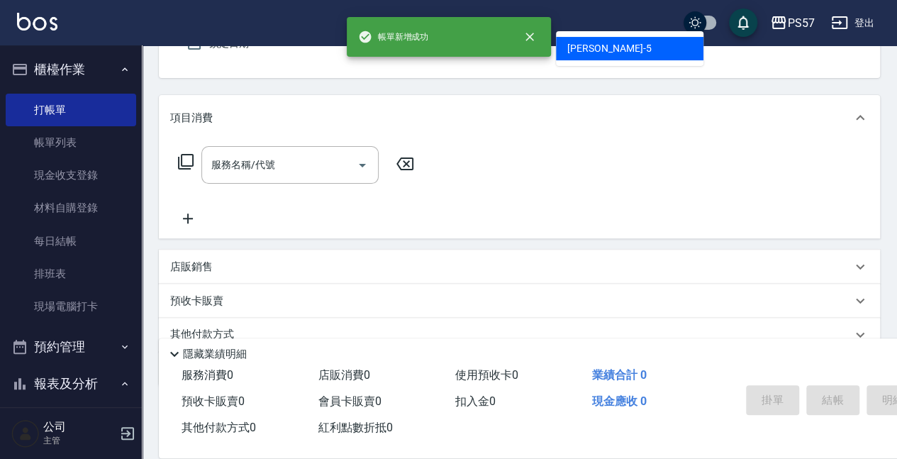
type input "[PERSON_NAME]5"
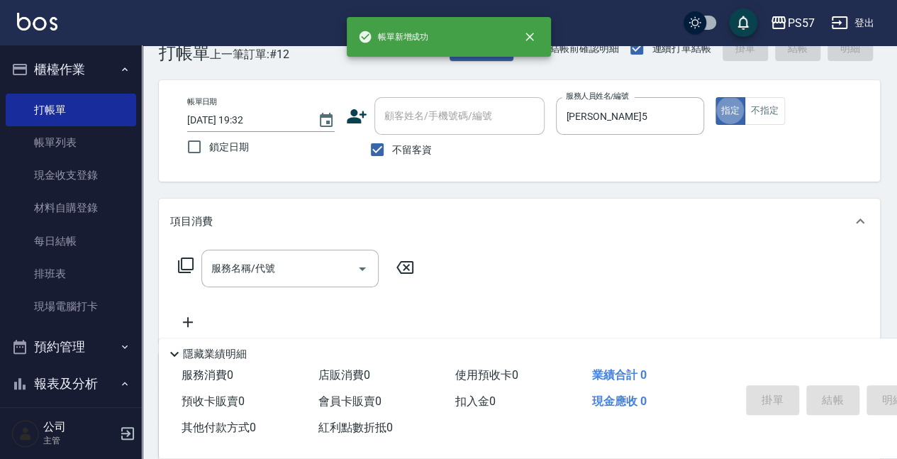
scroll to position [47, 0]
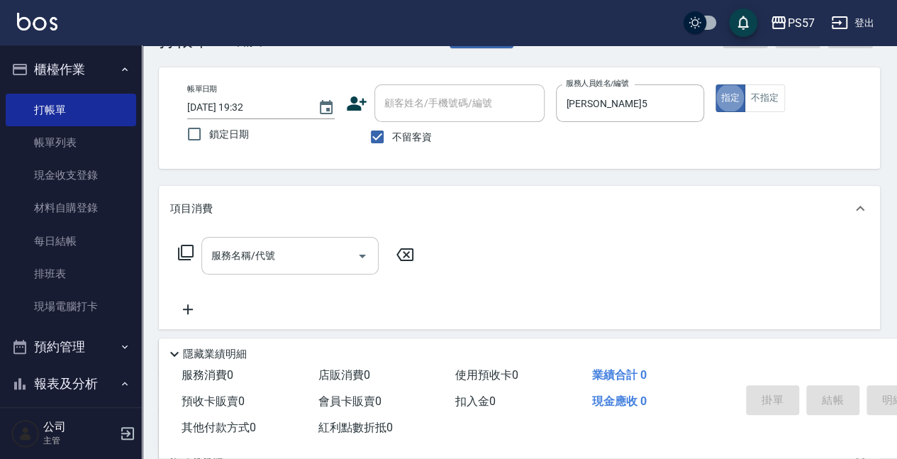
click at [285, 260] on input "服務名稱/代號" at bounding box center [279, 255] width 143 height 25
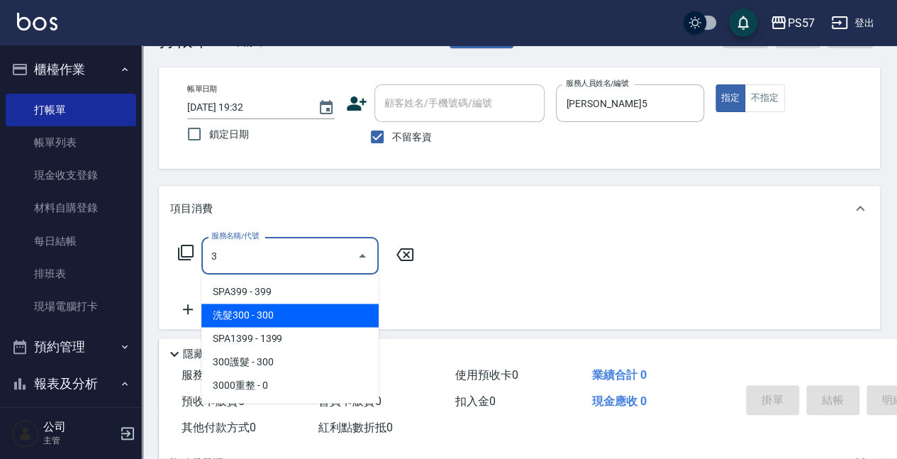
click at [299, 305] on span "洗髮300 - 300" at bounding box center [289, 315] width 177 height 23
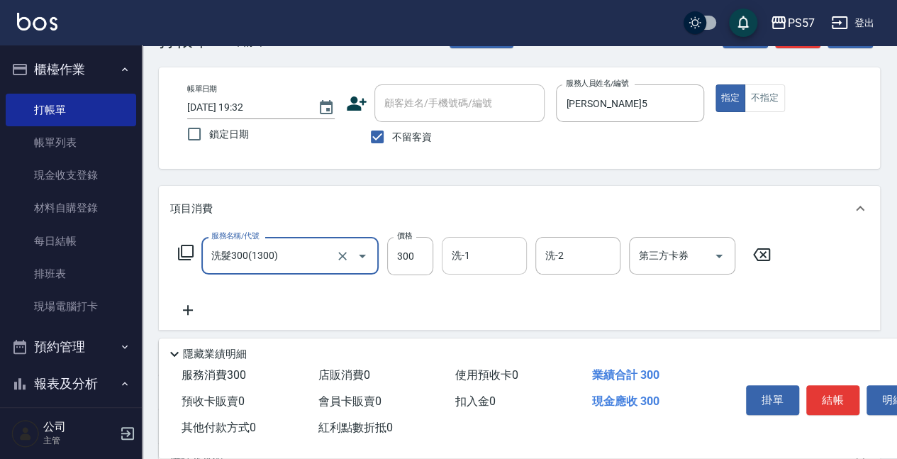
click at [472, 268] on div "洗-1" at bounding box center [484, 256] width 85 height 38
type input "洗髮300(1300)"
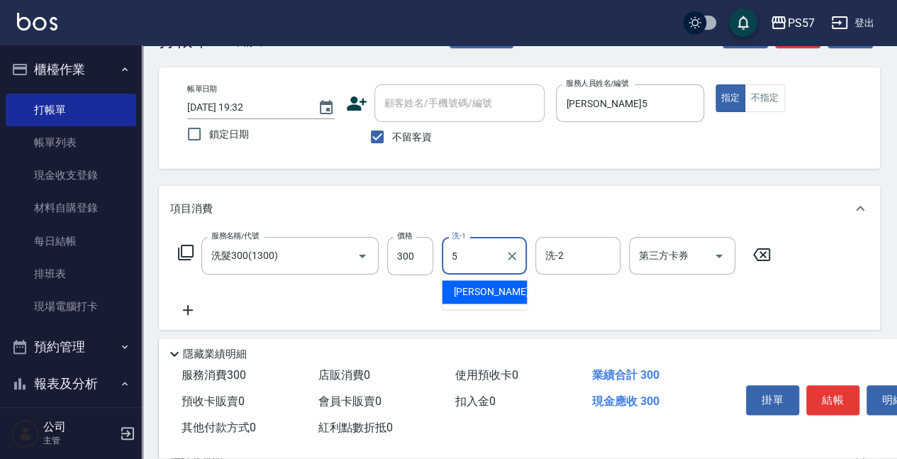
type input "[PERSON_NAME]5"
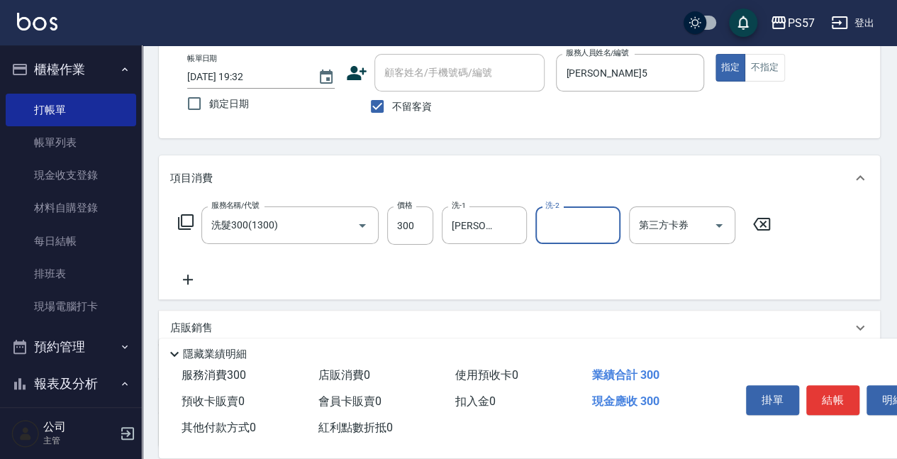
scroll to position [94, 0]
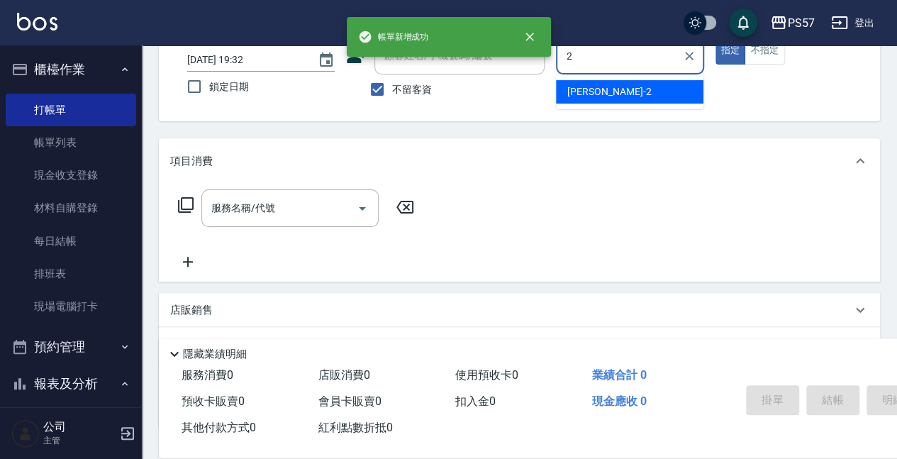
type input "[PERSON_NAME]-2"
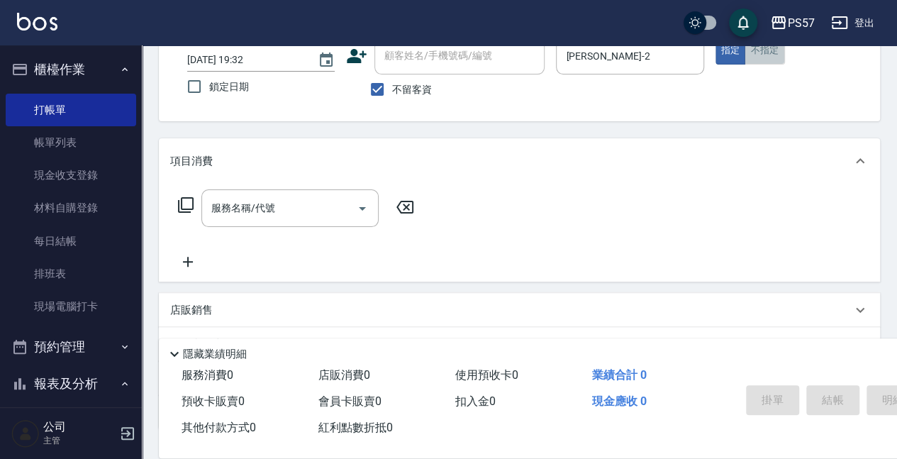
click at [766, 63] on button "不指定" at bounding box center [765, 51] width 40 height 28
click at [301, 218] on input "服務名稱/代號" at bounding box center [279, 208] width 143 height 25
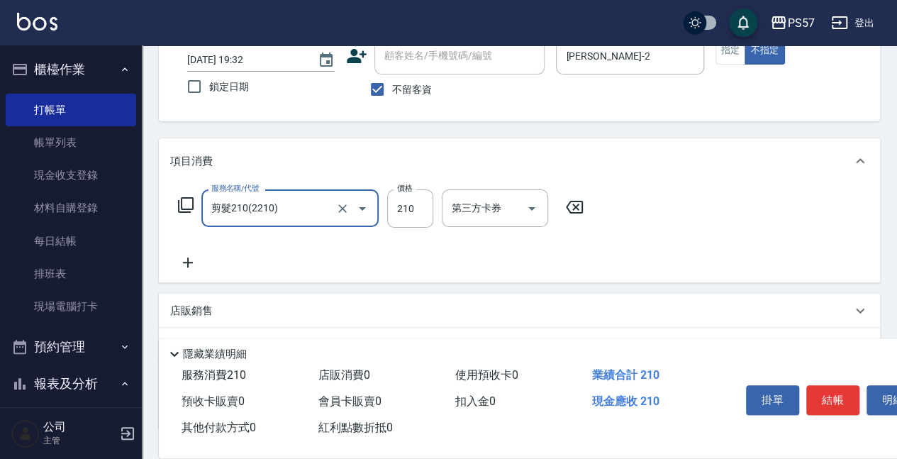
type input "剪髮210(2210)"
type input "250"
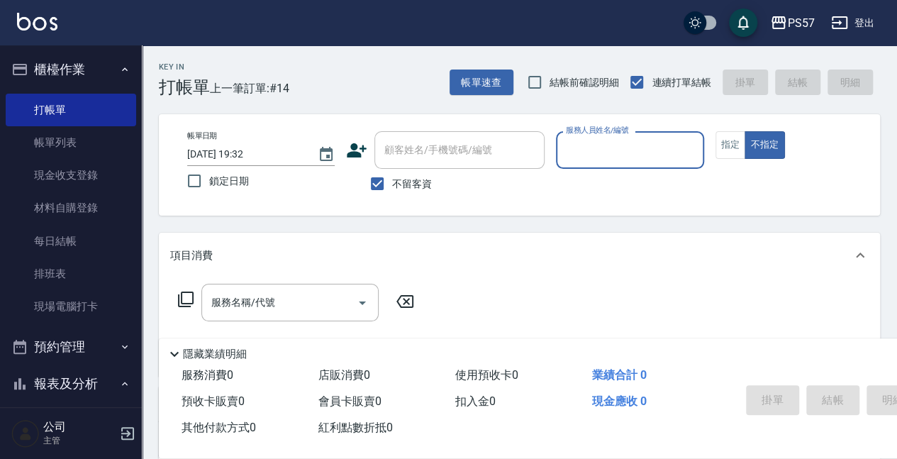
scroll to position [0, 0]
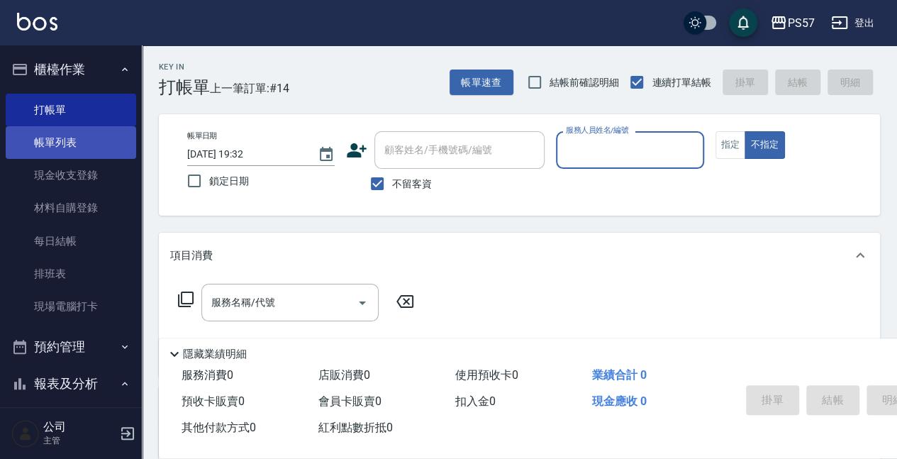
click at [50, 135] on link "帳單列表" at bounding box center [71, 142] width 130 height 33
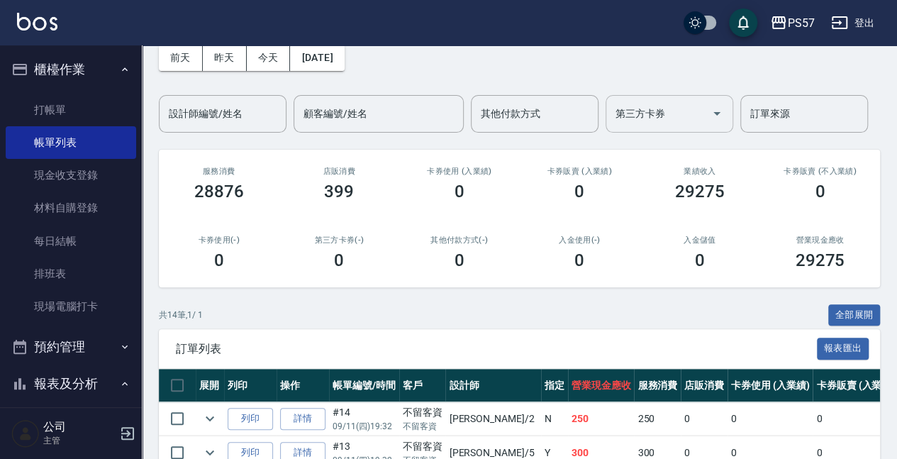
scroll to position [189, 0]
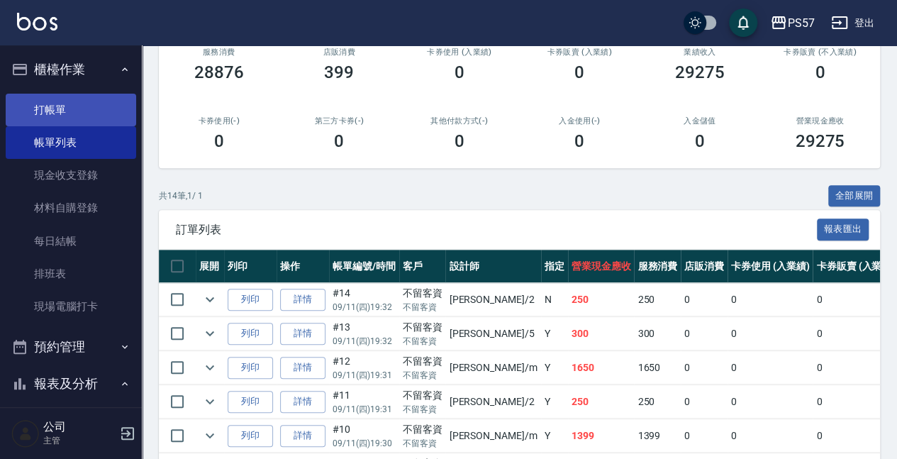
click at [35, 105] on link "打帳單" at bounding box center [71, 110] width 130 height 33
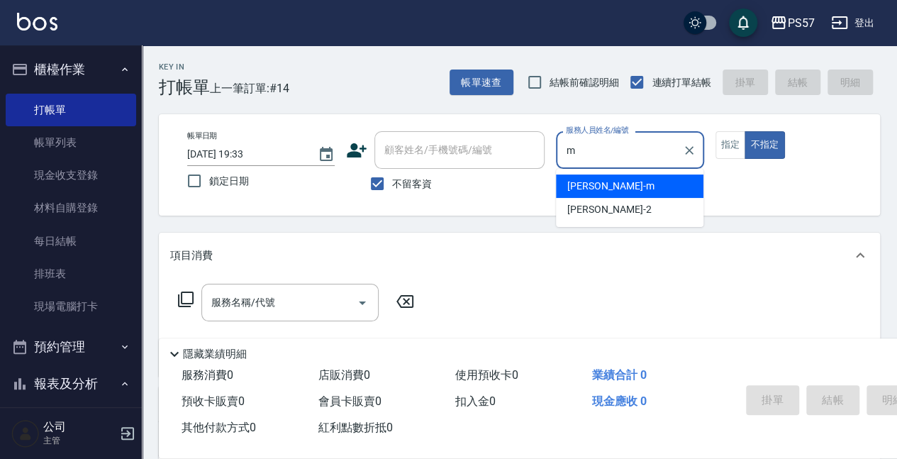
type input "[PERSON_NAME]-m"
type button "false"
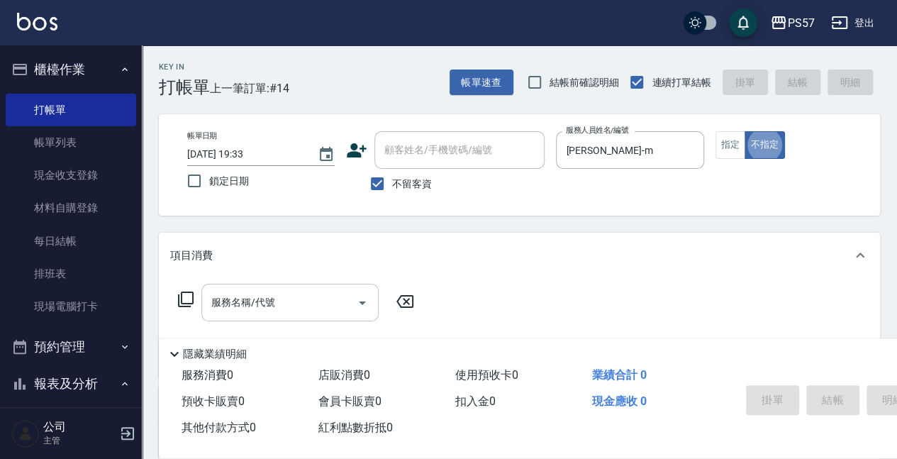
click at [268, 307] on input "服務名稱/代號" at bounding box center [279, 302] width 143 height 25
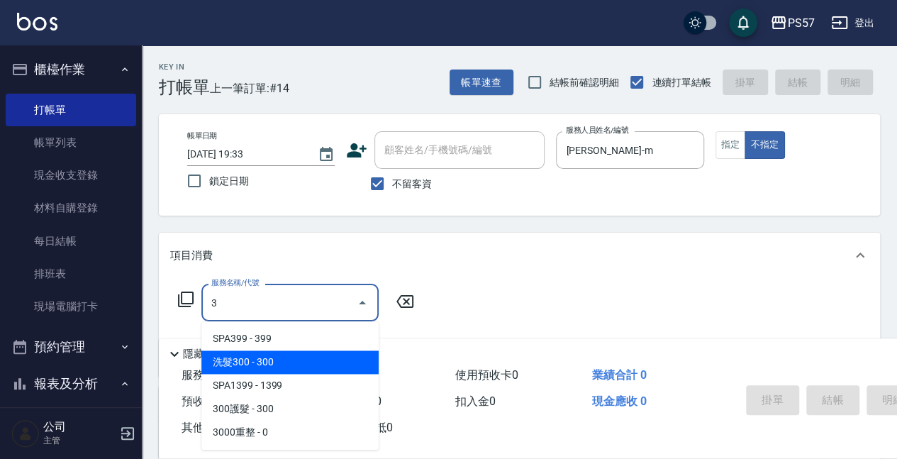
click at [257, 370] on span "洗髮300 - 300" at bounding box center [289, 361] width 177 height 23
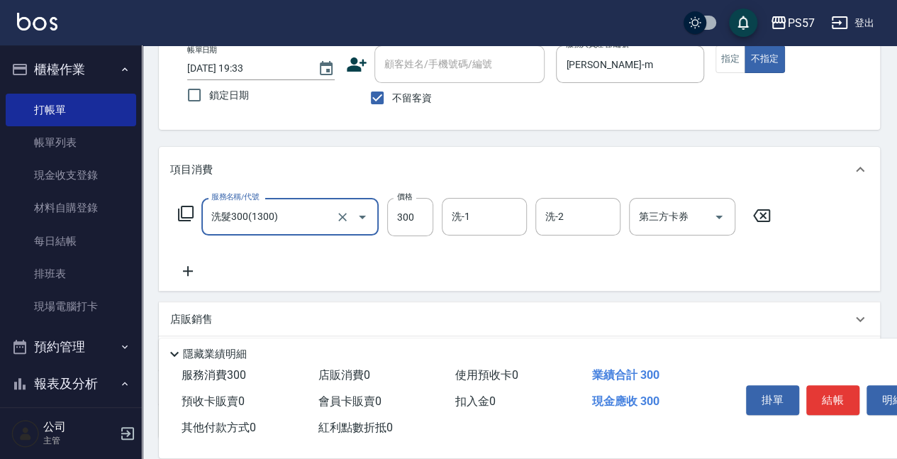
scroll to position [94, 0]
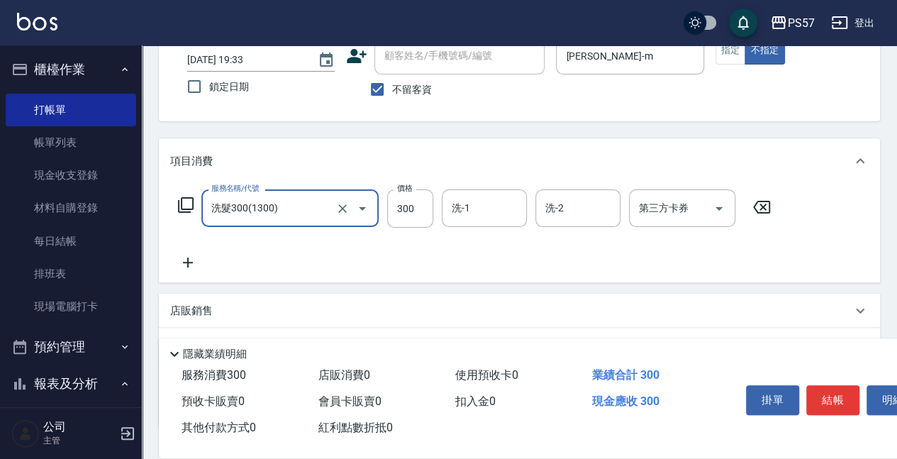
type input "洗髮300(1300)"
click at [186, 269] on icon at bounding box center [187, 262] width 35 height 17
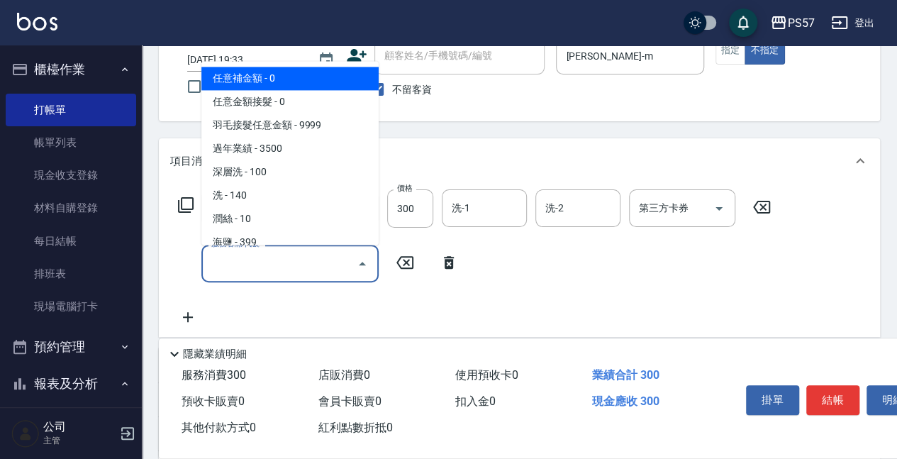
click at [241, 274] on input "服務名稱/代號" at bounding box center [279, 263] width 143 height 25
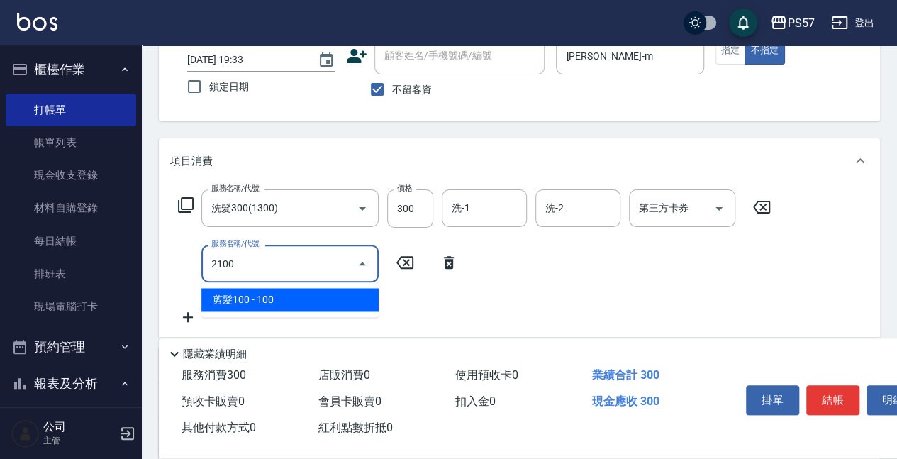
type input "剪髮100(2100)"
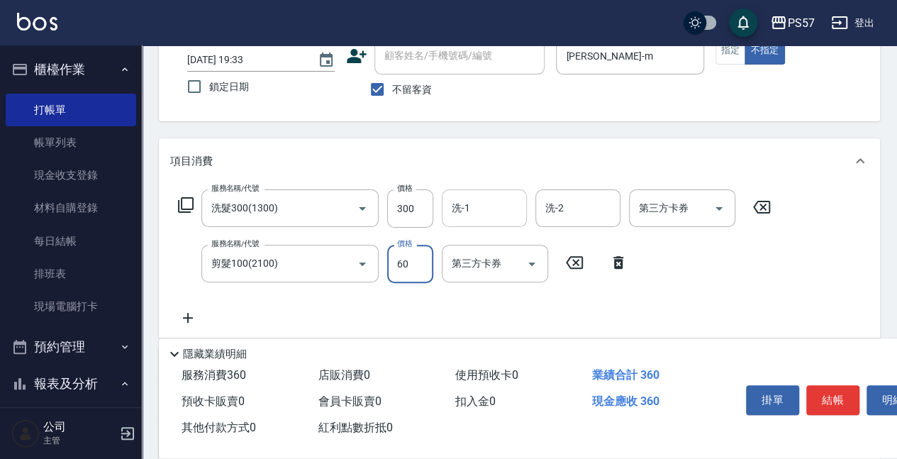
type input "60"
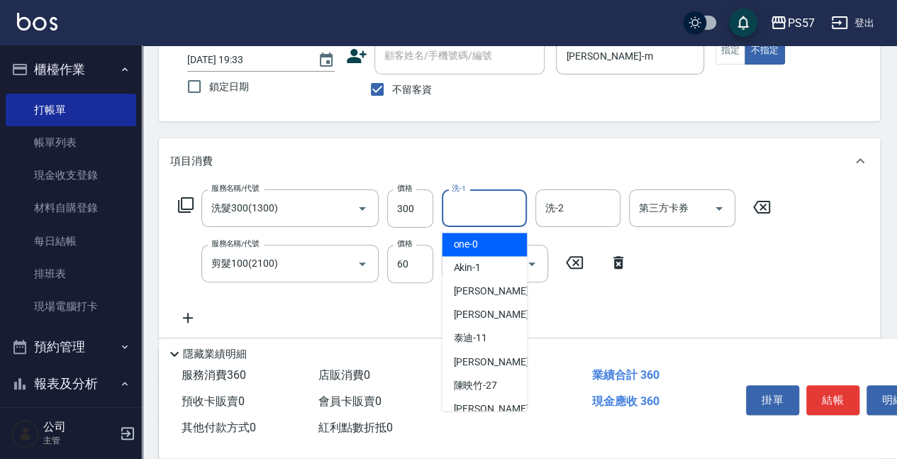
click at [478, 211] on input "洗-1" at bounding box center [484, 208] width 72 height 25
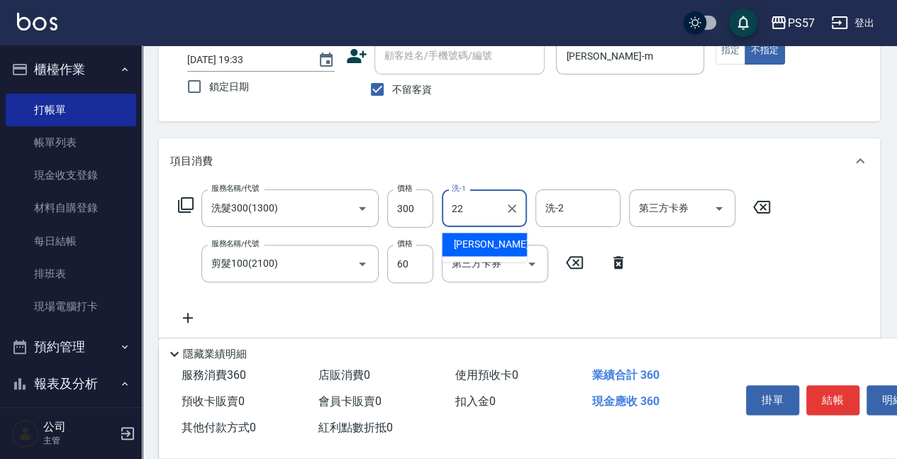
type input "[PERSON_NAME]-22"
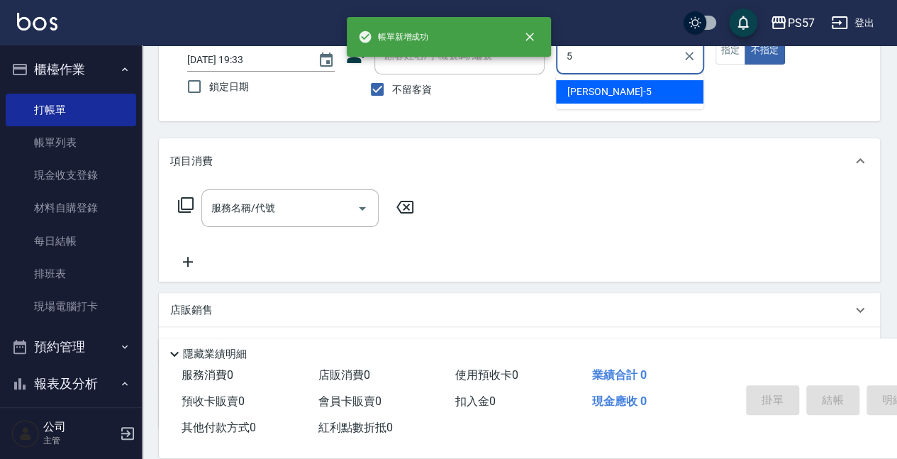
type input "[PERSON_NAME]5"
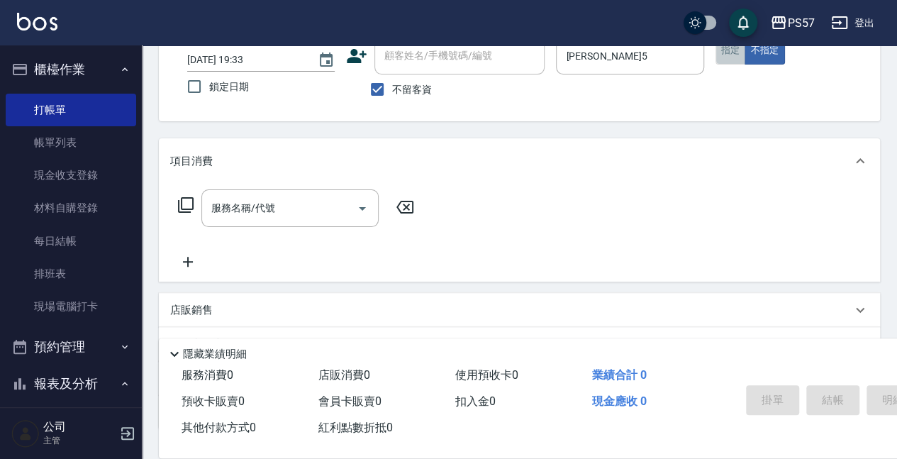
click at [729, 55] on button "指定" at bounding box center [731, 51] width 30 height 28
click at [229, 219] on input "服務名稱/代號" at bounding box center [279, 208] width 143 height 25
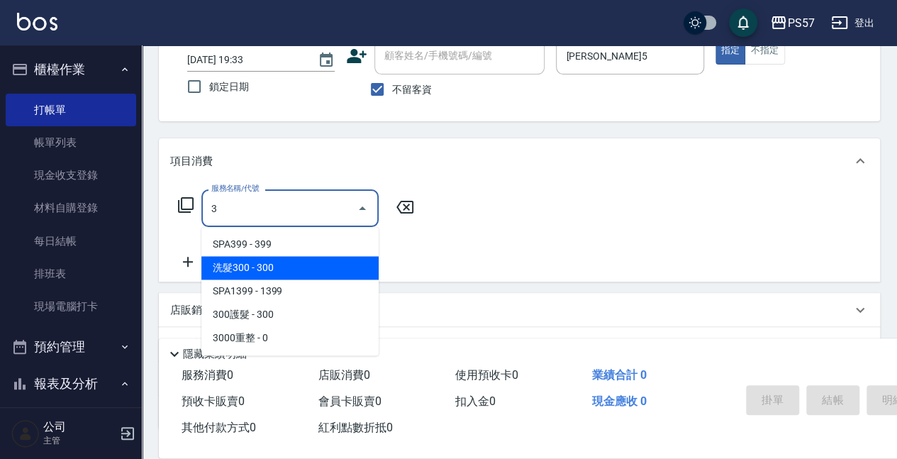
click at [235, 261] on span "洗髮300 - 300" at bounding box center [289, 267] width 177 height 23
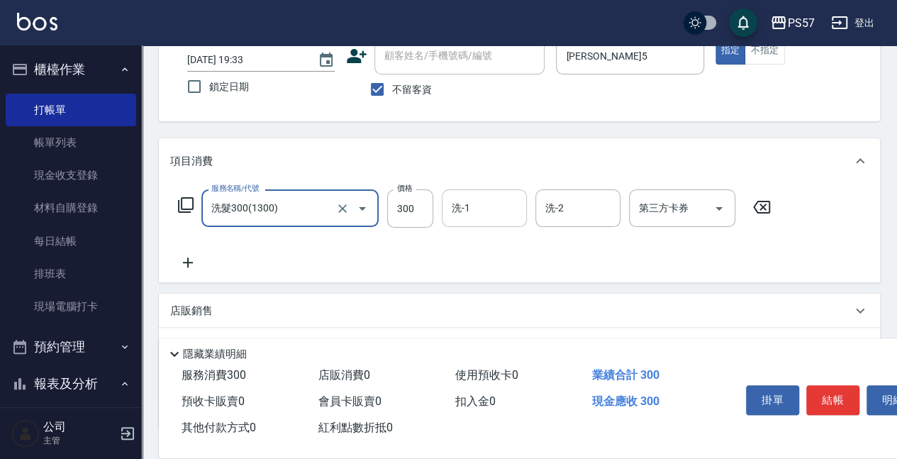
type input "洗髮300(1300)"
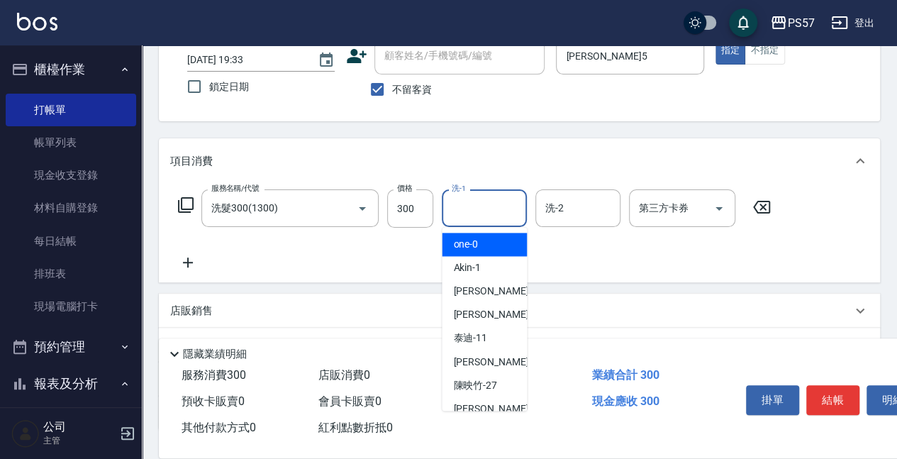
click at [474, 217] on input "洗-1" at bounding box center [484, 208] width 72 height 25
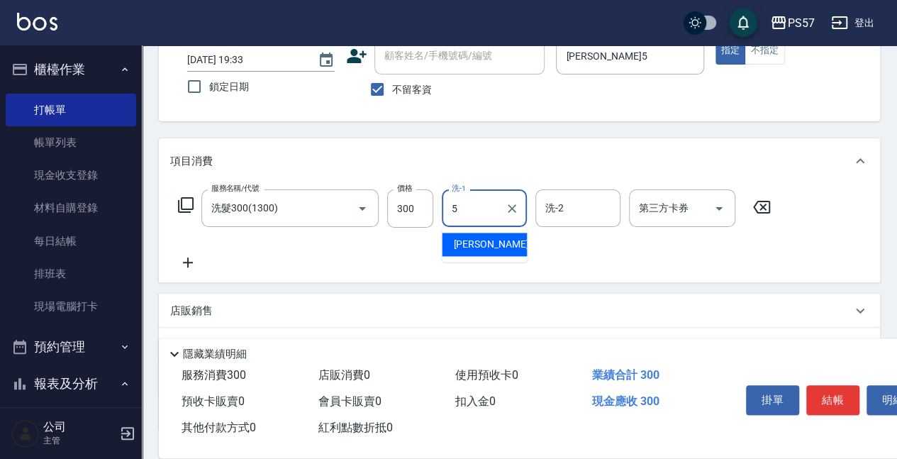
type input "[PERSON_NAME]5"
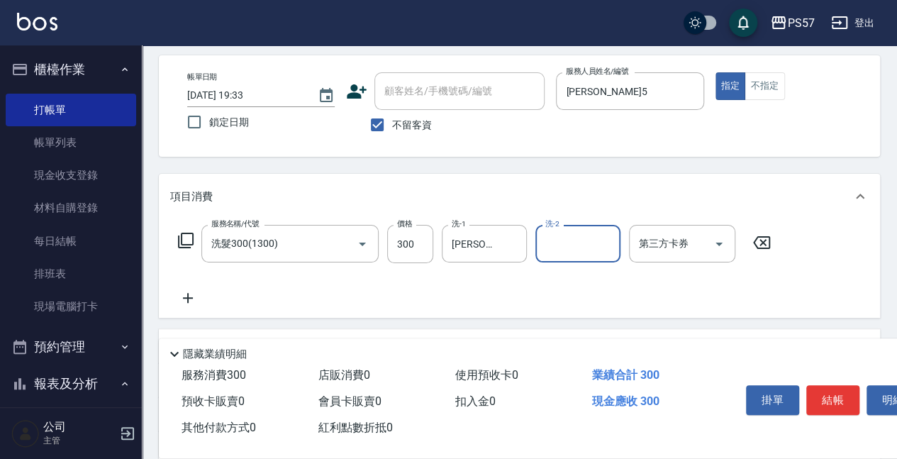
scroll to position [0, 0]
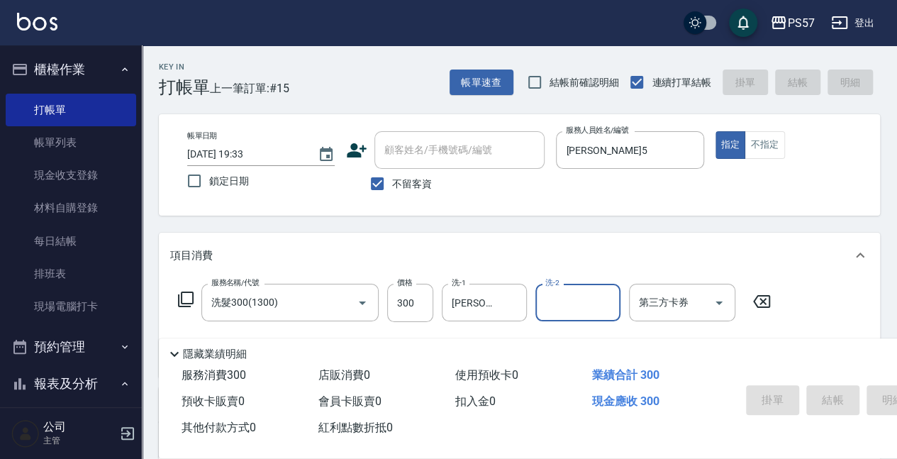
type input "[DATE] 19:34"
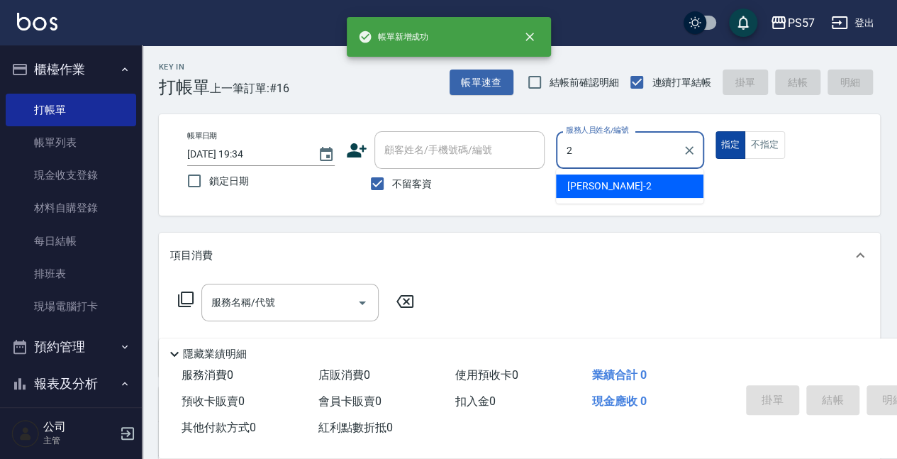
type input "[PERSON_NAME]-2"
type button "true"
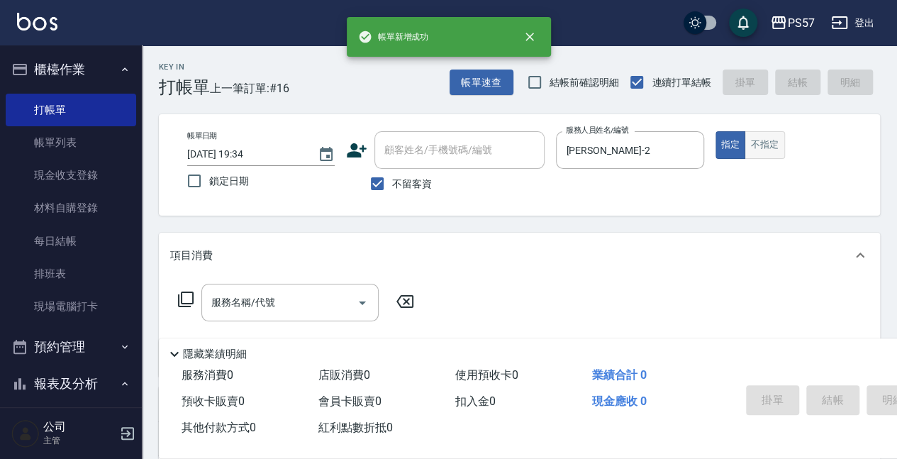
click at [777, 150] on button "不指定" at bounding box center [765, 145] width 40 height 28
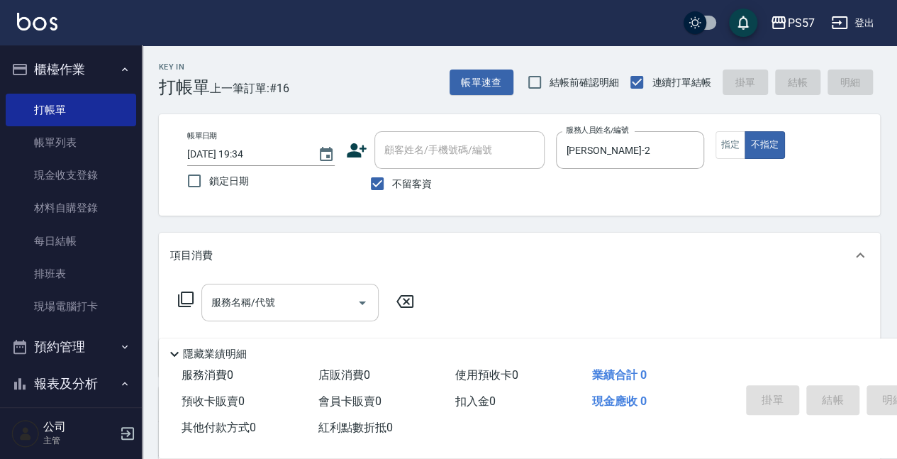
click at [239, 316] on div "服務名稱/代號" at bounding box center [289, 303] width 177 height 38
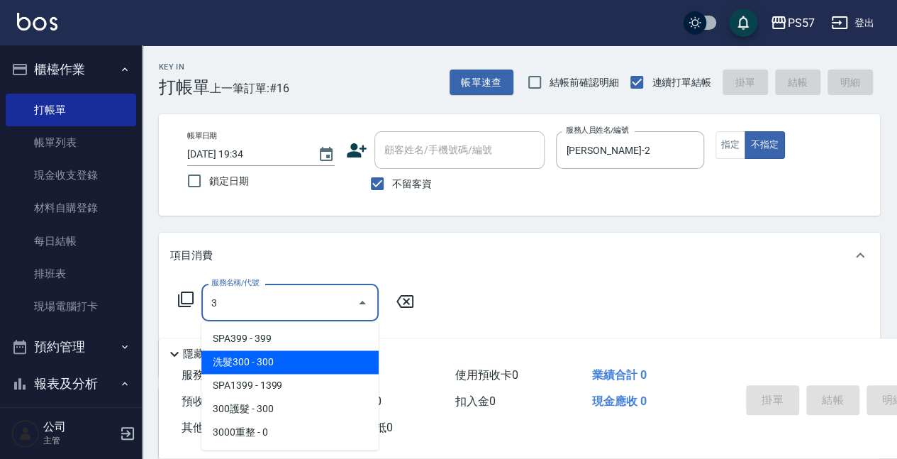
click at [258, 363] on span "洗髮300 - 300" at bounding box center [289, 361] width 177 height 23
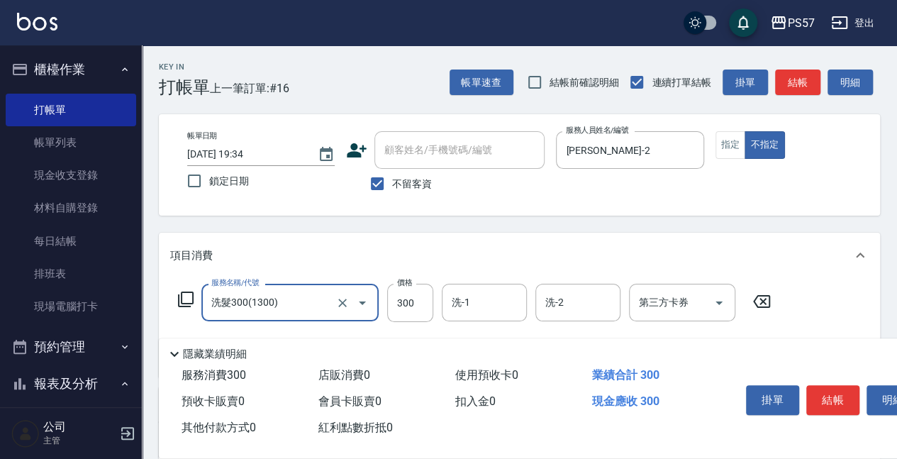
scroll to position [94, 0]
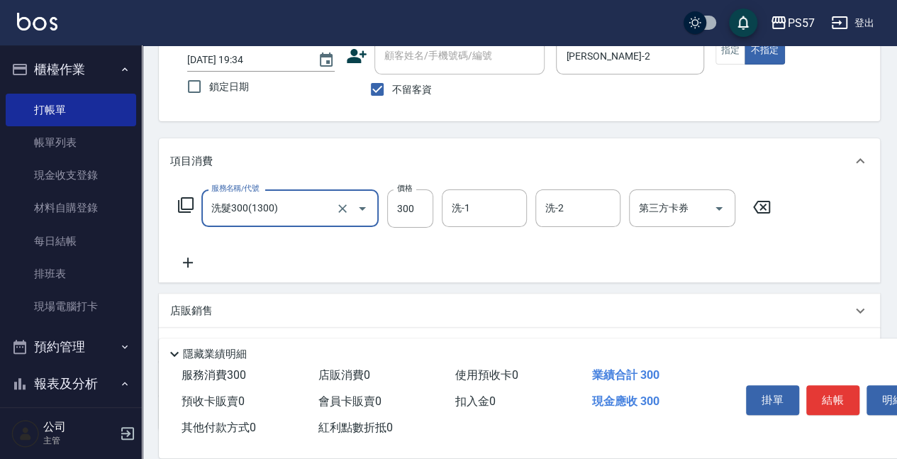
type input "洗髮300(1300)"
click at [196, 266] on icon at bounding box center [187, 262] width 35 height 17
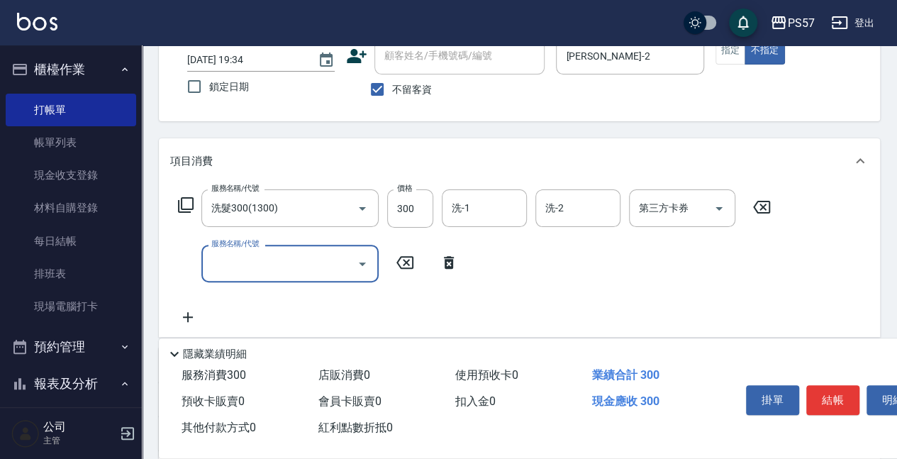
click at [251, 269] on input "服務名稱/代號" at bounding box center [279, 263] width 143 height 25
type input "剪髮100(2100)"
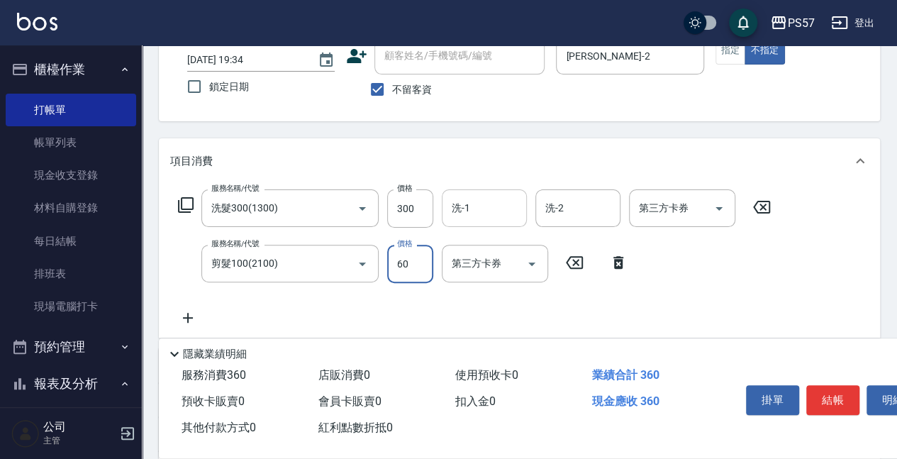
type input "60"
click at [462, 210] on input "洗-1" at bounding box center [484, 208] width 72 height 25
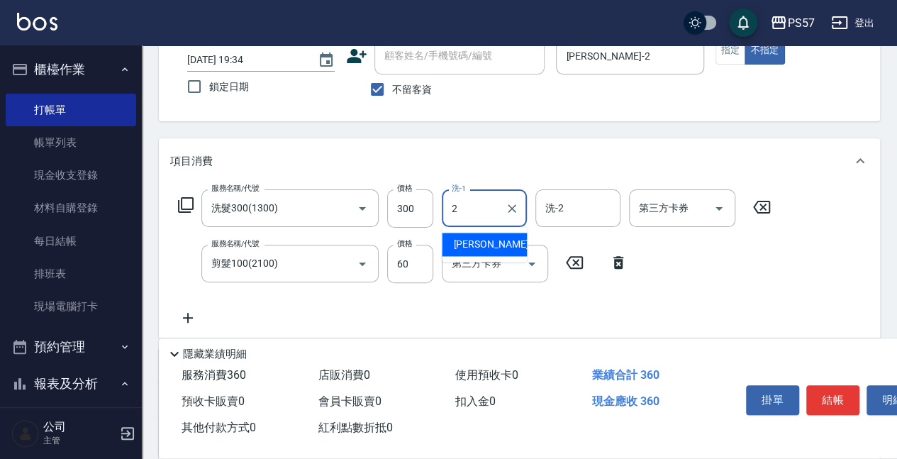
type input "[PERSON_NAME]-2"
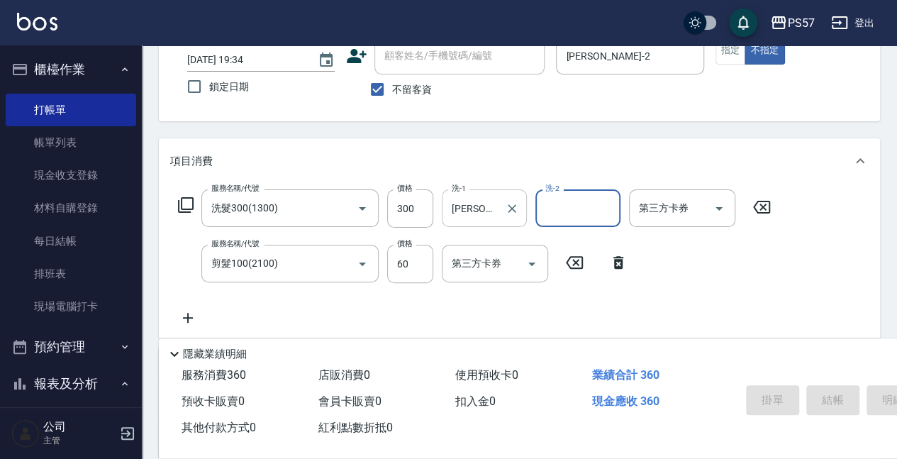
type input "[DATE] 19:35"
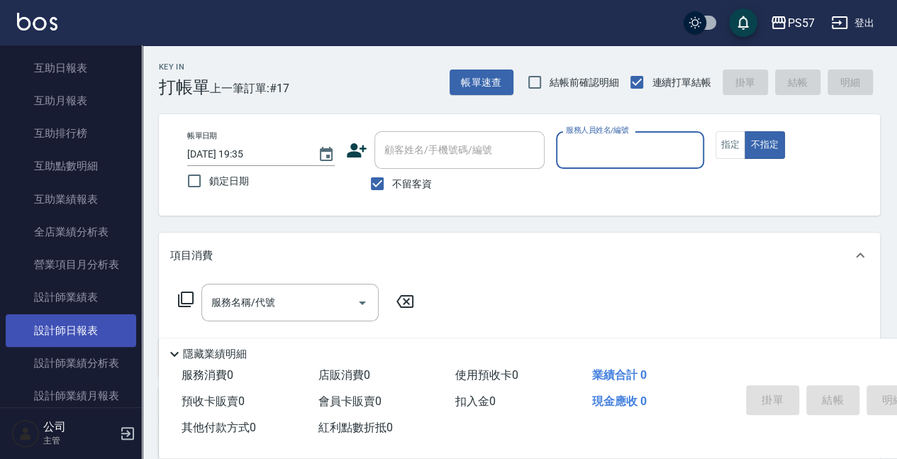
scroll to position [567, 0]
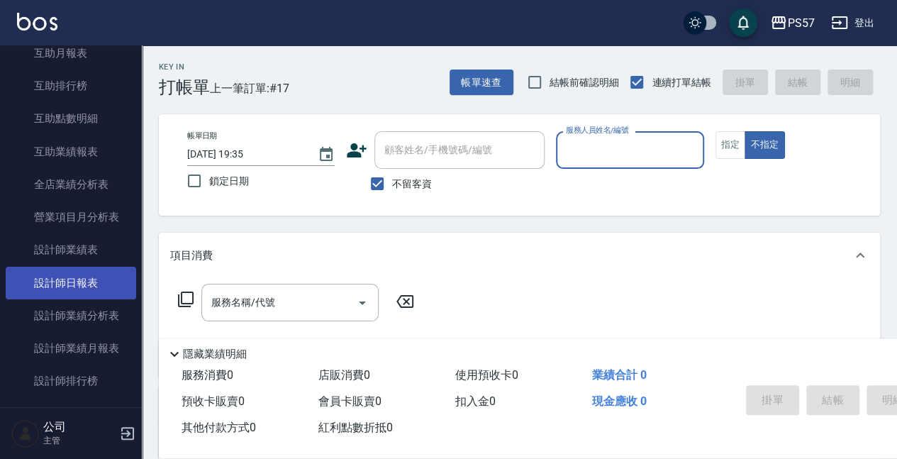
click at [51, 280] on link "設計師日報表" at bounding box center [71, 283] width 130 height 33
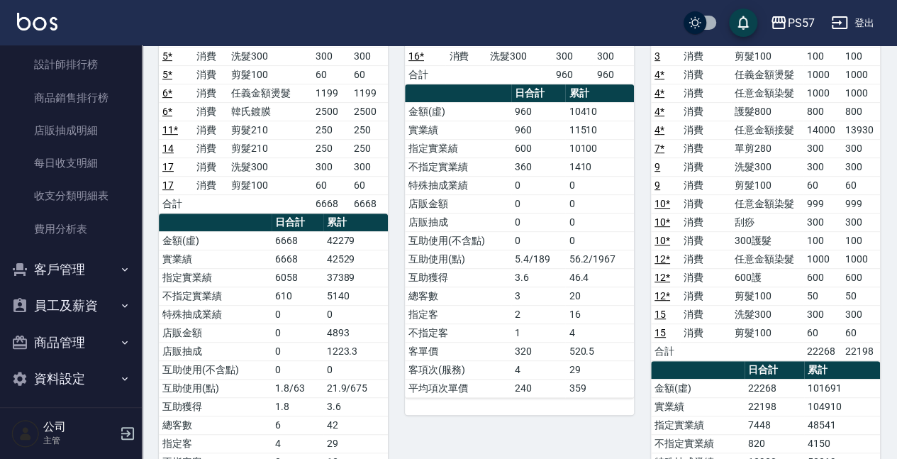
scroll to position [18, 0]
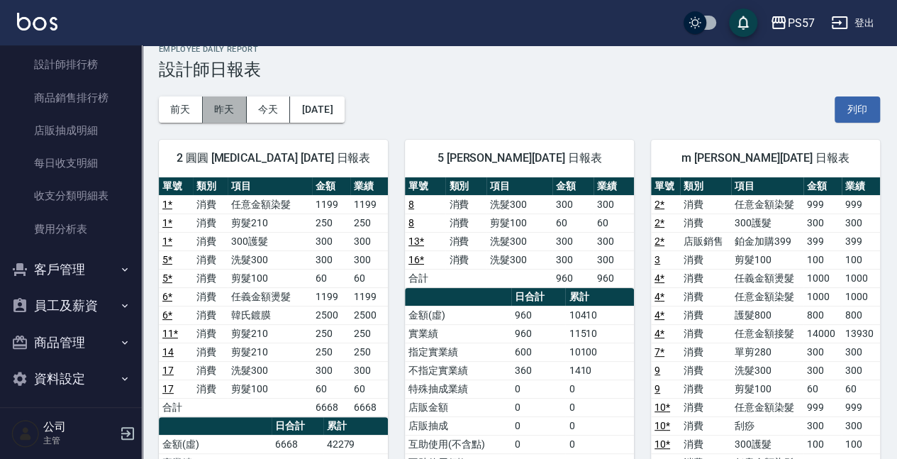
click at [226, 113] on button "昨天" at bounding box center [225, 109] width 44 height 26
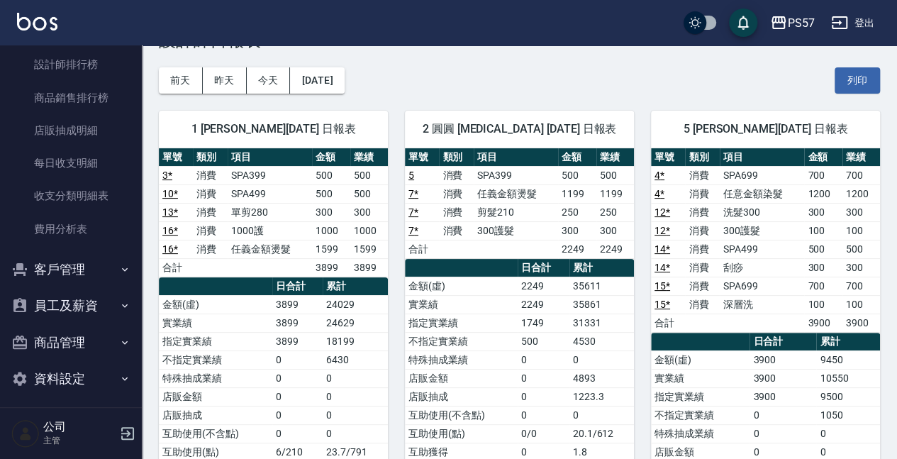
scroll to position [47, 0]
click at [271, 87] on button "今天" at bounding box center [269, 80] width 44 height 26
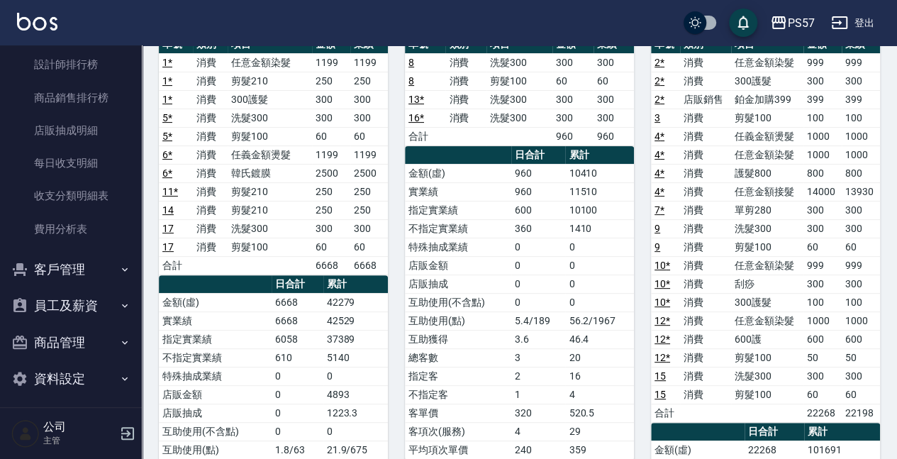
scroll to position [443, 0]
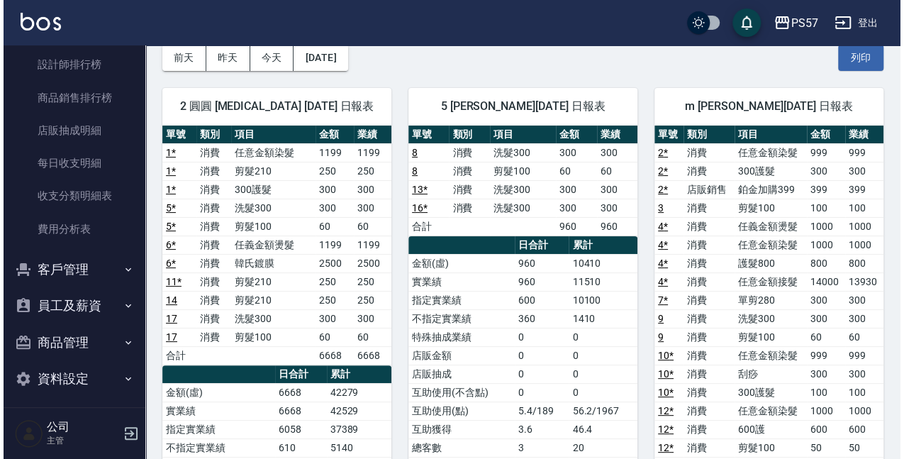
scroll to position [65, 0]
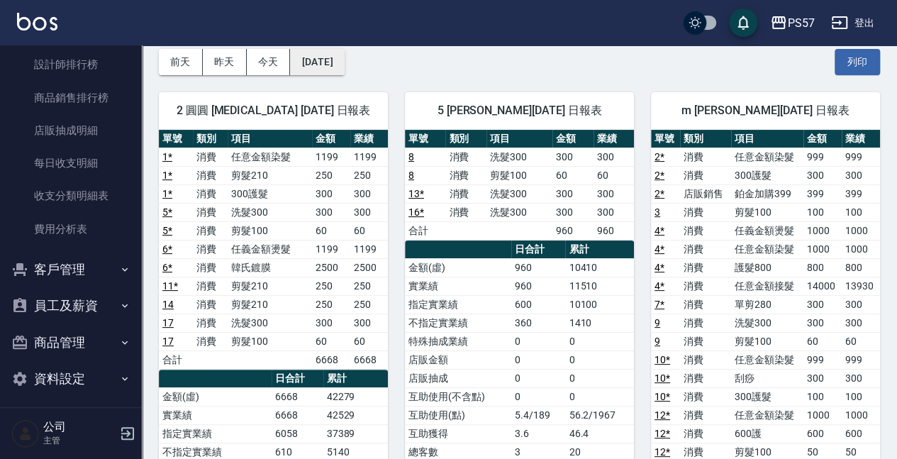
click at [335, 69] on button "[DATE]" at bounding box center [317, 62] width 54 height 26
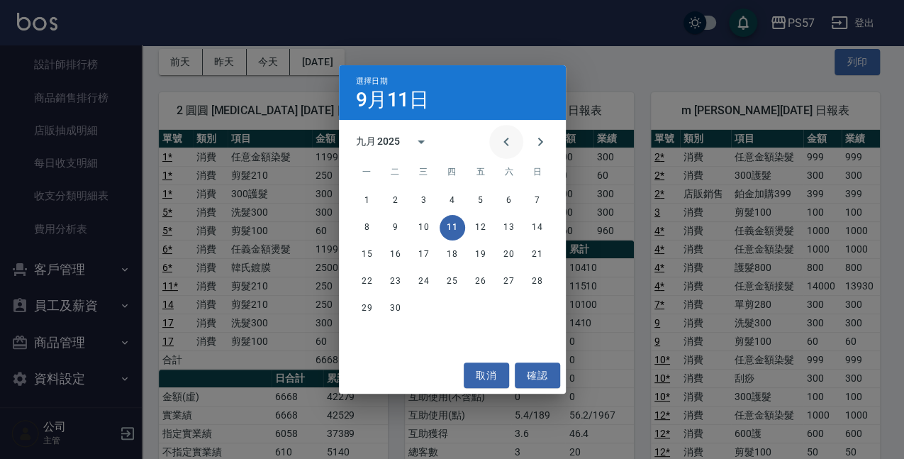
click at [504, 143] on icon "Previous month" at bounding box center [506, 141] width 17 height 17
click at [364, 251] on button "11" at bounding box center [368, 255] width 26 height 26
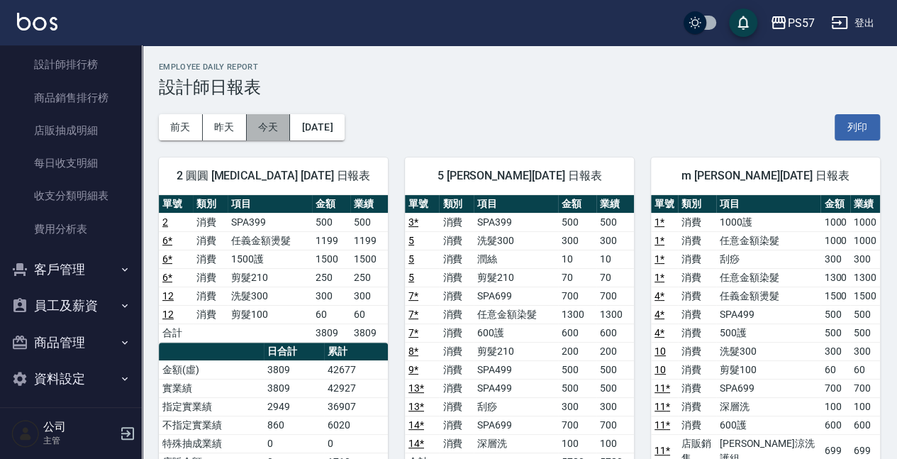
click at [254, 124] on button "今天" at bounding box center [269, 127] width 44 height 26
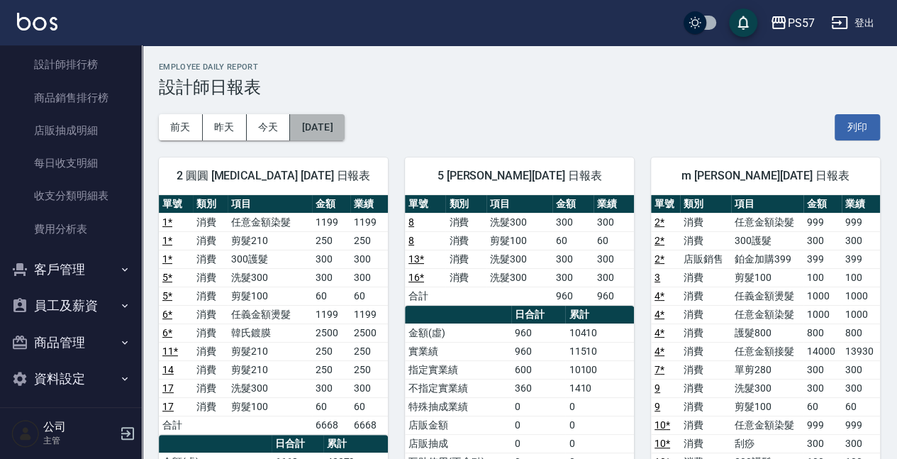
click at [313, 125] on button "[DATE]" at bounding box center [317, 127] width 54 height 26
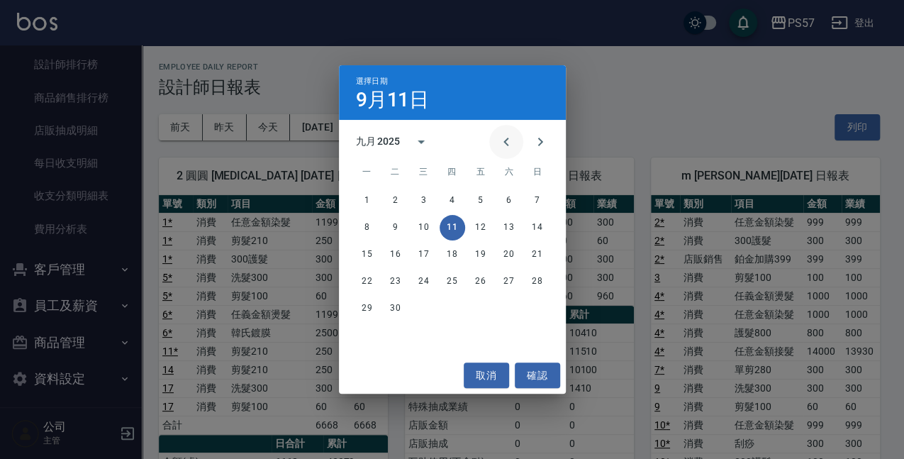
click at [501, 139] on icon "Previous month" at bounding box center [506, 141] width 17 height 17
click at [366, 252] on button "11" at bounding box center [368, 255] width 26 height 26
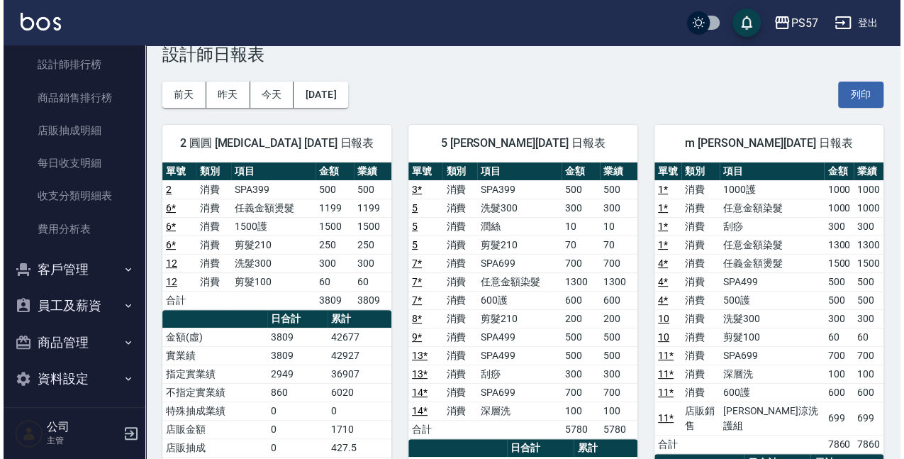
scroll to position [21, 0]
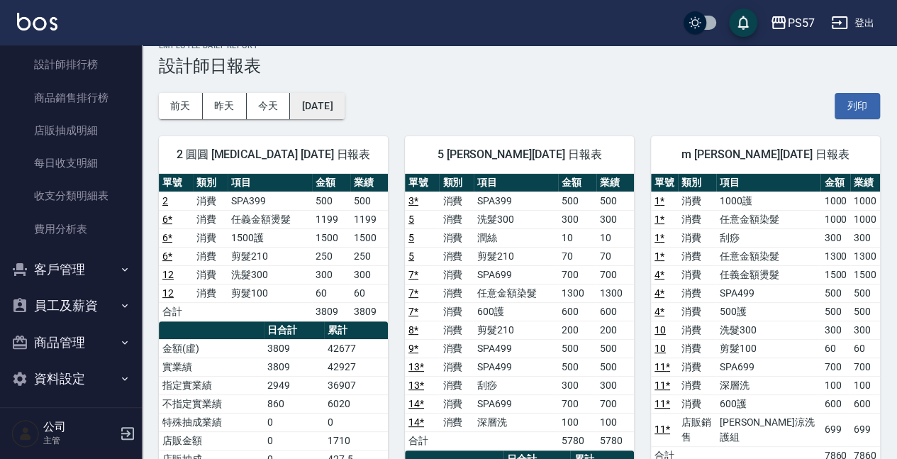
click at [344, 98] on button "[DATE]" at bounding box center [317, 106] width 54 height 26
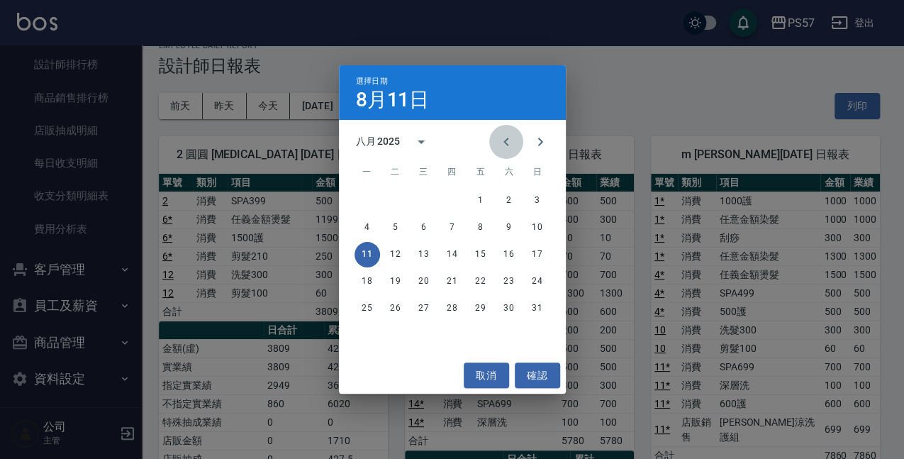
click at [499, 148] on icon "Previous month" at bounding box center [506, 141] width 17 height 17
click at [477, 228] on button "11" at bounding box center [481, 228] width 26 height 26
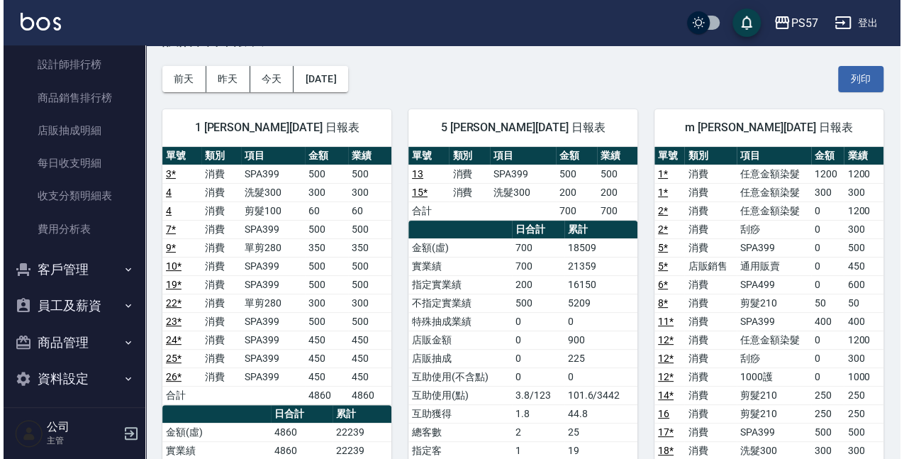
scroll to position [47, 0]
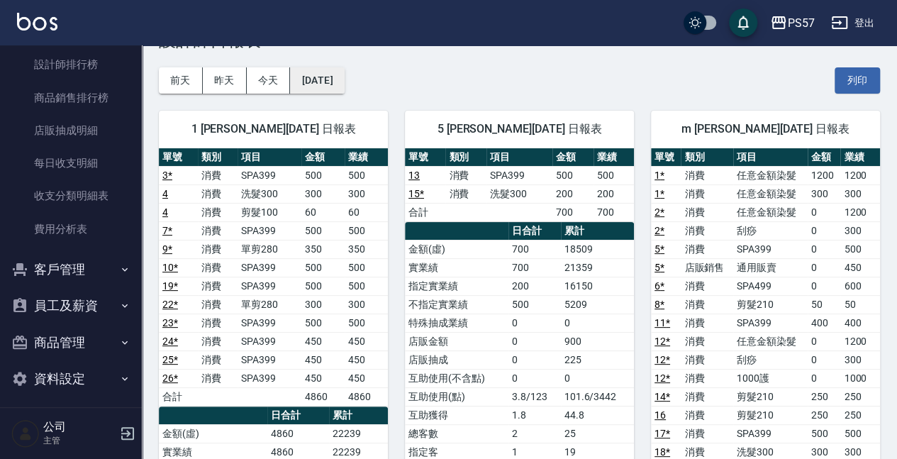
click at [332, 77] on button "[DATE]" at bounding box center [317, 80] width 54 height 26
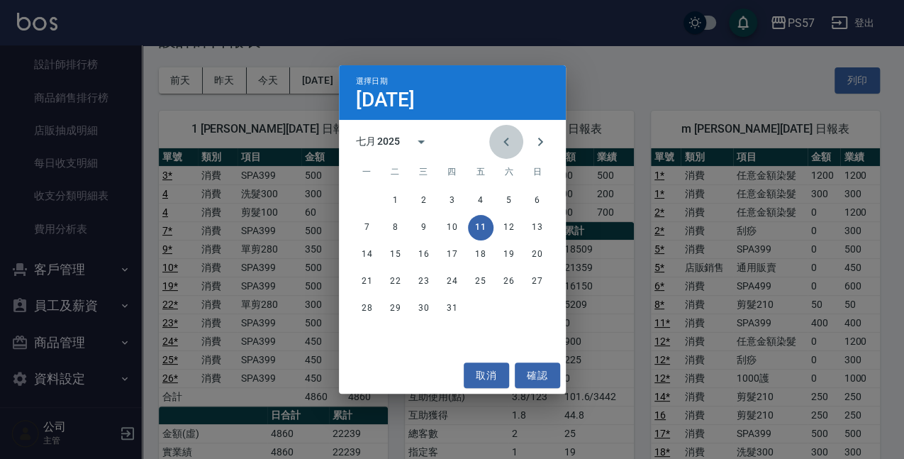
click at [505, 138] on icon "Previous month" at bounding box center [506, 141] width 17 height 17
click at [431, 251] on button "11" at bounding box center [424, 255] width 26 height 26
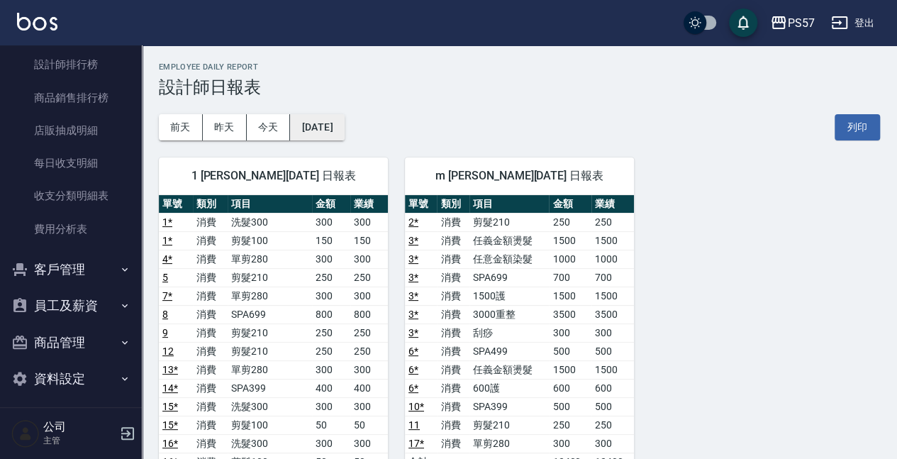
click at [318, 137] on button "[DATE]" at bounding box center [317, 127] width 54 height 26
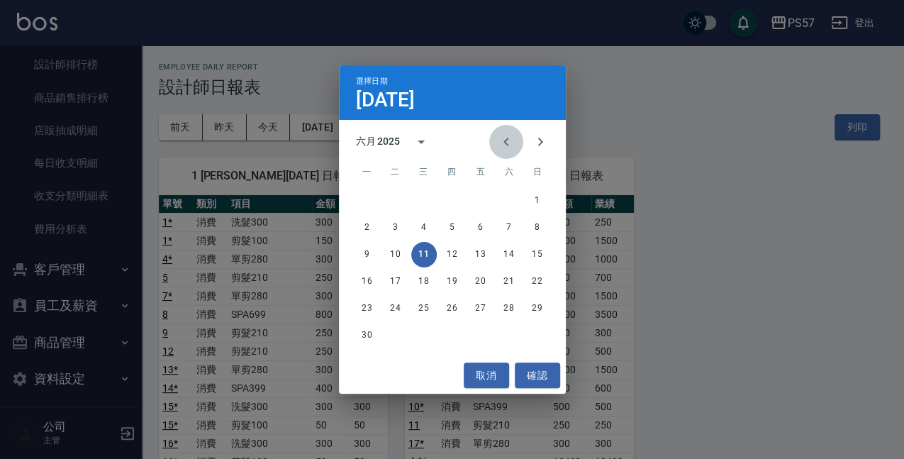
click at [512, 154] on button "Previous month" at bounding box center [506, 142] width 34 height 34
click at [538, 224] on button "11" at bounding box center [538, 228] width 26 height 26
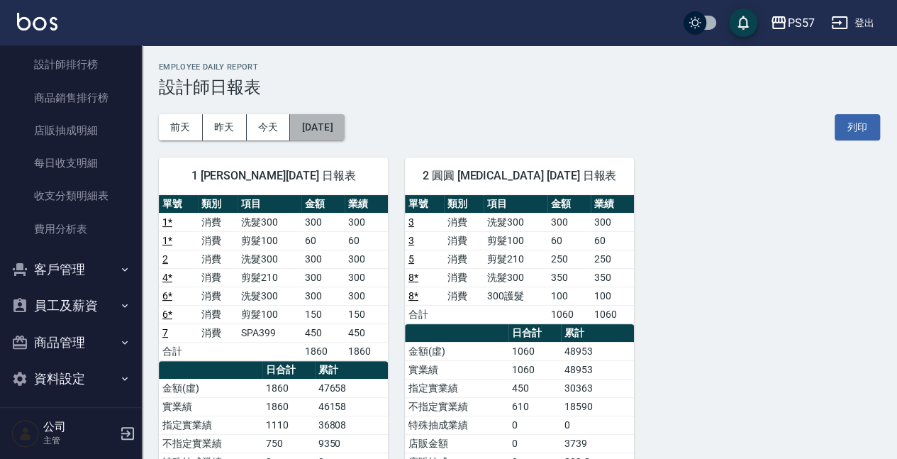
click at [311, 122] on button "[DATE]" at bounding box center [317, 127] width 54 height 26
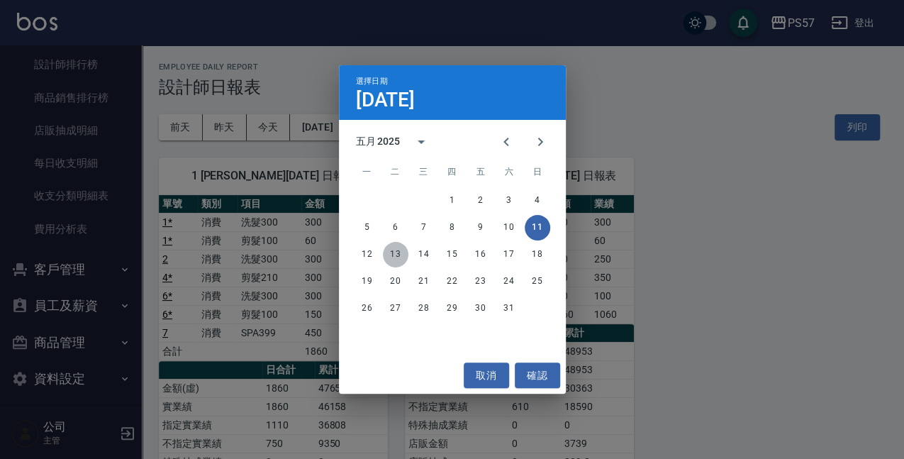
click at [389, 248] on button "13" at bounding box center [396, 255] width 26 height 26
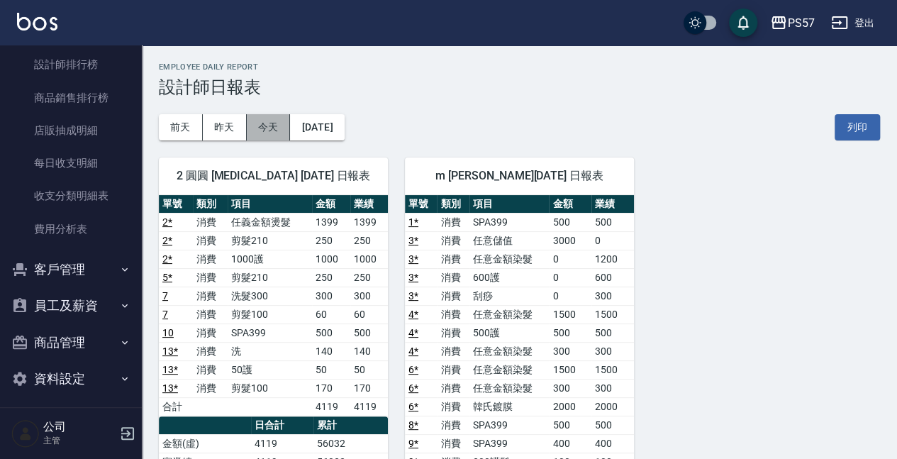
click at [257, 129] on button "今天" at bounding box center [269, 127] width 44 height 26
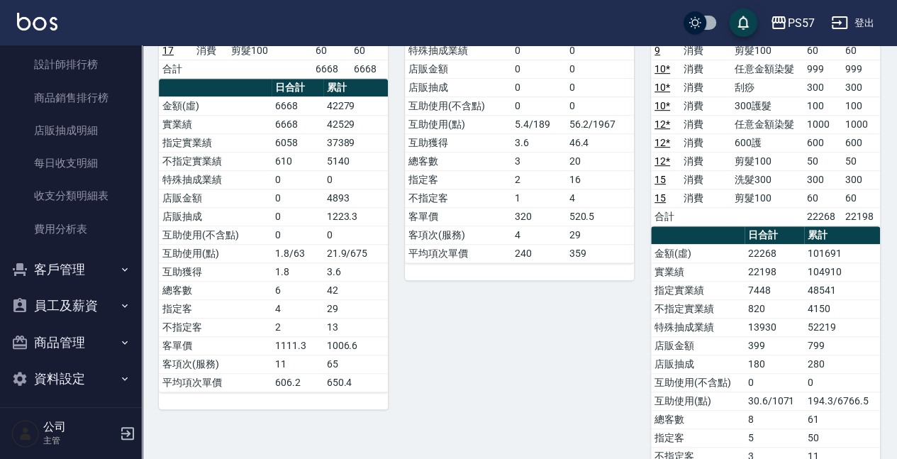
scroll to position [443, 0]
